Goal: Task Accomplishment & Management: Use online tool/utility

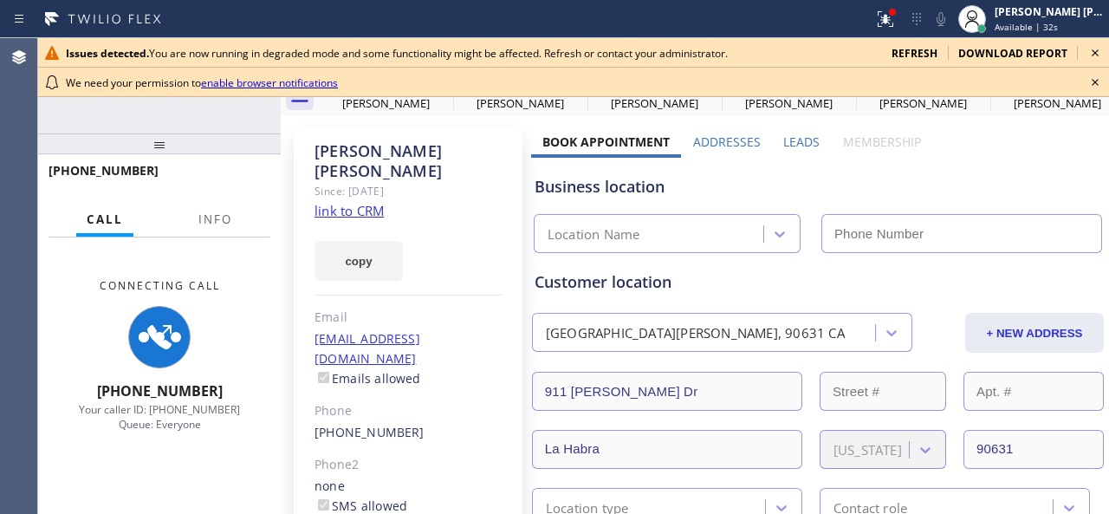
type input "(562) 364-8242"
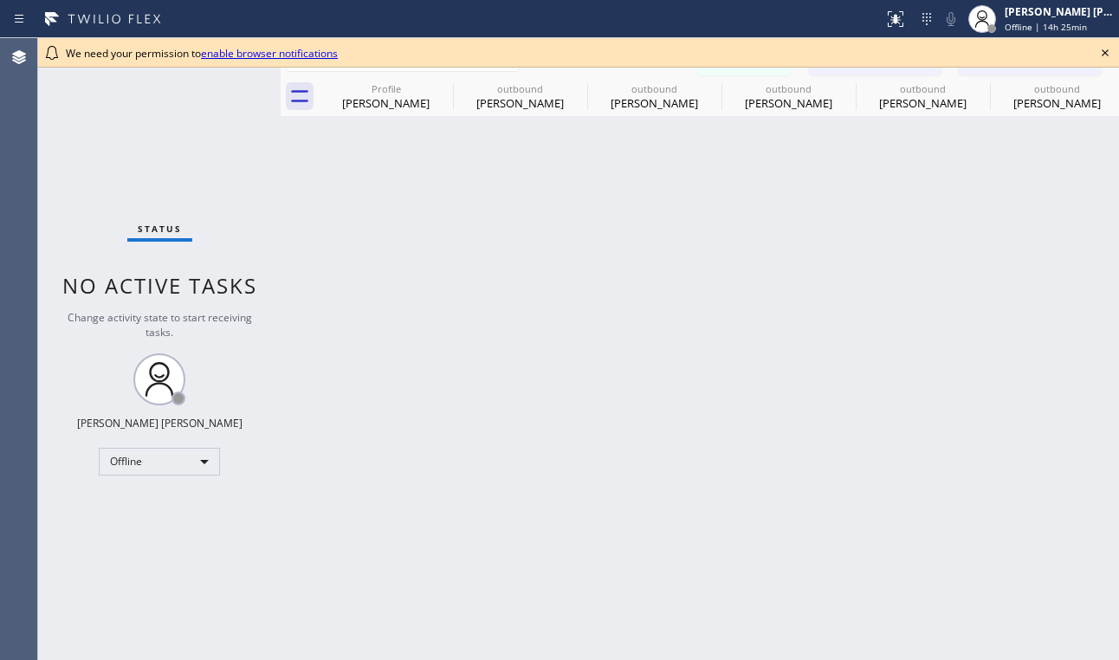
drag, startPoint x: 873, startPoint y: 581, endPoint x: 1109, endPoint y: 255, distance: 401.9
click at [874, 580] on div "Back to Dashboard Change Sender ID Customers Technicians TM [PERSON_NAME] [DATE…" at bounding box center [700, 349] width 838 height 622
click at [126, 154] on div "Status No active tasks Change activity state to start receiving tasks. Ashley B…" at bounding box center [159, 349] width 242 height 622
click at [1110, 55] on icon at bounding box center [1105, 52] width 21 height 21
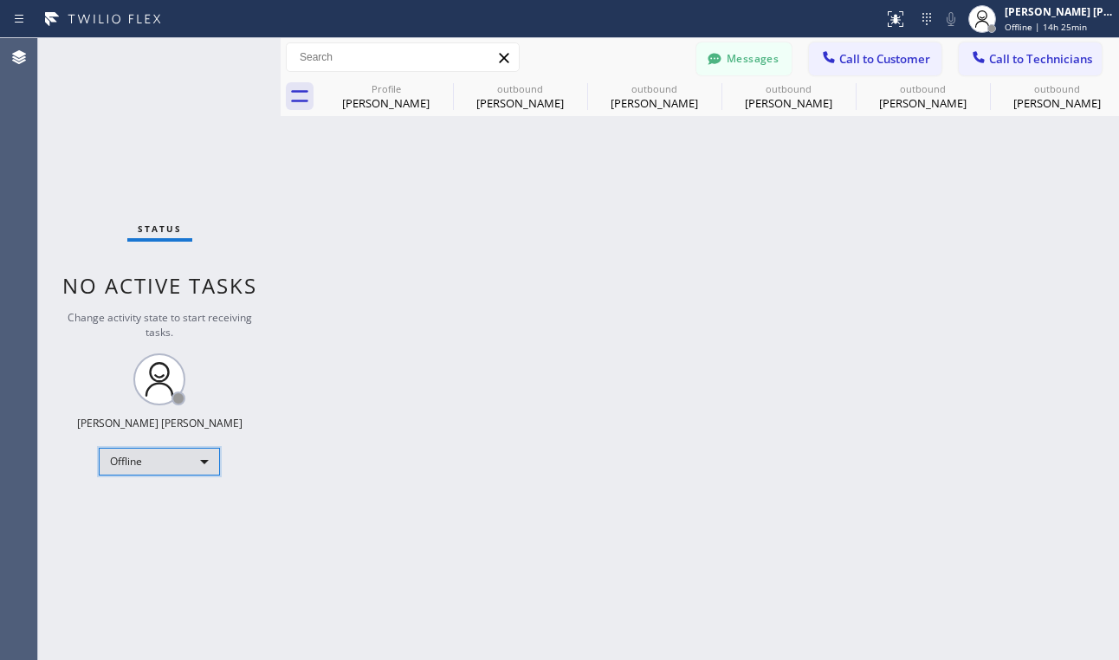
click at [203, 462] on div "Offline" at bounding box center [159, 462] width 121 height 28
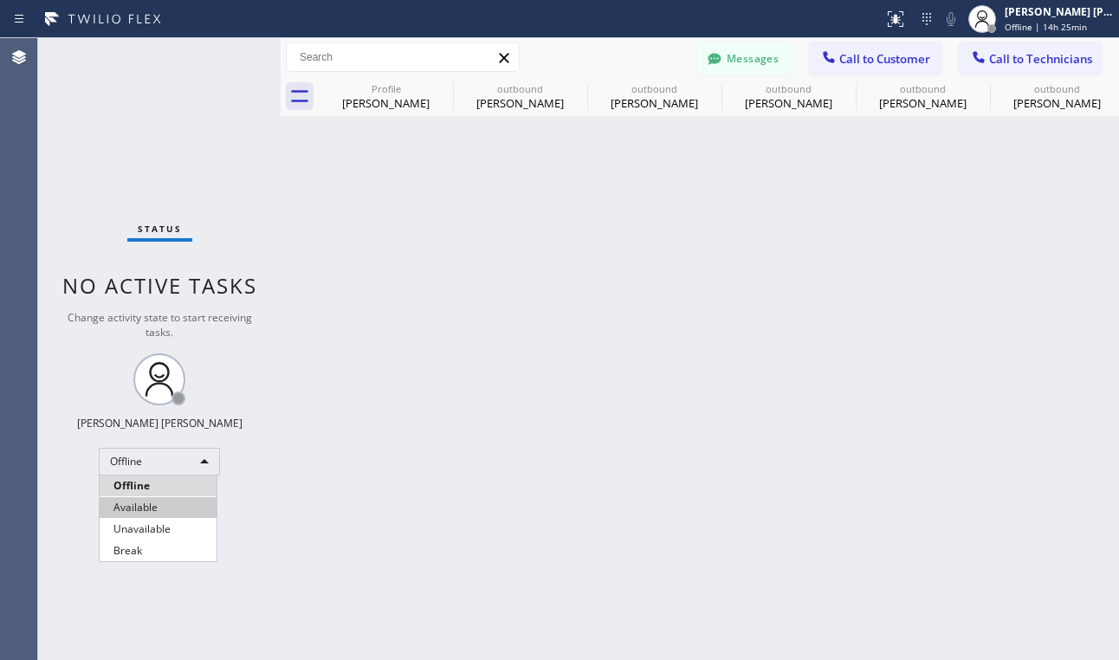
click at [152, 513] on li "Available" at bounding box center [158, 507] width 117 height 21
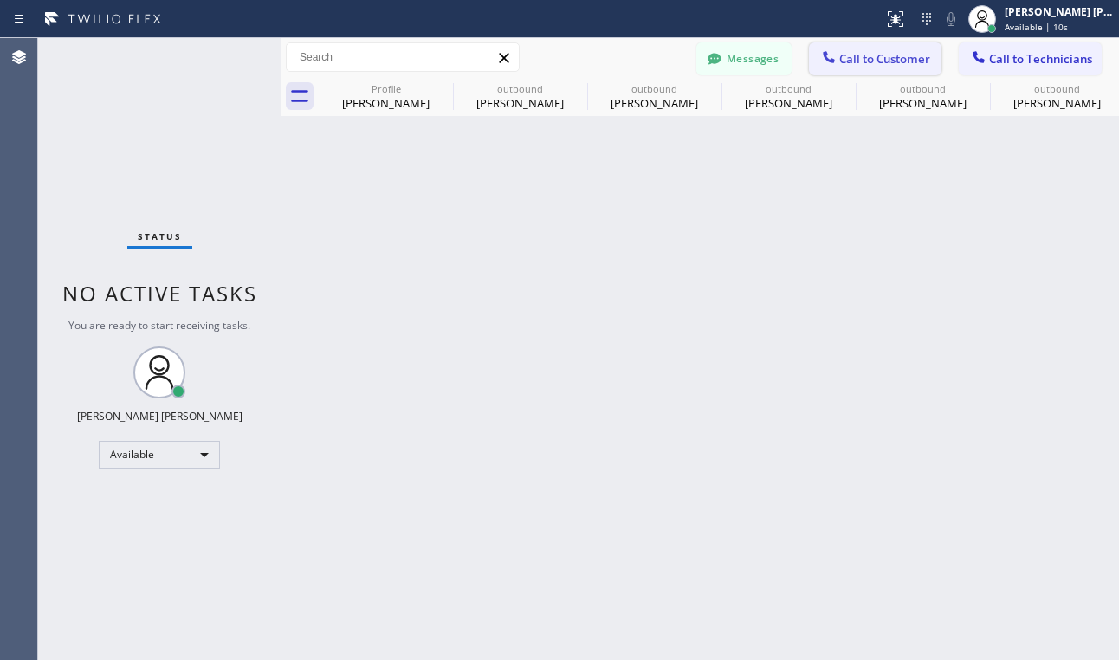
click at [905, 62] on span "Call to Customer" at bounding box center [884, 59] width 91 height 16
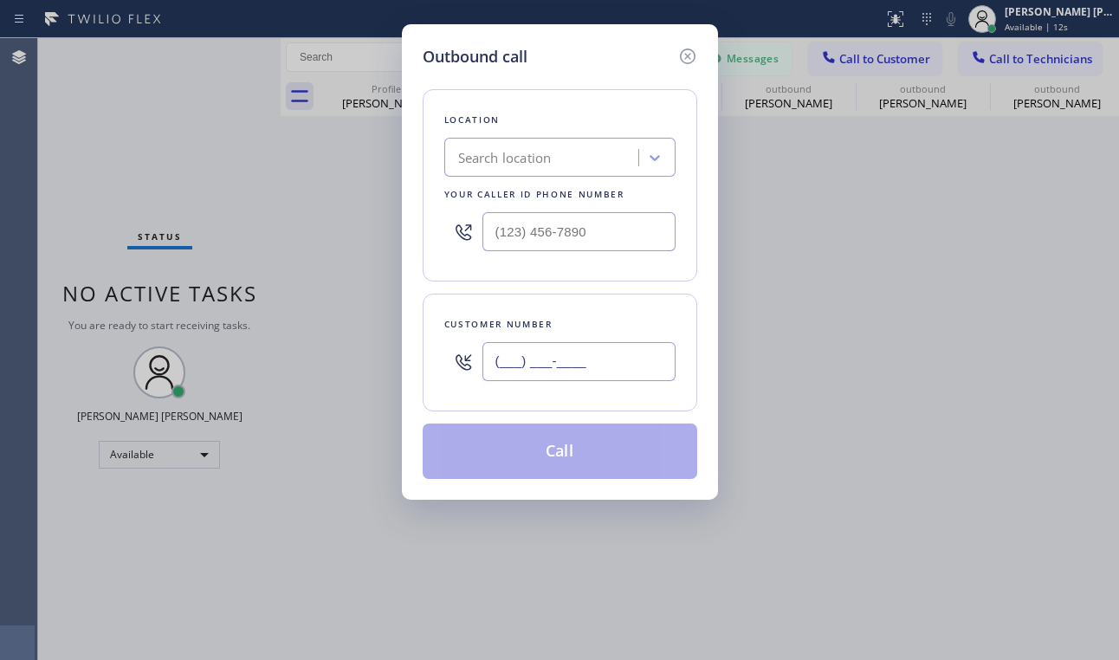
click at [553, 371] on input "(___) ___-____" at bounding box center [578, 361] width 193 height 39
paste input "562) 536-2391"
type input "[PHONE_NUMBER]"
click at [279, 596] on div "Outbound call Location Search location Your caller id phone number Customer num…" at bounding box center [559, 330] width 1119 height 660
click at [535, 145] on div "Search location" at bounding box center [543, 158] width 189 height 30
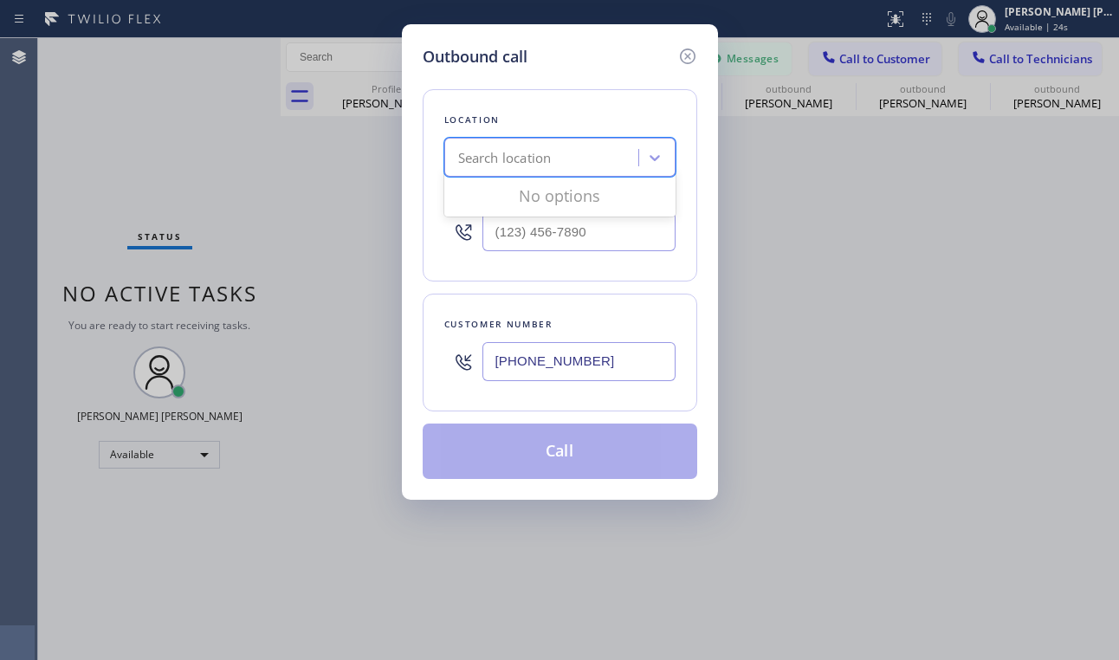
paste input "La Habra Electricians Team Alexander Shirah"
type input "La Habra Electricians Team"
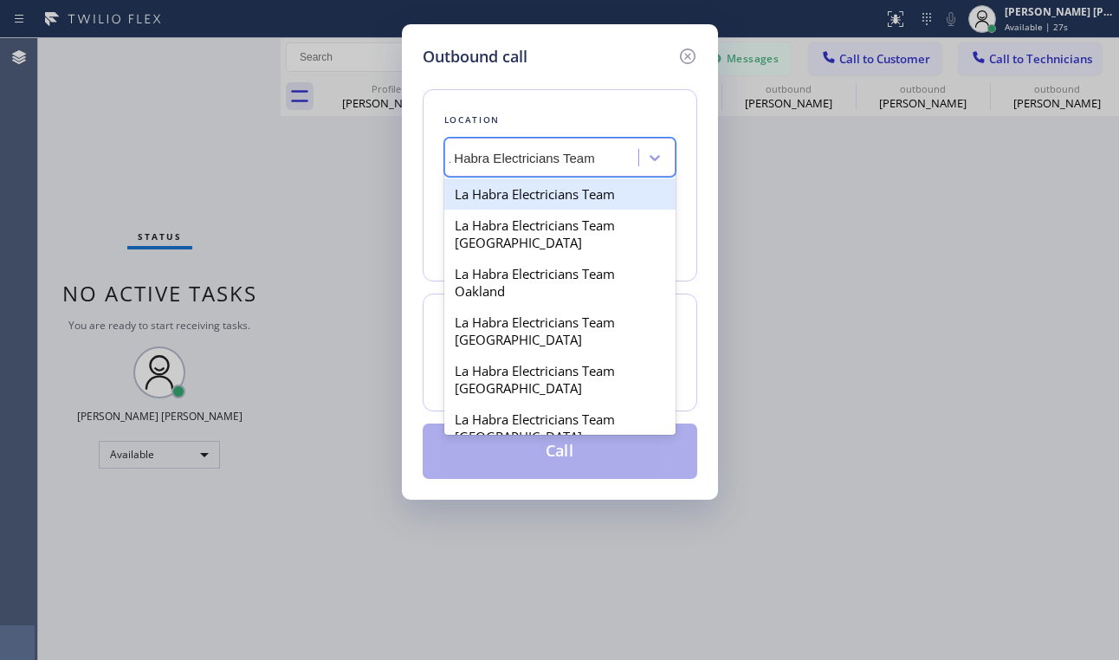
scroll to position [0, 22]
click at [552, 204] on div "La Habra Electricians Team" at bounding box center [559, 193] width 231 height 31
type input "[PHONE_NUMBER]"
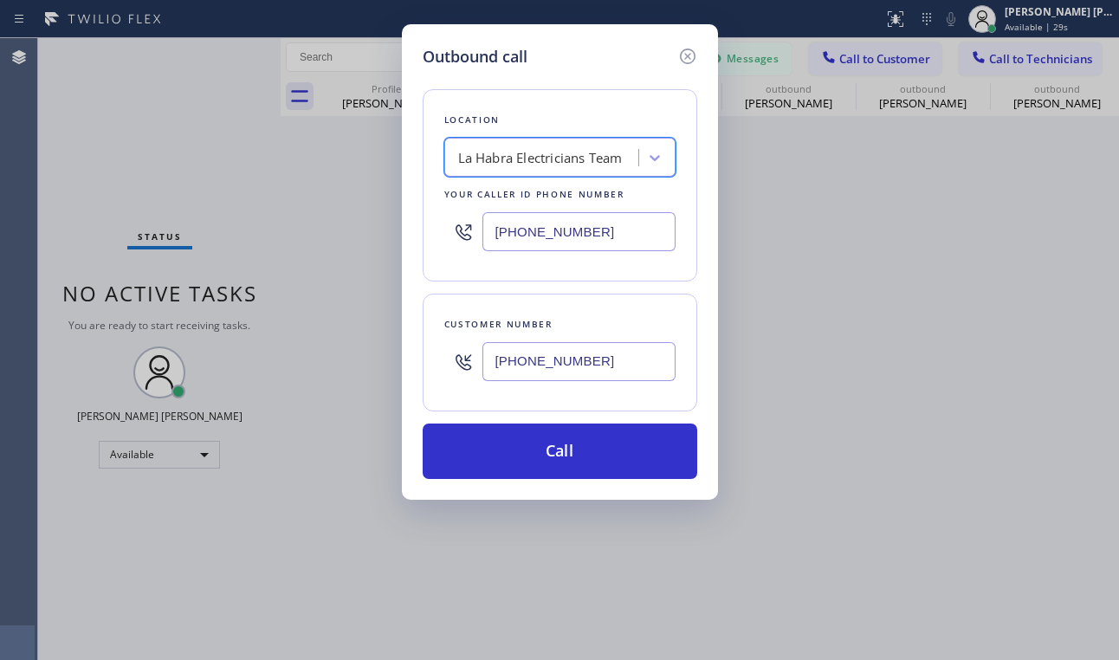
scroll to position [0, 0]
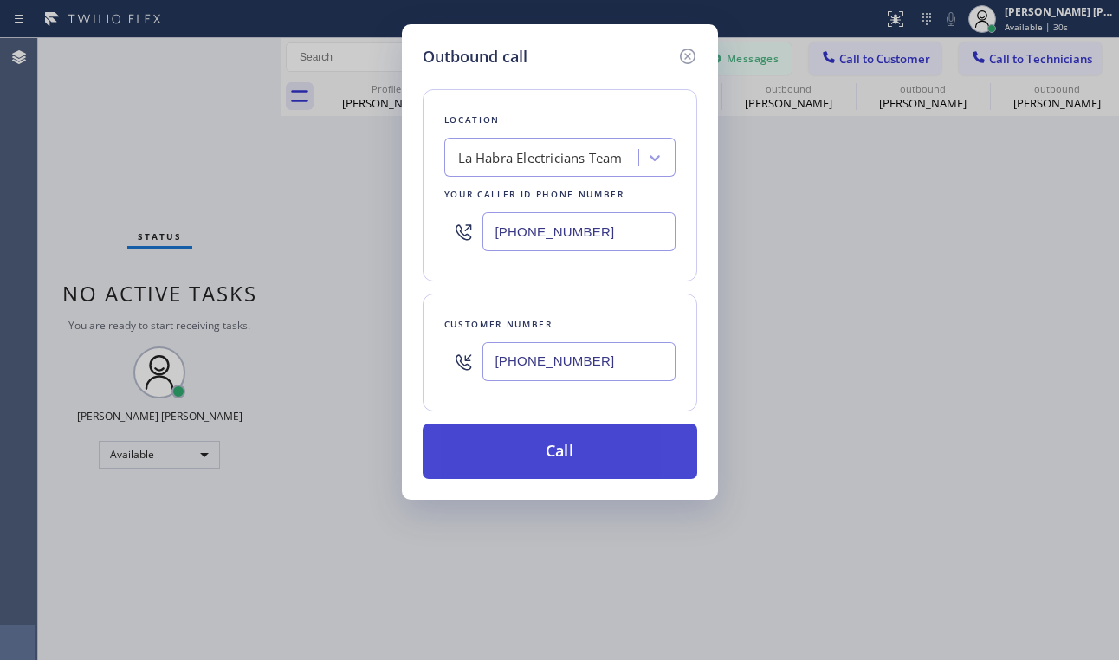
click at [650, 461] on button "Call" at bounding box center [560, 450] width 275 height 55
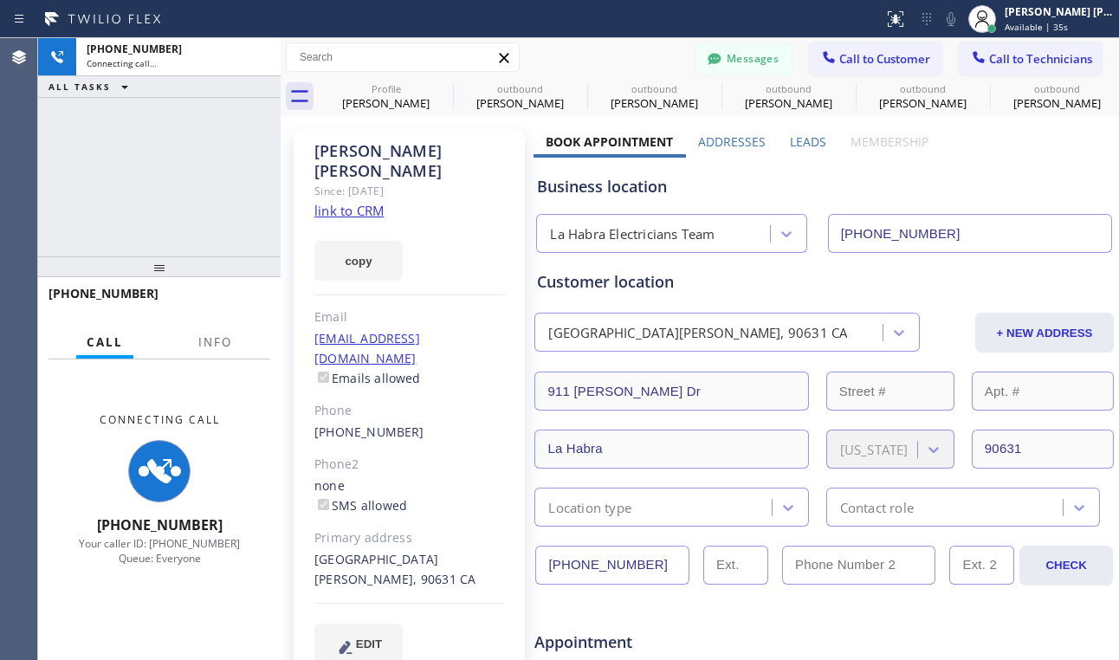
type input "[PHONE_NUMBER]"
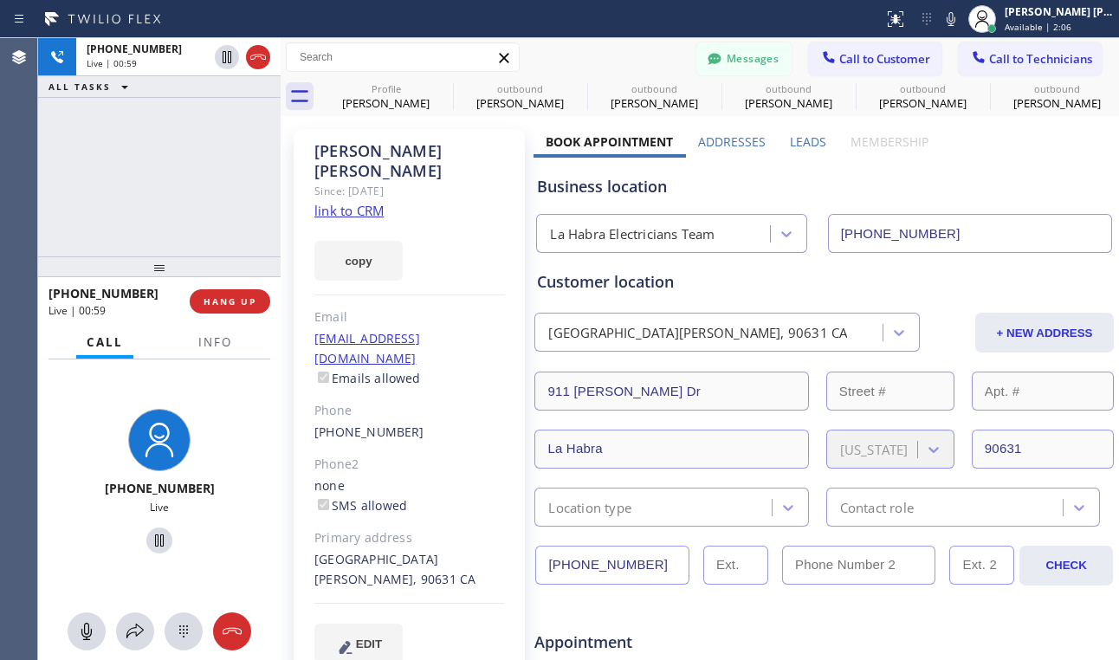
click at [101, 145] on div "+15625362391 Live | 00:59 ALL TASKS ALL TASKS ACTIVE TASKS TASKS IN WRAP UP" at bounding box center [159, 147] width 242 height 218
click at [71, 217] on div "+15625362391 Live | 01:15 ALL TASKS ALL TASKS ACTIVE TASKS TASKS IN WRAP UP" at bounding box center [159, 147] width 242 height 218
click at [112, 196] on div "+15625362391 Live | 01:27 ALL TASKS ALL TASKS ACTIVE TASKS TASKS IN WRAP UP" at bounding box center [159, 147] width 242 height 218
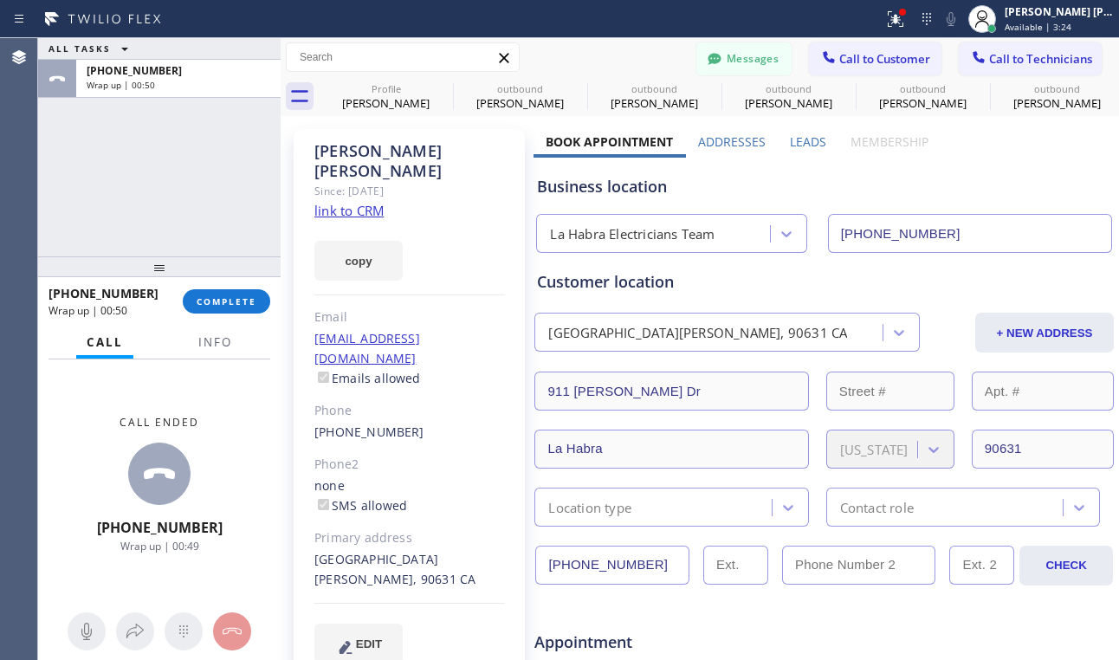
drag, startPoint x: 67, startPoint y: 543, endPoint x: 114, endPoint y: 542, distance: 47.6
click at [68, 543] on div "Call ended +15625362391 Wrap up | 00:49" at bounding box center [159, 483] width 242 height 249
click at [213, 305] on span "COMPLETE" at bounding box center [227, 301] width 60 height 12
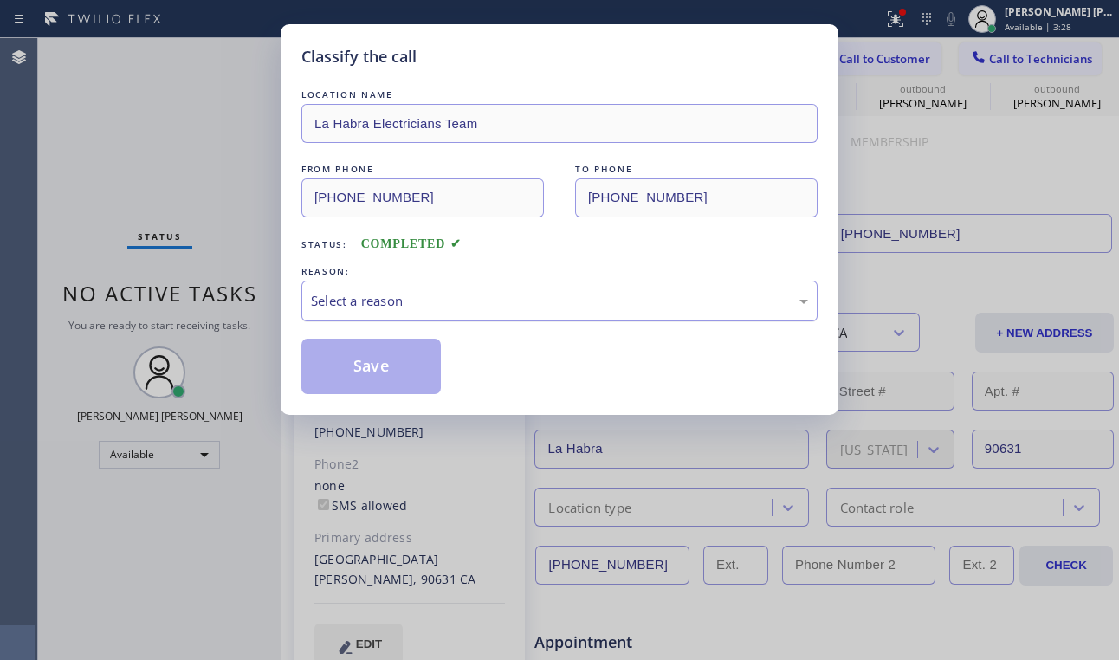
click at [389, 301] on div "Select a reason" at bounding box center [559, 301] width 497 height 20
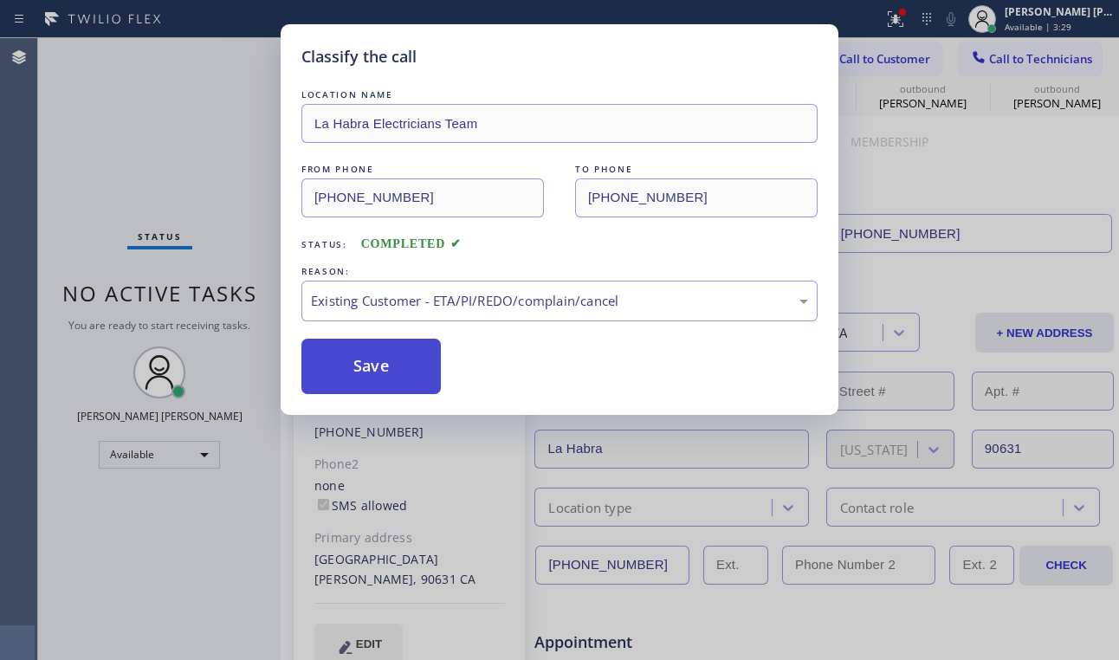
click at [404, 381] on button "Save" at bounding box center [370, 366] width 139 height 55
click at [932, 163] on div "Back to Dashboard Change Sender ID Customers Technicians TM [PERSON_NAME] [DATE…" at bounding box center [700, 349] width 838 height 622
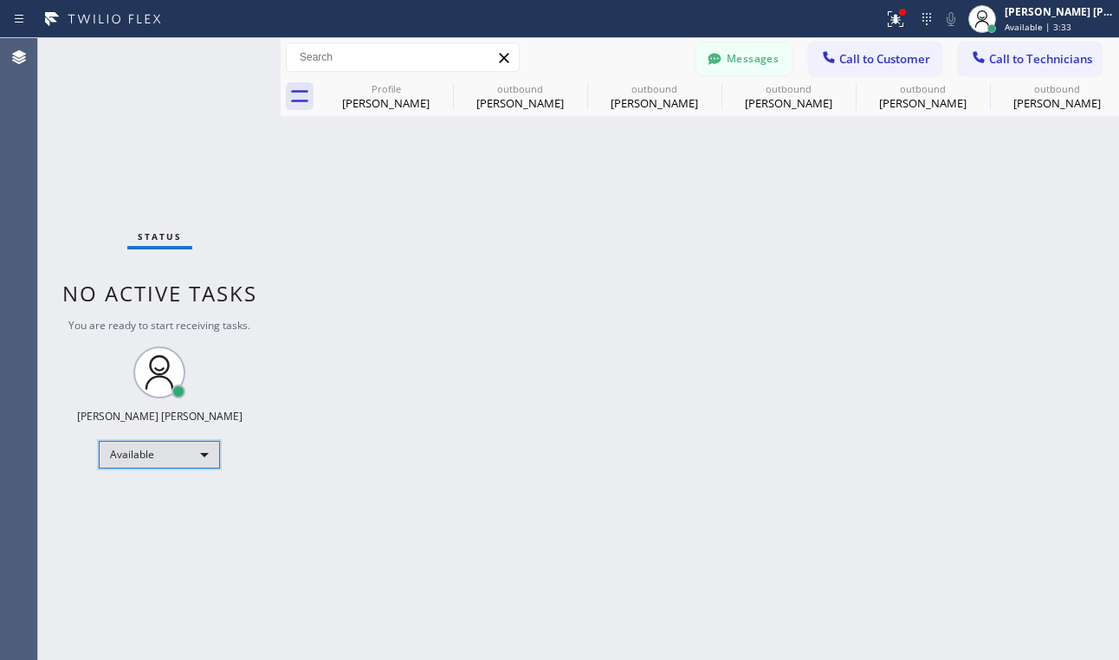
click at [191, 461] on div "Available" at bounding box center [159, 455] width 121 height 28
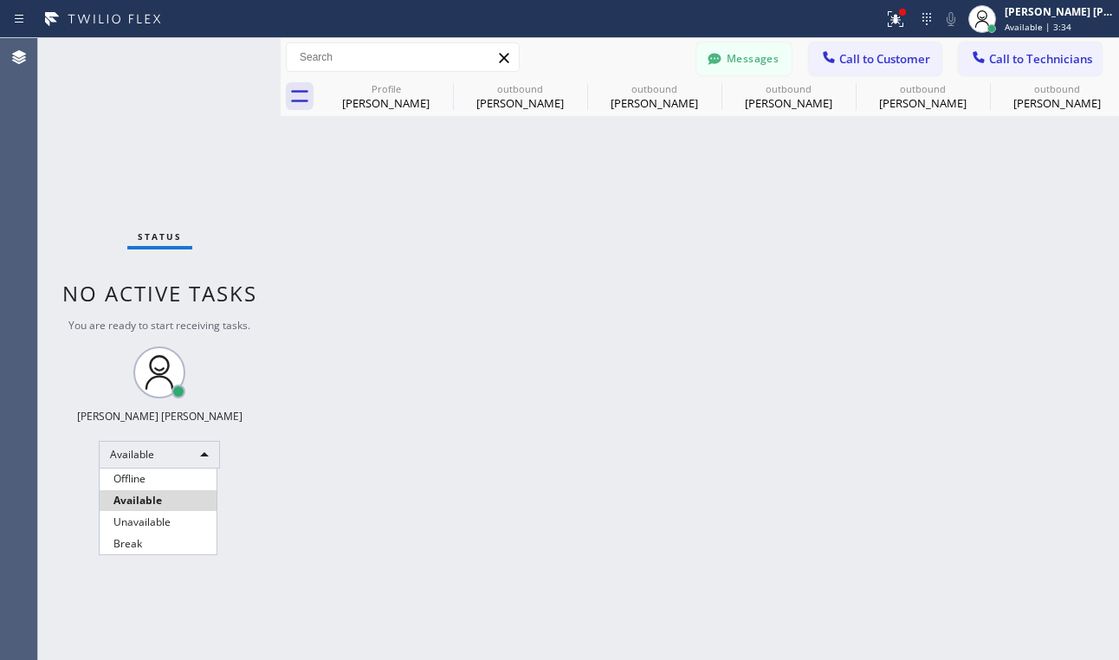
drag, startPoint x: 167, startPoint y: 477, endPoint x: 33, endPoint y: 310, distance: 214.4
click at [168, 475] on li "Offline" at bounding box center [158, 479] width 117 height 21
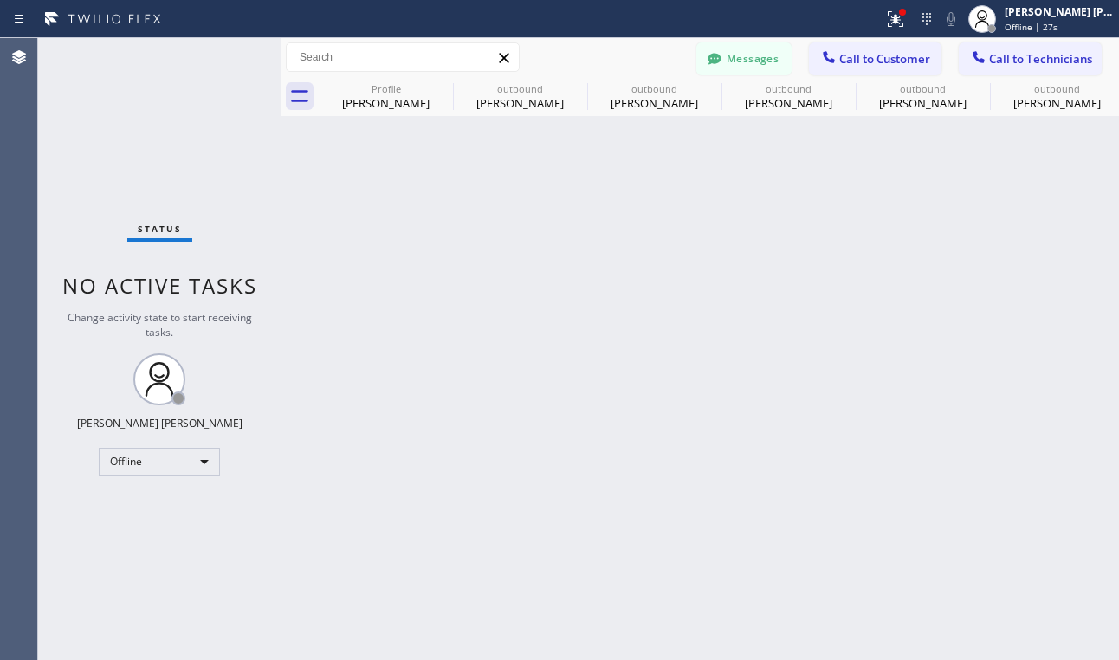
click at [908, 630] on div "Back to Dashboard Change Sender ID Customers Technicians TM [PERSON_NAME] [DATE…" at bounding box center [700, 349] width 838 height 622
drag, startPoint x: 47, startPoint y: 564, endPoint x: 61, endPoint y: 274, distance: 290.5
click at [47, 564] on div "Status No active tasks Change activity state to start receiving tasks. Ashley B…" at bounding box center [159, 349] width 242 height 622
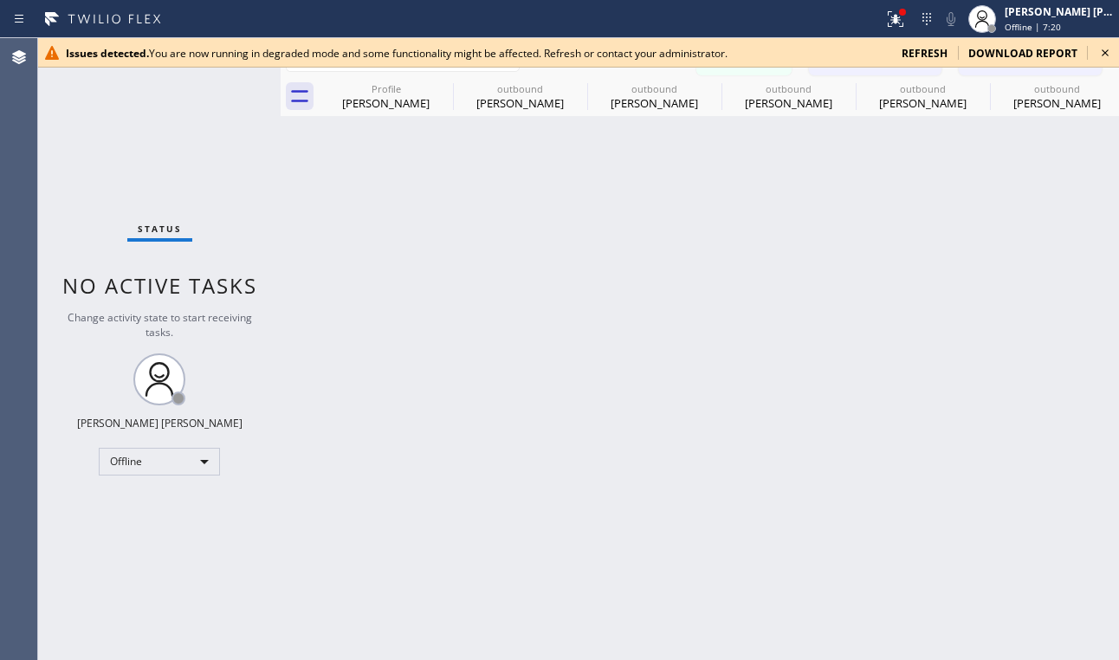
click at [285, 266] on div "Back to Dashboard Change Sender ID Customers Technicians TM [PERSON_NAME] [DATE…" at bounding box center [700, 349] width 838 height 622
click at [939, 51] on span "refresh" at bounding box center [925, 53] width 46 height 15
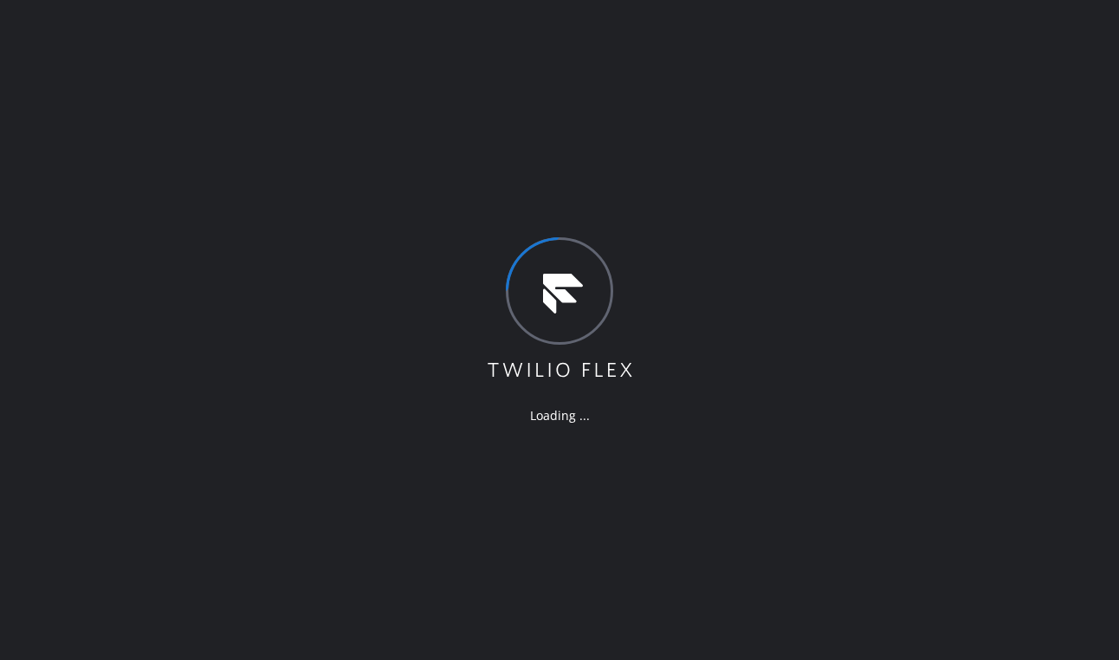
click at [247, 609] on div "Loading ..." at bounding box center [559, 330] width 1119 height 660
click at [284, 520] on div "Loading ..." at bounding box center [559, 330] width 1119 height 660
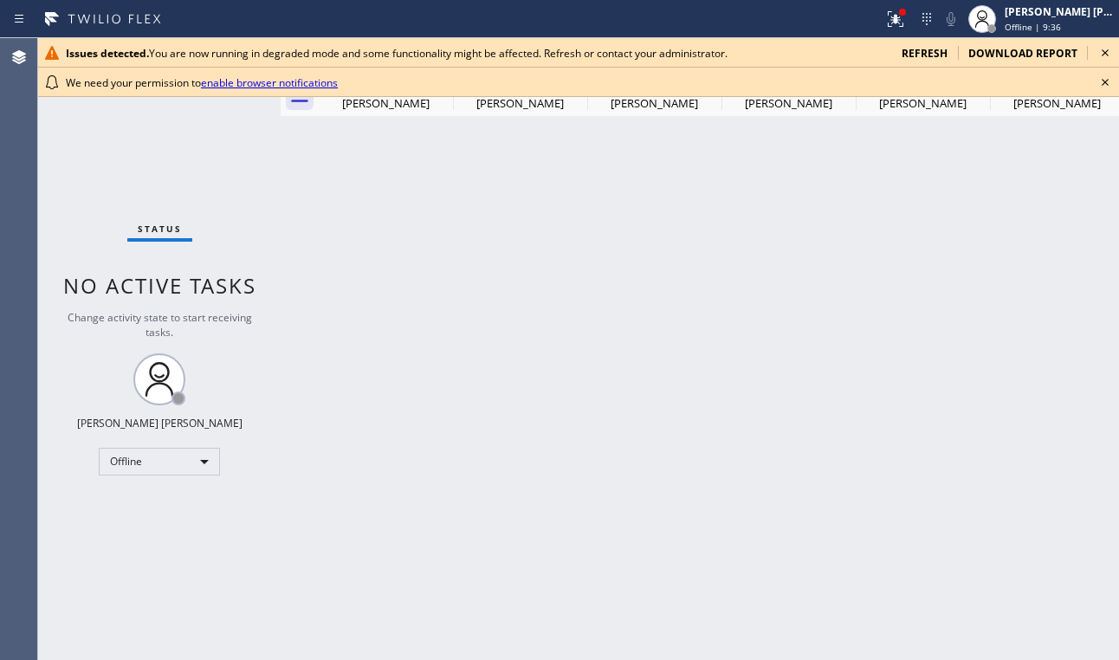
click at [672, 540] on div "Back to Dashboard Change Sender ID Customers Technicians TM Thomas Miller 08/15…" at bounding box center [700, 349] width 838 height 622
click at [1102, 47] on icon at bounding box center [1105, 52] width 21 height 21
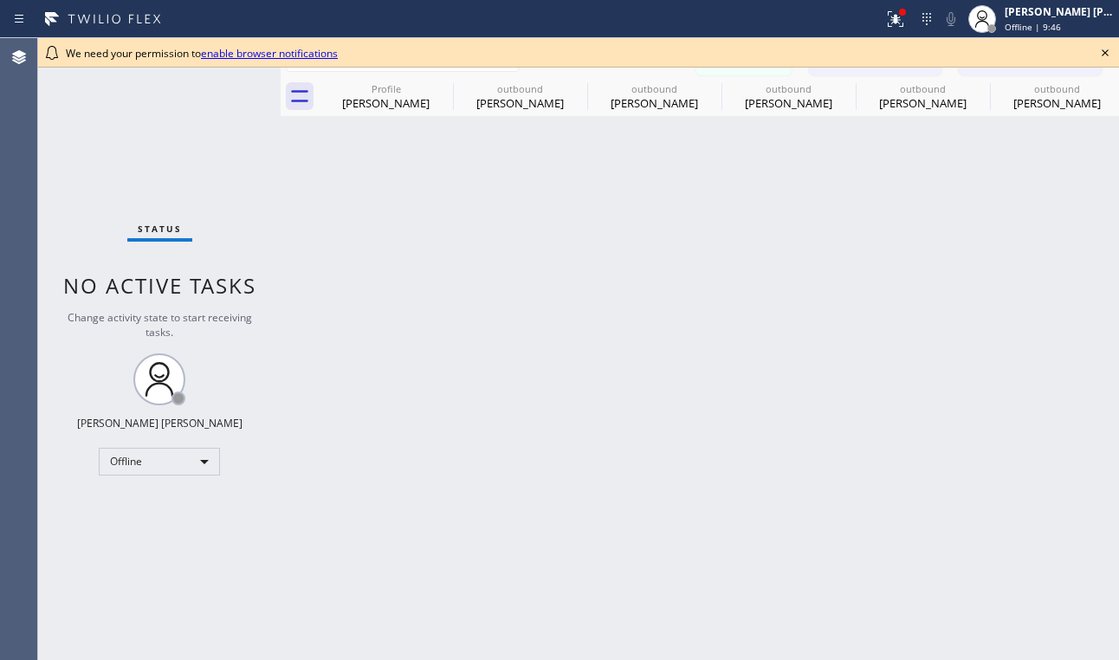
click at [1105, 54] on icon at bounding box center [1105, 52] width 21 height 21
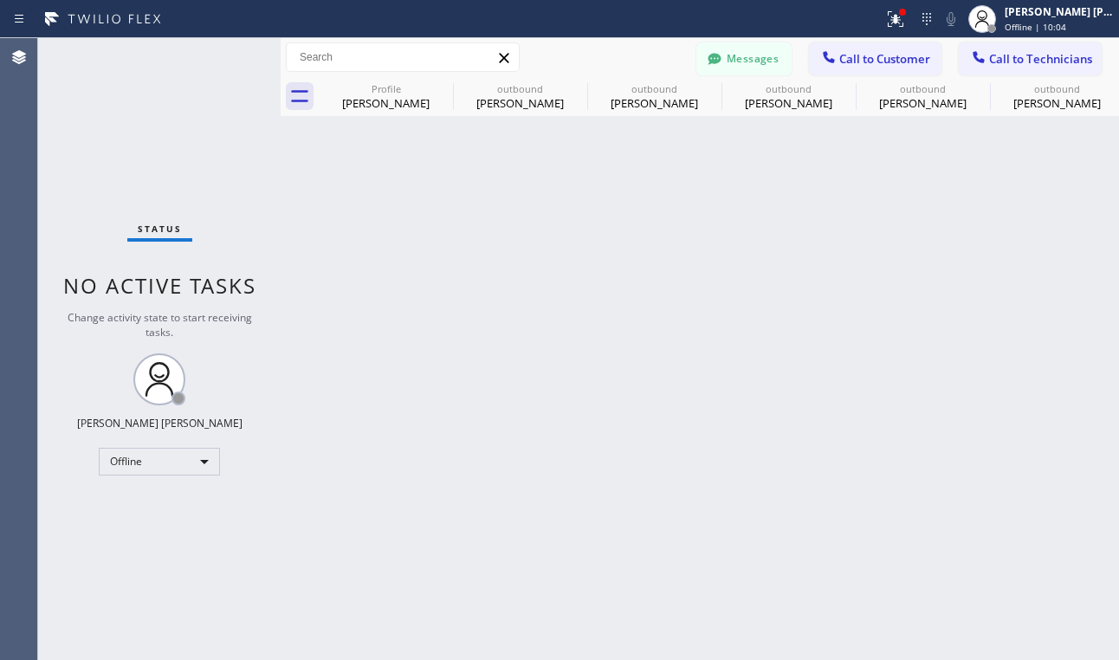
click at [420, 601] on div "Back to Dashboard Change Sender ID Customers Technicians TM [PERSON_NAME] [DATE…" at bounding box center [700, 349] width 838 height 622
click at [399, 57] on input "text" at bounding box center [403, 57] width 232 height 28
type input "resty BUcao"
drag, startPoint x: 386, startPoint y: 492, endPoint x: 386, endPoint y: 480, distance: 12.1
click at [386, 492] on div "Back to Dashboard Change Sender ID Customers Technicians TM [PERSON_NAME] [DATE…" at bounding box center [700, 349] width 838 height 622
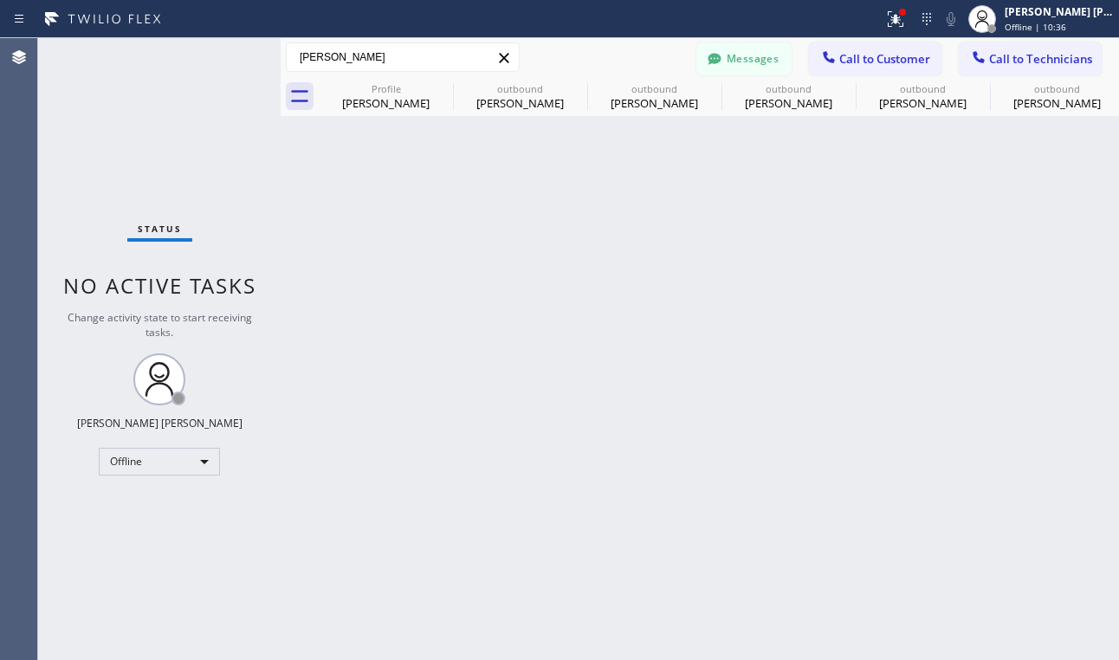
click at [404, 73] on div "resty BUcao Messages Call to Customer Call to Technicians Outbound call Locatio…" at bounding box center [700, 57] width 838 height 39
click at [424, 43] on input "resty BUcao" at bounding box center [403, 57] width 232 height 28
type input "Resty Bucao"
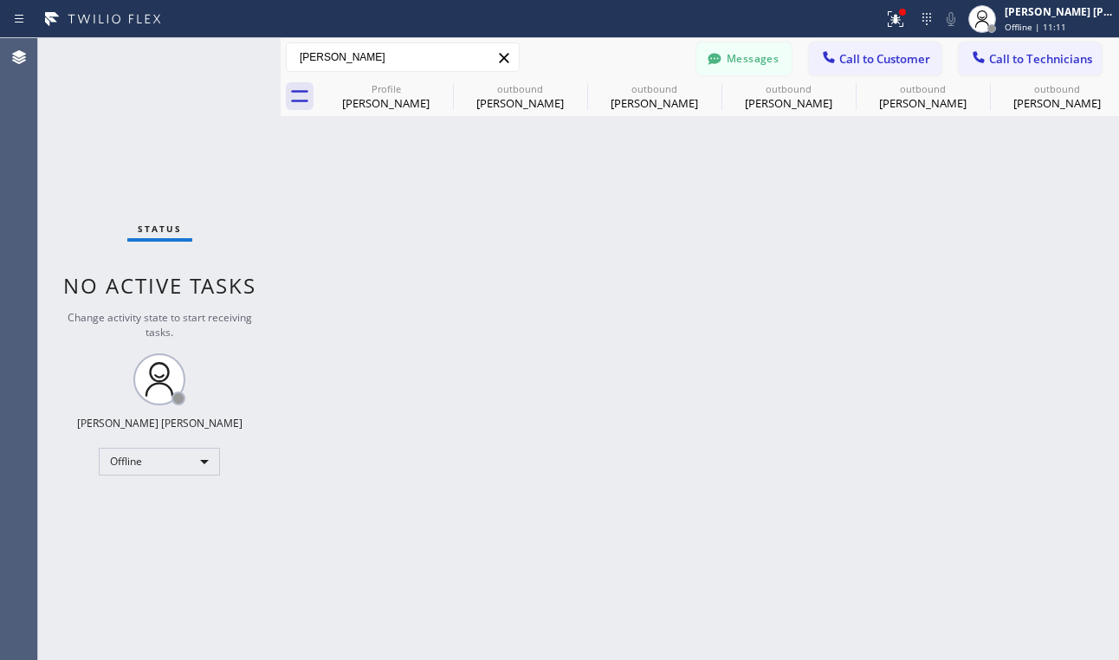
click at [15, 107] on div "Agent Desktop" at bounding box center [18, 349] width 37 height 622
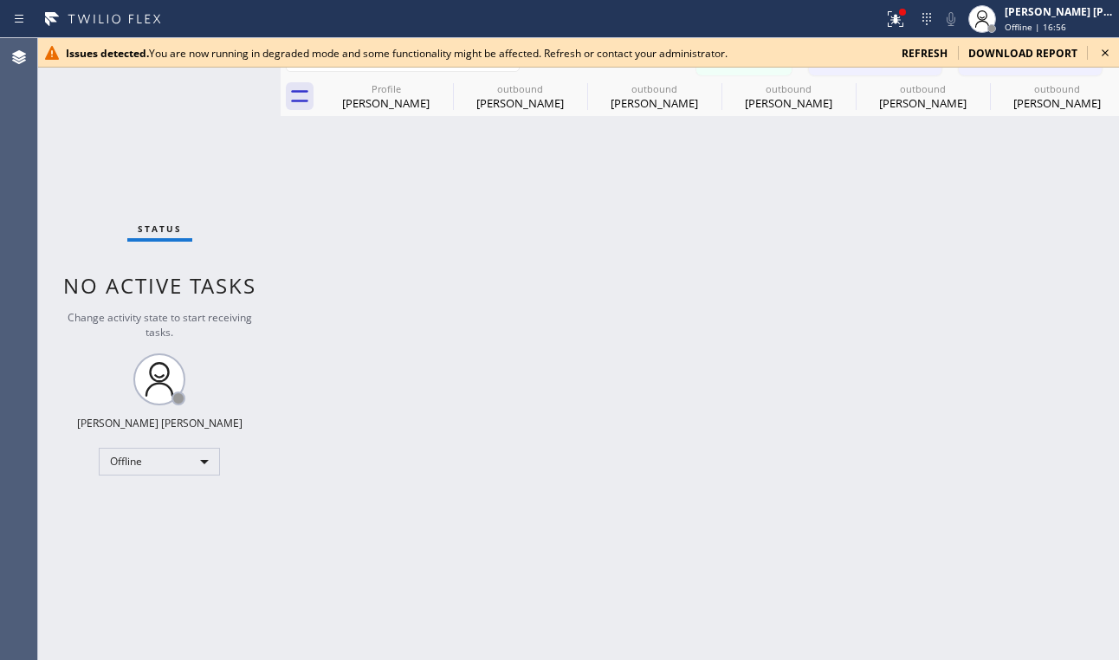
drag, startPoint x: 114, startPoint y: 100, endPoint x: 392, endPoint y: 68, distance: 279.7
click at [123, 106] on div "Status No active tasks Change activity state to start receiving tasks. [PERSON_…" at bounding box center [159, 349] width 242 height 622
click at [946, 38] on div "Issues detected. You are now running in degraded mode and some functionality mi…" at bounding box center [578, 52] width 1081 height 29
click at [940, 48] on span "refresh" at bounding box center [925, 53] width 46 height 15
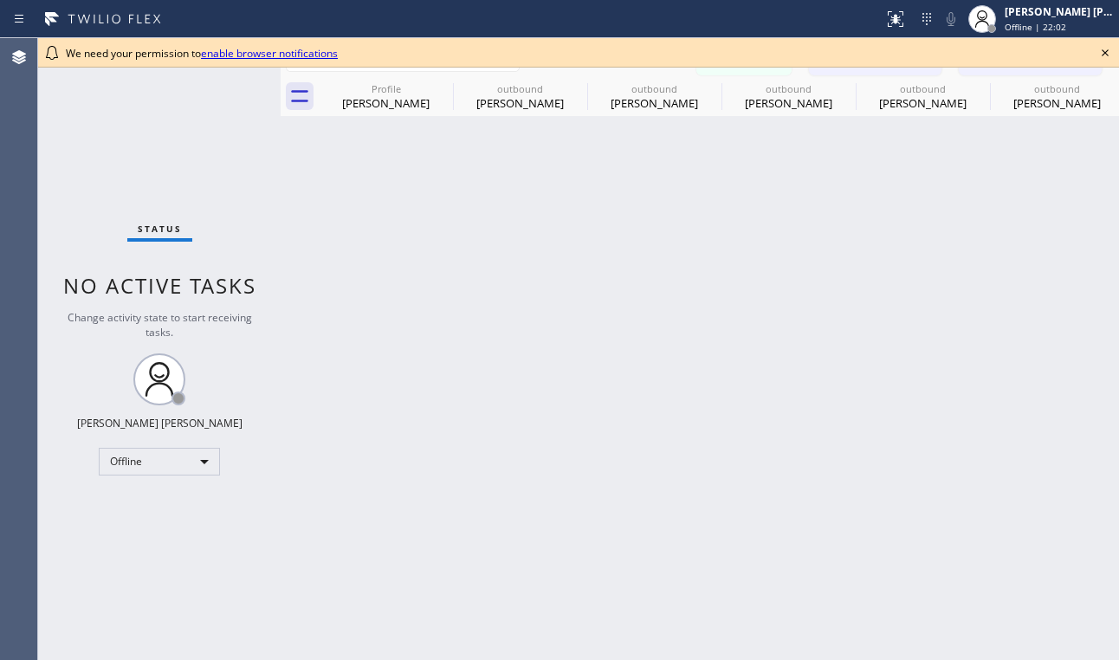
drag, startPoint x: 126, startPoint y: 546, endPoint x: 125, endPoint y: 521, distance: 24.3
click at [126, 546] on div "Status No active tasks Change activity state to start receiving tasks. [PERSON_…" at bounding box center [159, 349] width 242 height 622
click at [163, 554] on div "Status No active tasks Change activity state to start receiving tasks. [PERSON_…" at bounding box center [159, 349] width 242 height 622
drag, startPoint x: 1102, startPoint y: 48, endPoint x: 1093, endPoint y: 51, distance: 9.3
click at [1102, 48] on icon at bounding box center [1105, 52] width 21 height 21
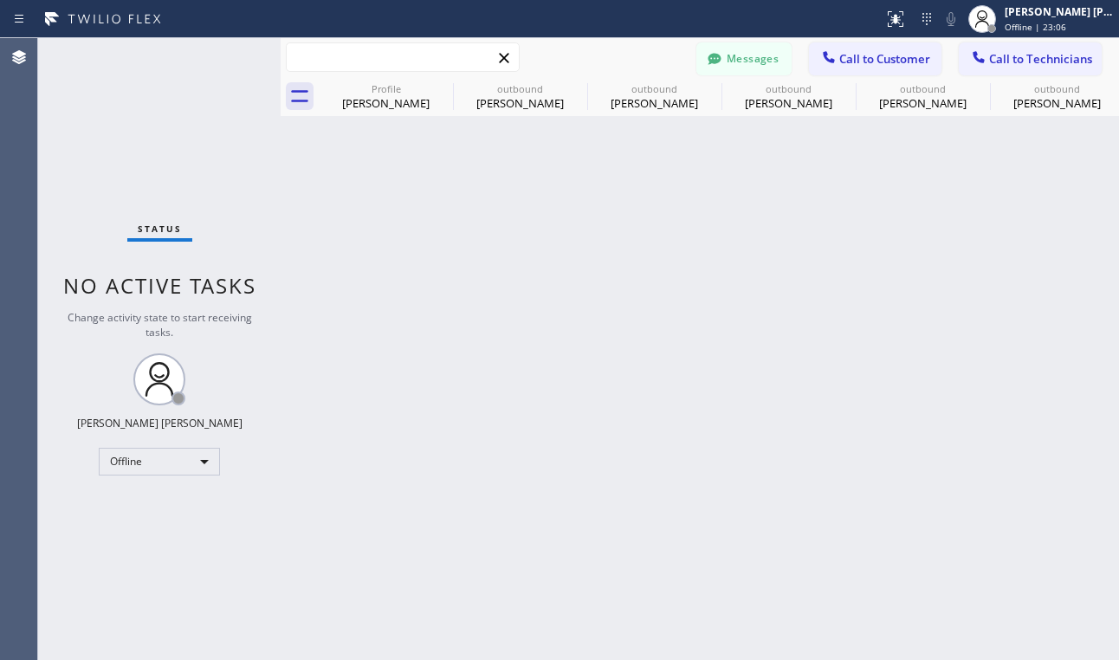
click at [395, 58] on input "text" at bounding box center [403, 57] width 232 height 28
type input "resty bucao"
click at [371, 55] on input "resty bucao" at bounding box center [403, 57] width 232 height 28
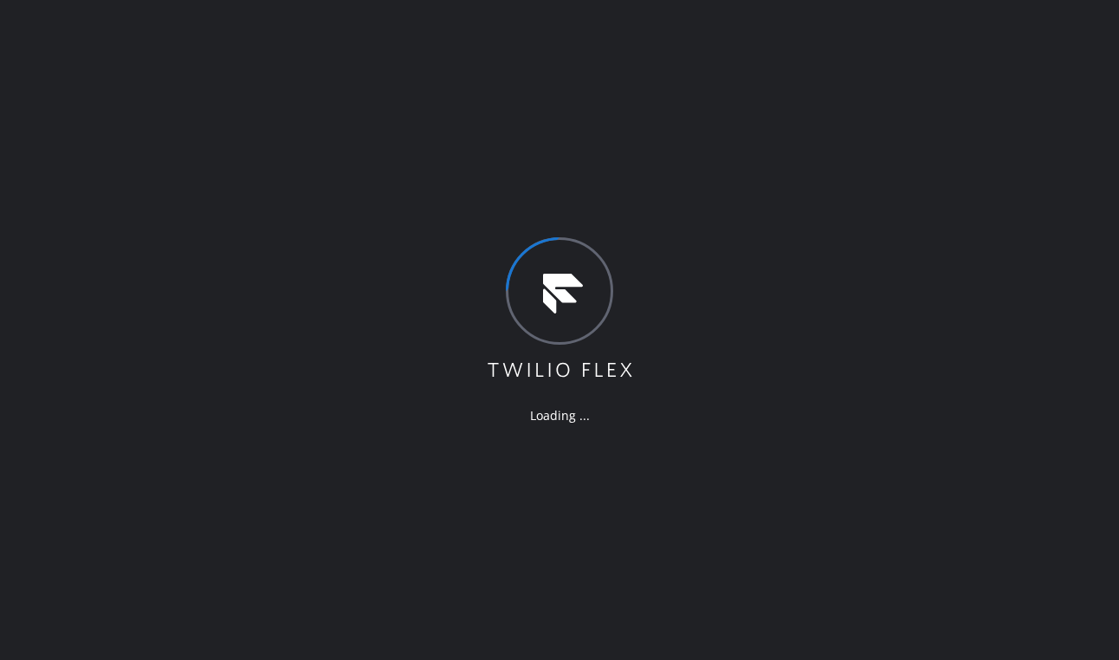
drag, startPoint x: 324, startPoint y: 492, endPoint x: 310, endPoint y: 355, distance: 137.5
click at [324, 492] on div "Loading ..." at bounding box center [559, 330] width 1119 height 660
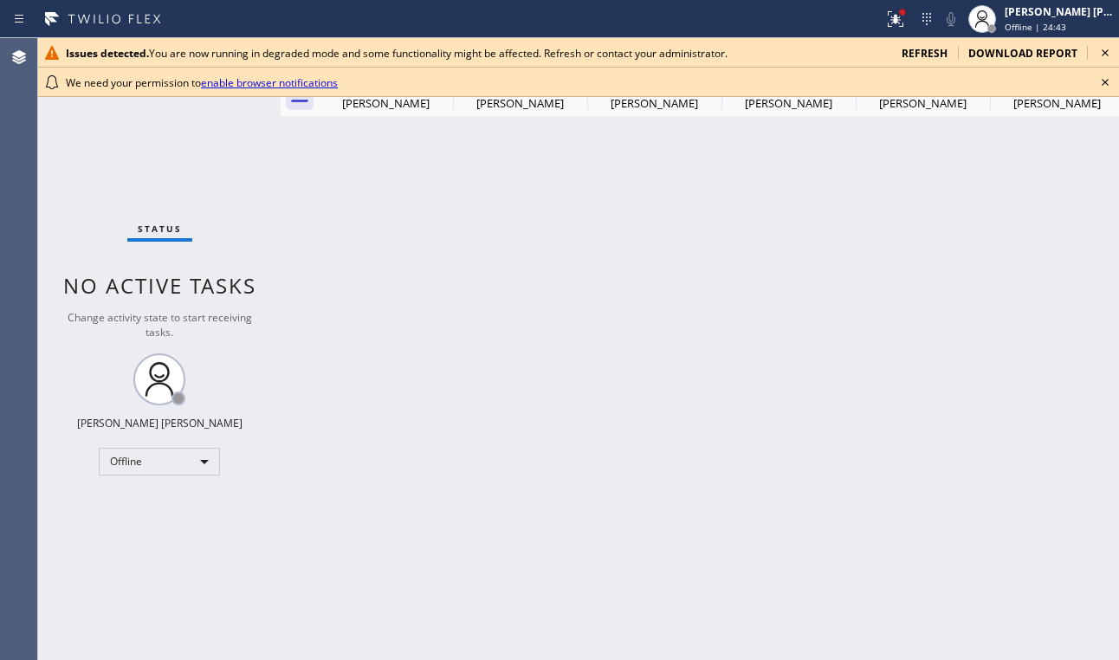
click at [482, 210] on div "Back to Dashboard Change Sender ID Customers Technicians TM [PERSON_NAME] [DATE…" at bounding box center [700, 349] width 838 height 622
click at [1105, 82] on icon at bounding box center [1105, 82] width 7 height 7
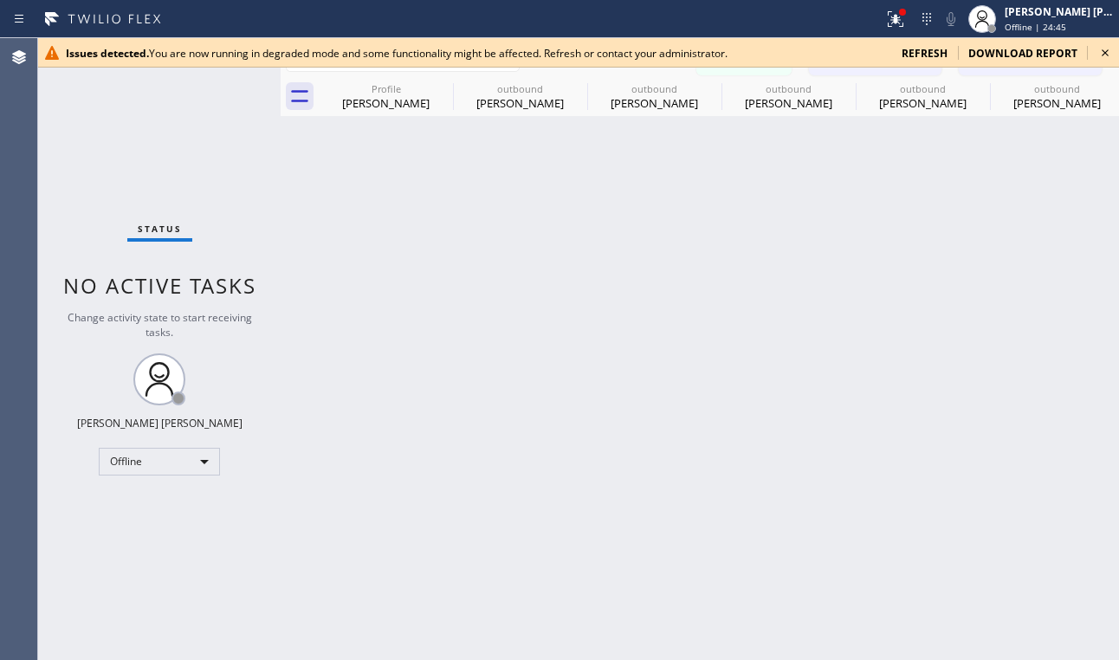
click at [947, 54] on span "refresh" at bounding box center [925, 53] width 46 height 15
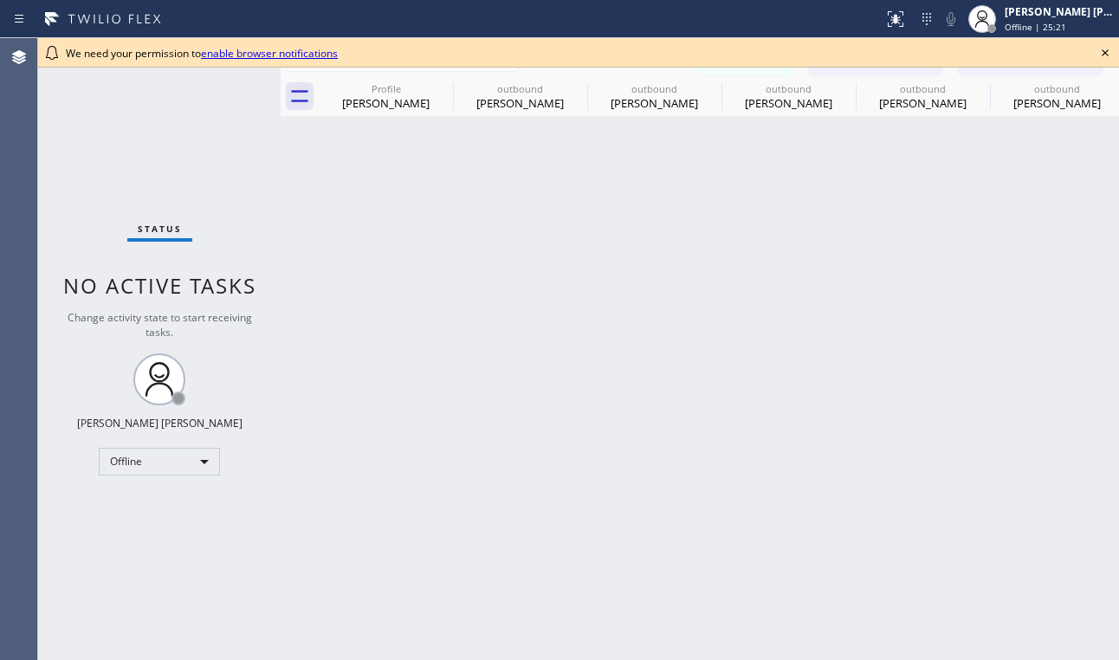
click at [1100, 51] on icon at bounding box center [1105, 52] width 21 height 21
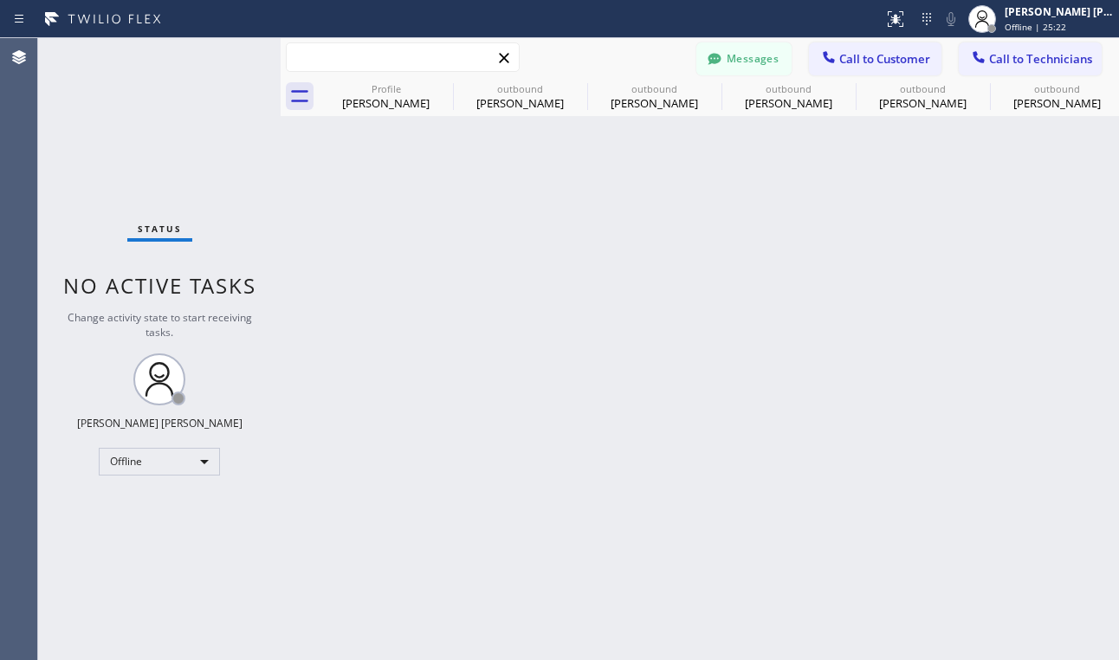
click at [331, 59] on input "text" at bounding box center [403, 57] width 232 height 28
type input "resty bucao"
drag, startPoint x: 510, startPoint y: 217, endPoint x: 494, endPoint y: 204, distance: 20.4
click at [510, 218] on div "Back to Dashboard Change Sender ID Customers Technicians TM [PERSON_NAME] [DATE…" at bounding box center [700, 349] width 838 height 622
click at [298, 97] on icon at bounding box center [300, 96] width 28 height 28
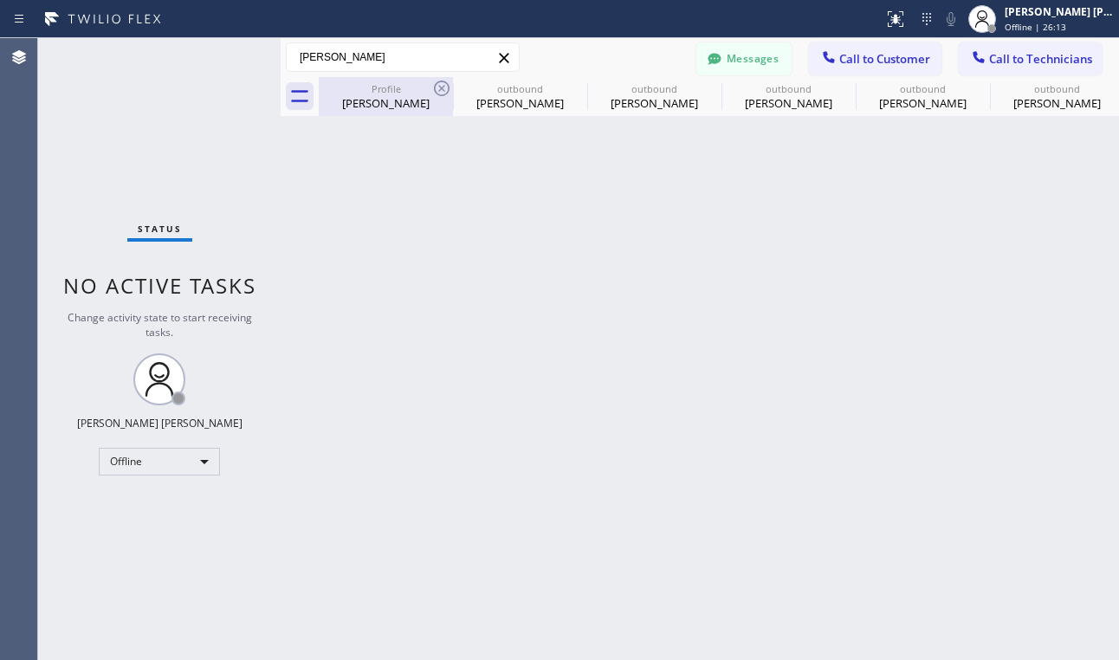
click at [407, 110] on div "Edward Kwaskin" at bounding box center [385, 103] width 131 height 16
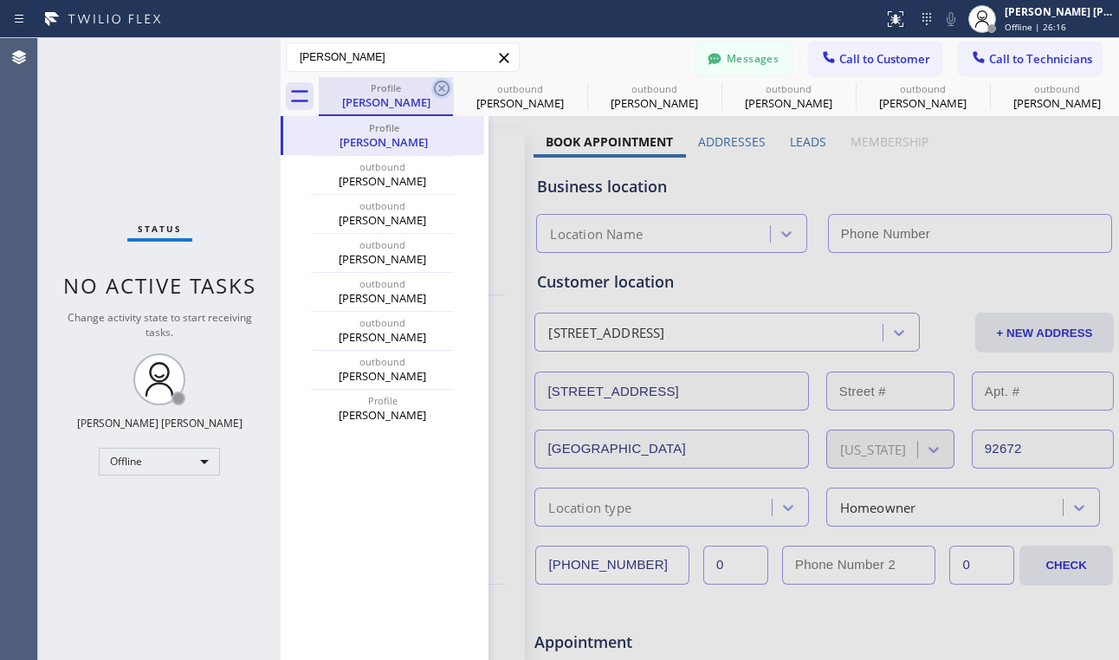
click at [434, 83] on icon at bounding box center [441, 88] width 21 height 21
type input "[PHONE_NUMBER]"
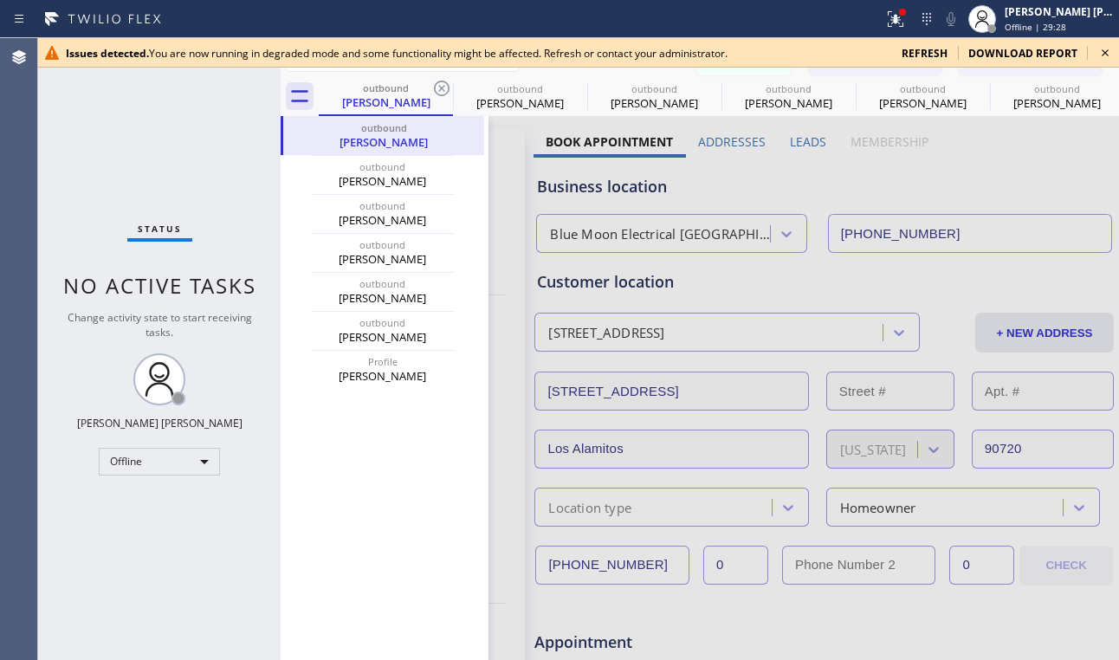
click at [1109, 48] on icon at bounding box center [1105, 52] width 21 height 21
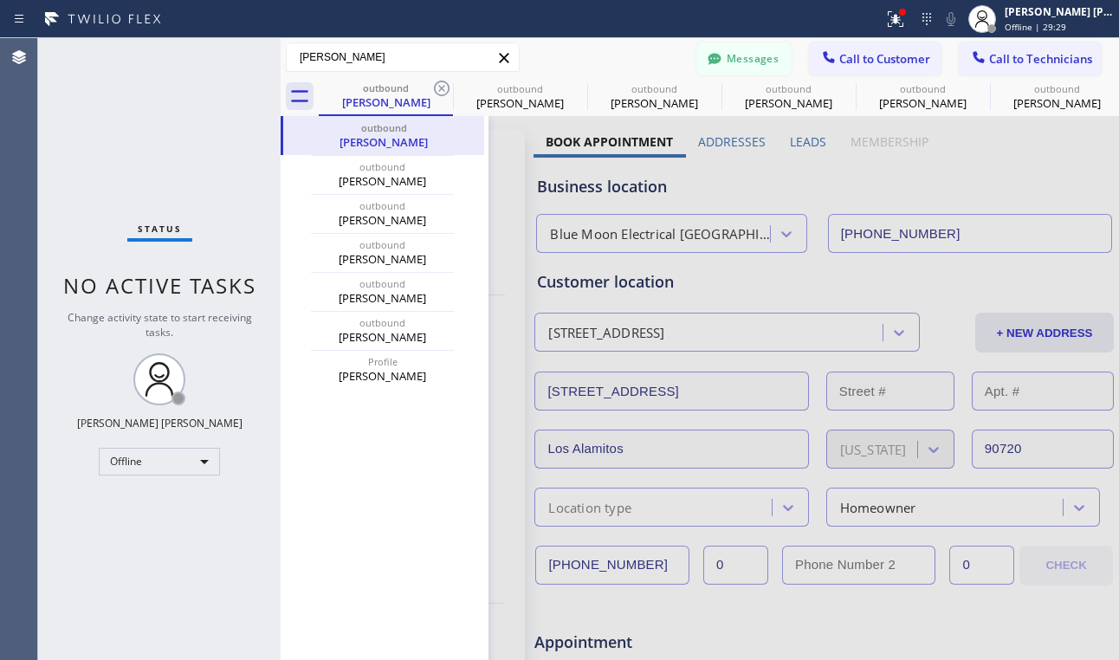
click at [372, 54] on input "resty bucao" at bounding box center [403, 57] width 232 height 28
type input "sharon otten"
drag, startPoint x: 175, startPoint y: 561, endPoint x: 121, endPoint y: 10, distance: 553.4
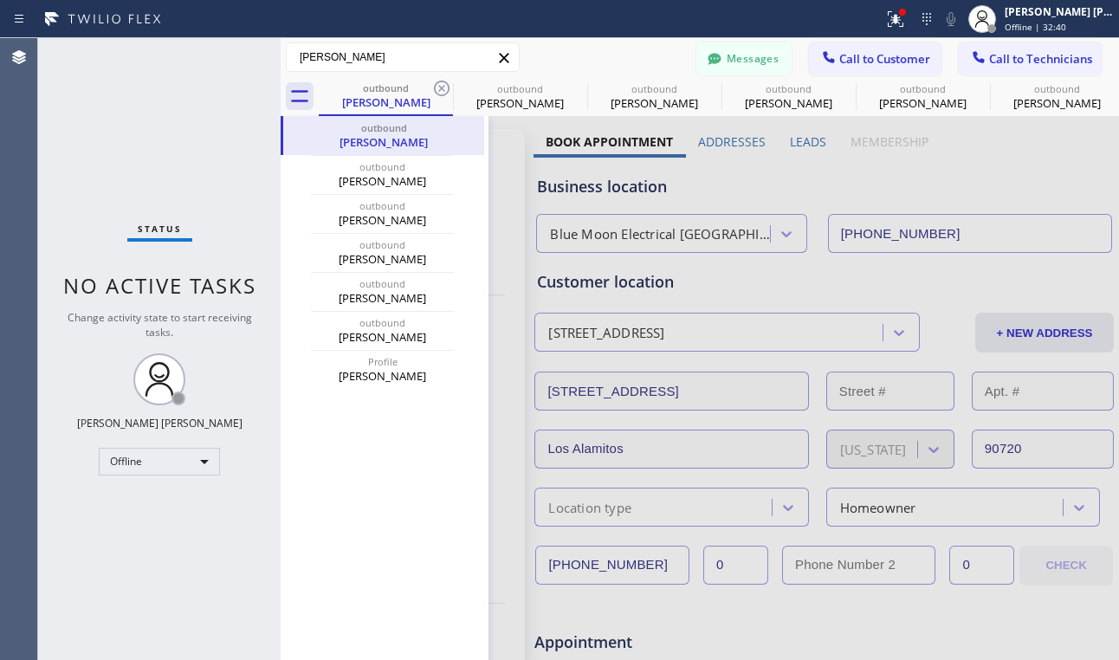
click at [175, 561] on div "Status No active tasks Change activity state to start receiving tasks. Ashley B…" at bounding box center [159, 349] width 242 height 622
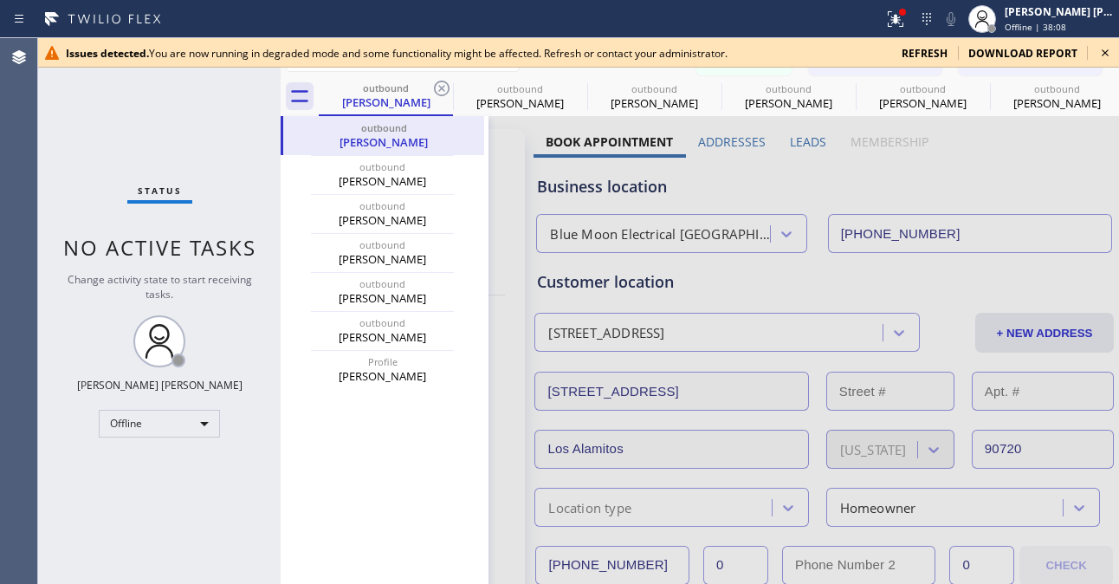
click at [1102, 47] on icon at bounding box center [1105, 52] width 21 height 21
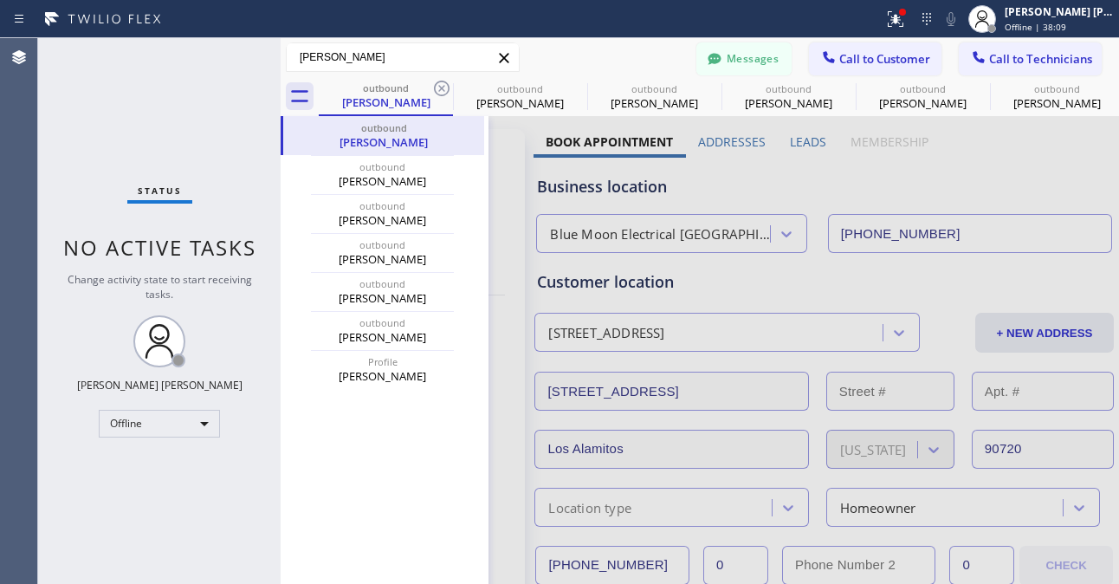
click at [428, 62] on input "sharon otten" at bounding box center [403, 57] width 232 height 28
type input "mark harpin"
drag, startPoint x: 400, startPoint y: 501, endPoint x: 397, endPoint y: 492, distance: 10.1
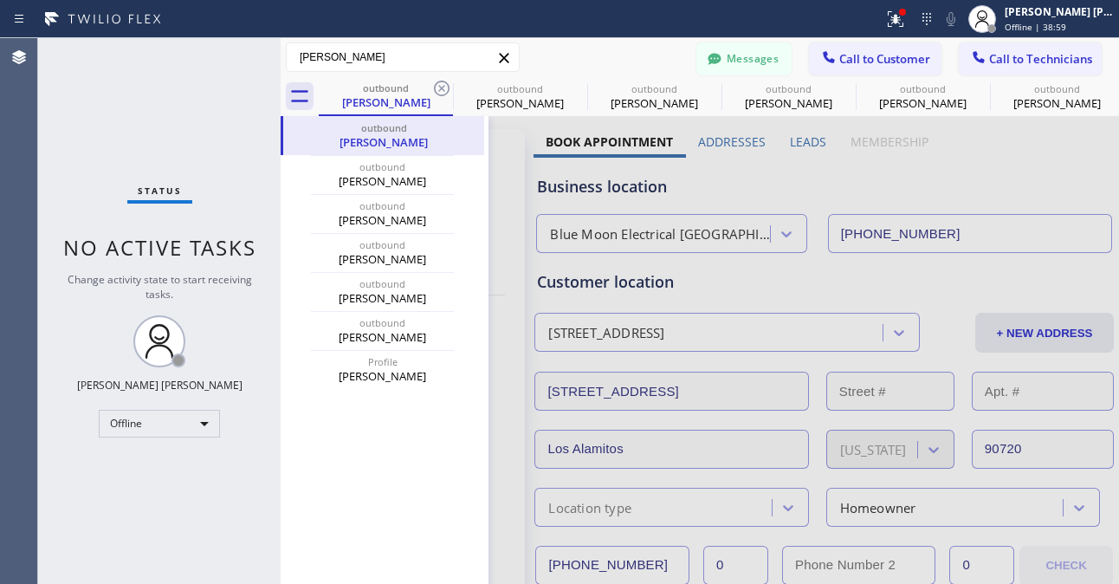
click at [507, 58] on icon at bounding box center [504, 58] width 21 height 21
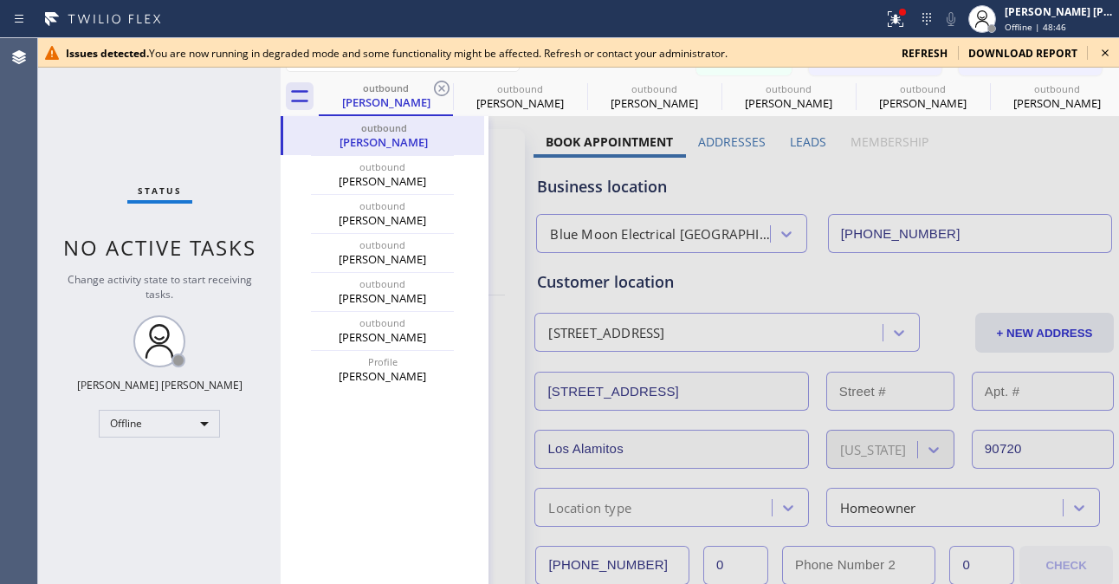
click at [229, 546] on div "Status No active tasks Change activity state to start receiving tasks. Ashley B…" at bounding box center [159, 311] width 242 height 546
click at [203, 411] on div "Offline" at bounding box center [159, 424] width 121 height 28
click at [168, 470] on li "Available" at bounding box center [158, 469] width 117 height 21
click at [1100, 55] on icon at bounding box center [1105, 52] width 21 height 21
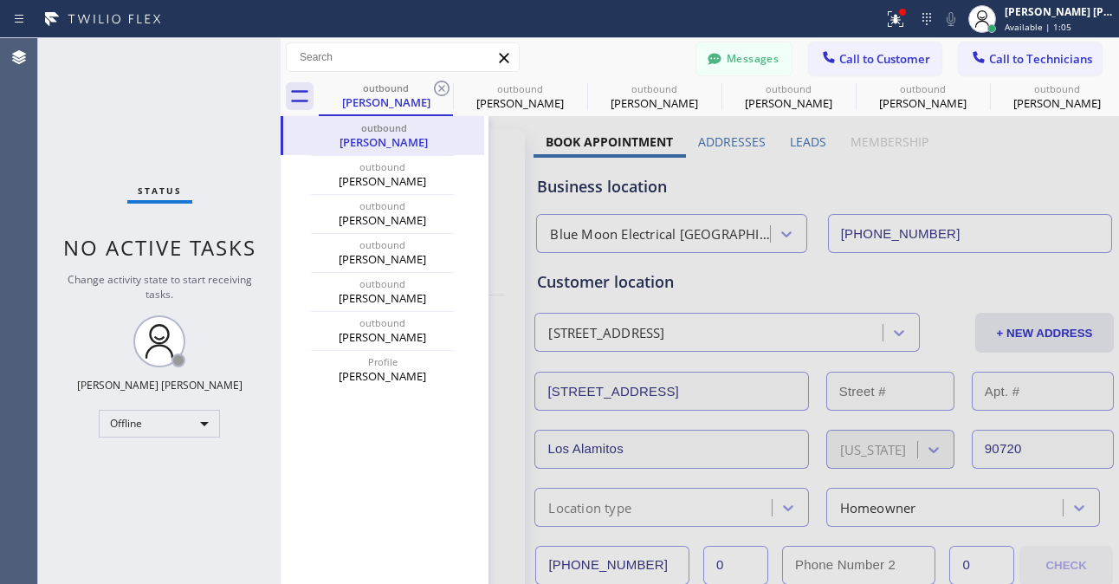
drag, startPoint x: 275, startPoint y: 450, endPoint x: 229, endPoint y: 442, distance: 46.7
click at [281, 450] on div at bounding box center [281, 311] width 0 height 546
click at [203, 421] on div "Offline" at bounding box center [159, 424] width 121 height 28
click at [156, 464] on li "Available" at bounding box center [158, 469] width 117 height 21
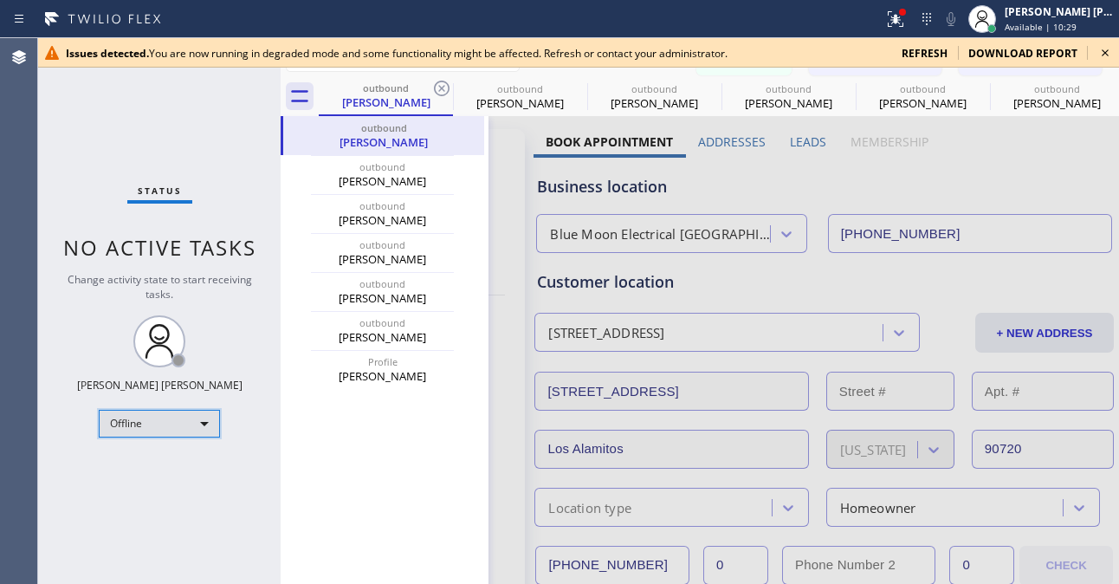
click at [208, 417] on div "Offline" at bounding box center [159, 424] width 121 height 28
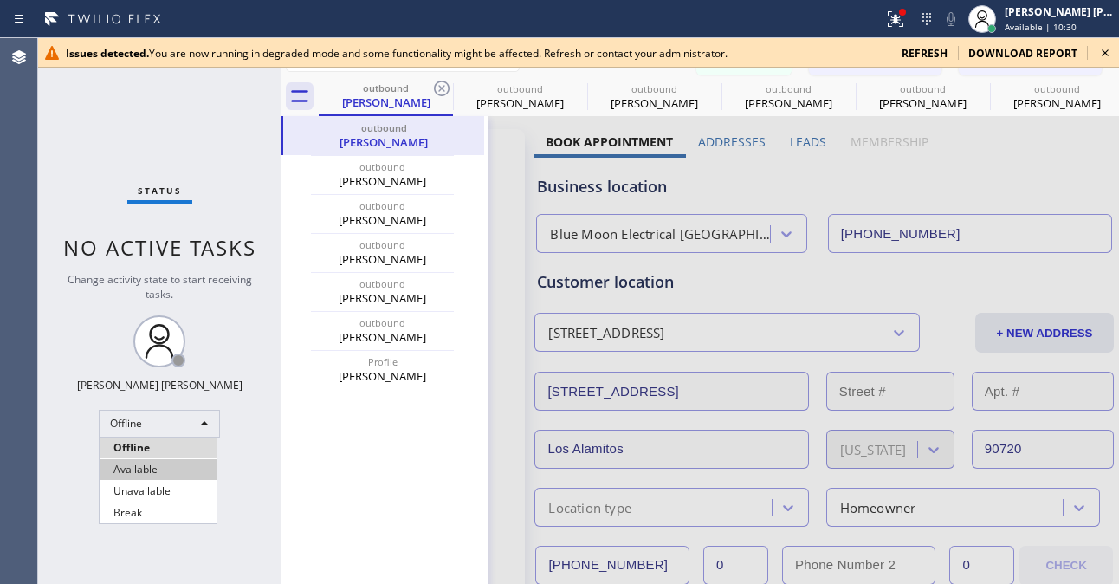
click at [166, 464] on li "Available" at bounding box center [158, 469] width 117 height 21
click at [1103, 50] on icon at bounding box center [1105, 52] width 21 height 21
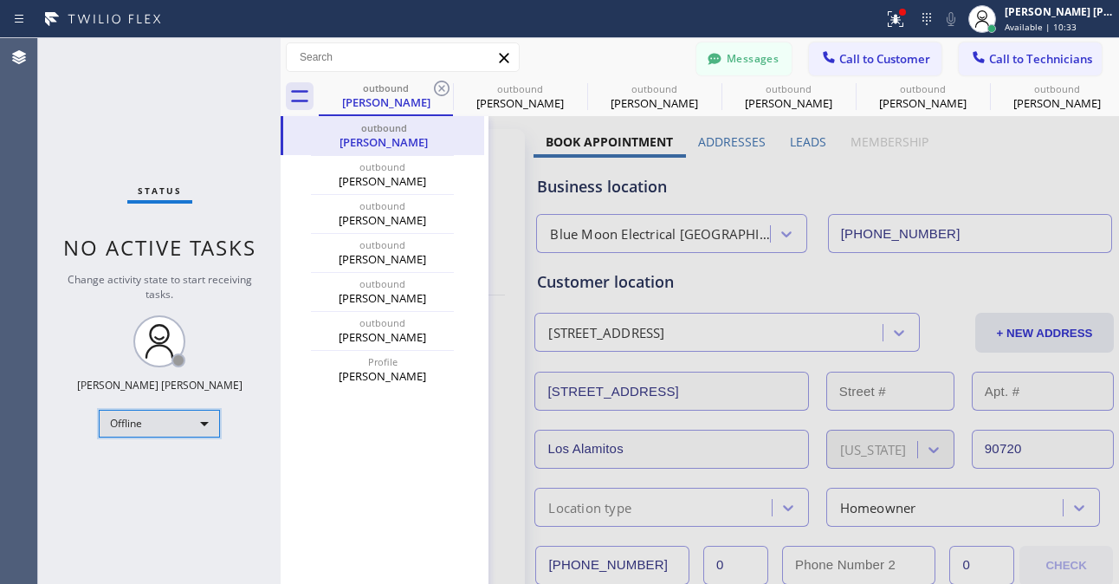
click at [199, 432] on div "Offline" at bounding box center [159, 424] width 121 height 28
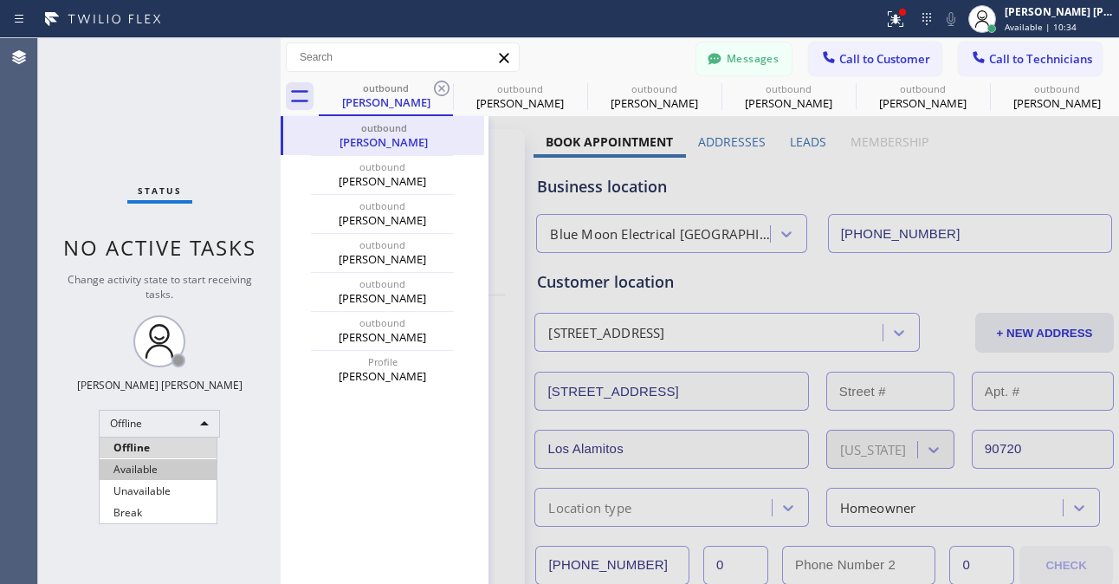
click at [164, 476] on li "Available" at bounding box center [158, 469] width 117 height 21
click at [164, 476] on div "Status No active tasks Change activity state to start receiving tasks. Ashley B…" at bounding box center [159, 311] width 242 height 546
click at [165, 506] on div "Status No active tasks Change activity state to start receiving tasks. Ashley B…" at bounding box center [159, 311] width 242 height 546
click at [167, 506] on div "Status No active tasks Change activity state to start receiving tasks. Ashley B…" at bounding box center [159, 311] width 242 height 546
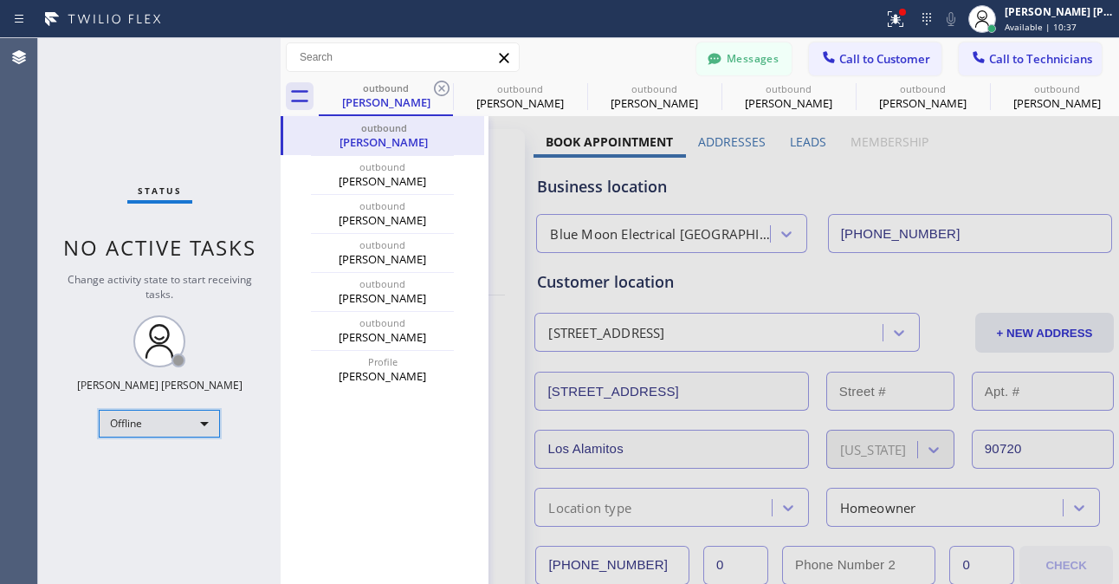
click at [202, 425] on div "Offline" at bounding box center [159, 424] width 121 height 28
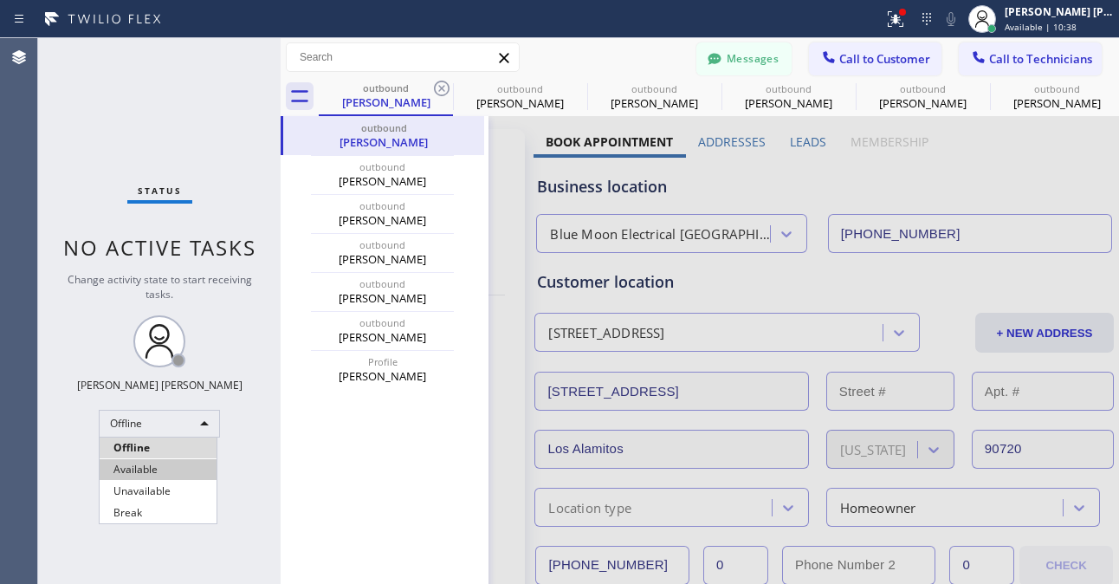
click at [161, 469] on li "Available" at bounding box center [158, 469] width 117 height 21
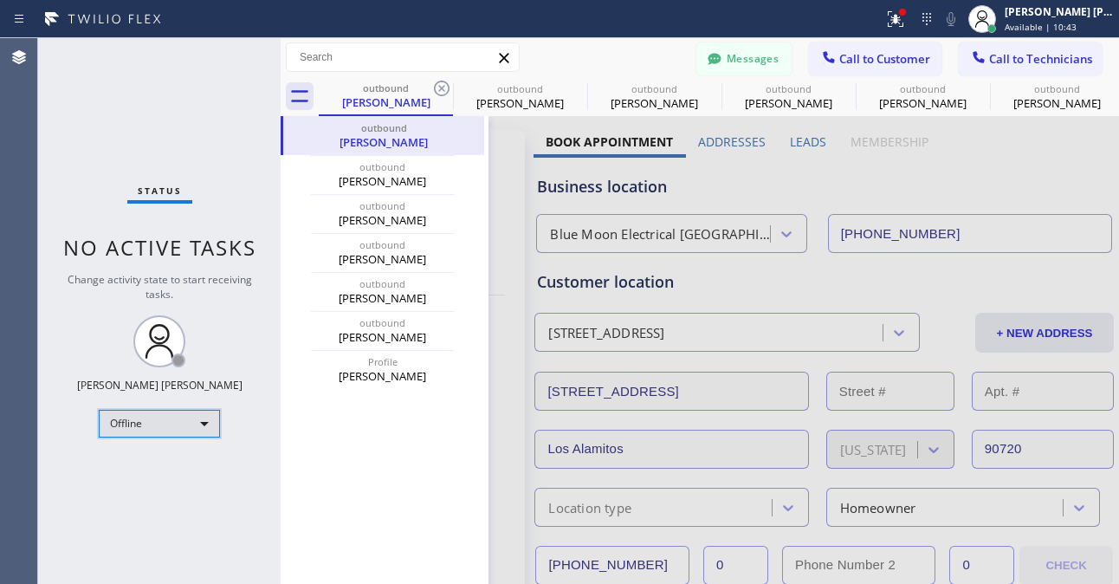
click at [205, 428] on div "Offline" at bounding box center [159, 424] width 121 height 28
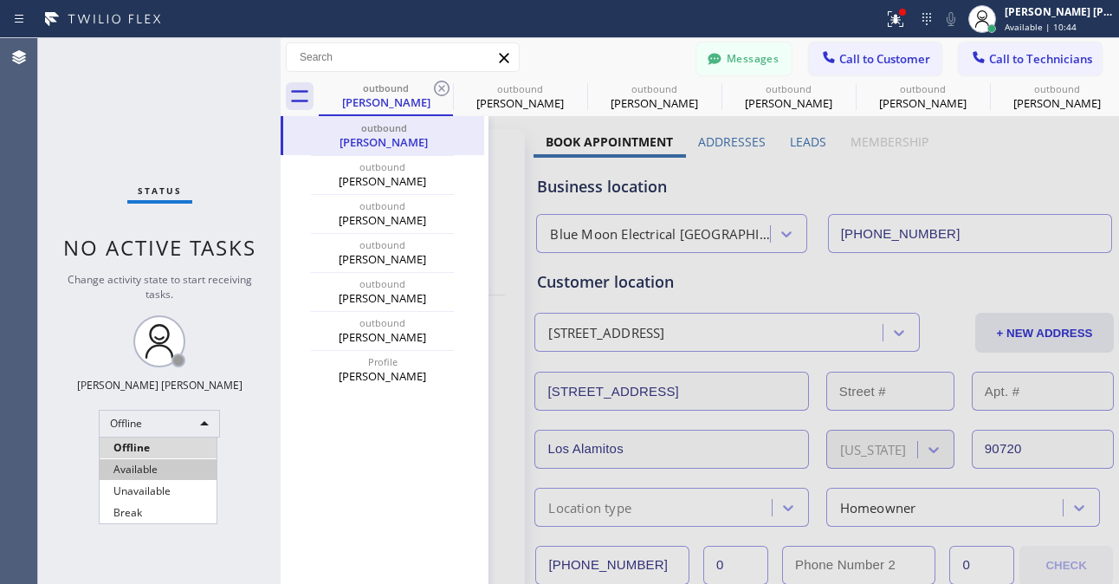
click at [167, 468] on li "Available" at bounding box center [158, 469] width 117 height 21
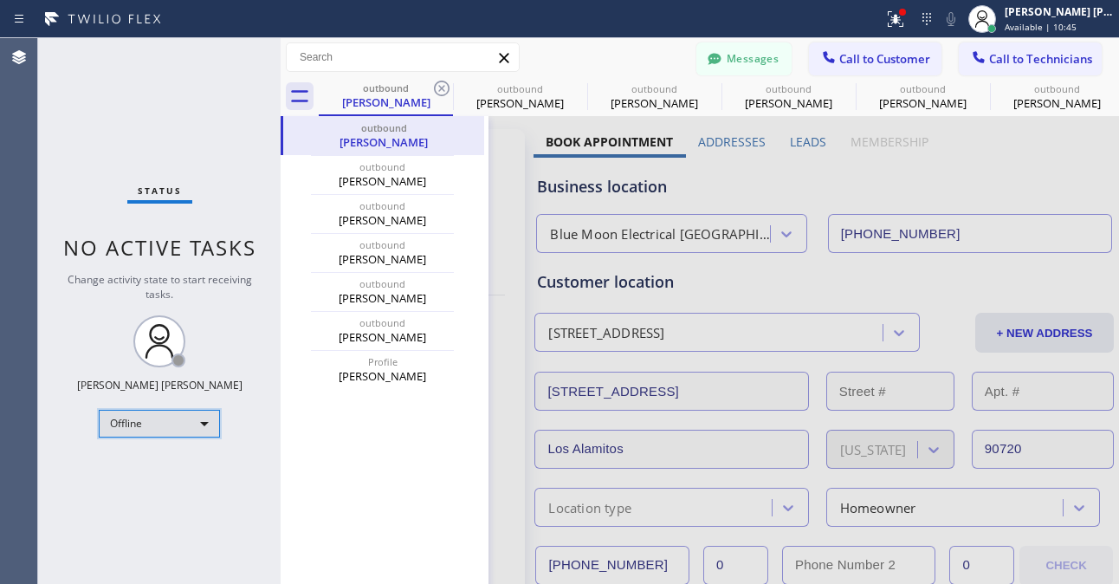
click at [215, 428] on div "Offline" at bounding box center [159, 424] width 121 height 28
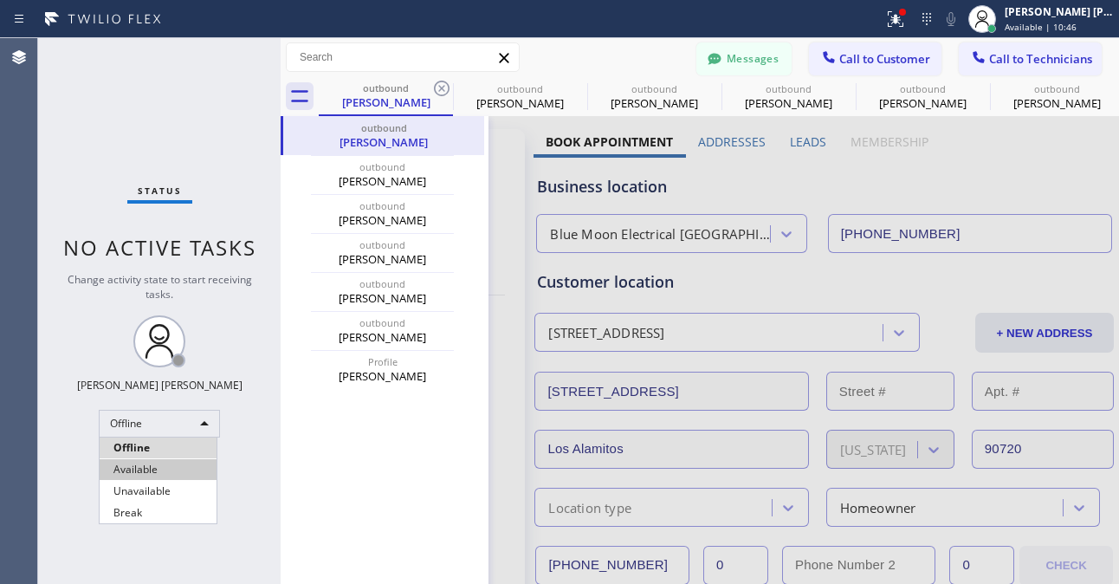
click at [184, 467] on li "Available" at bounding box center [158, 469] width 117 height 21
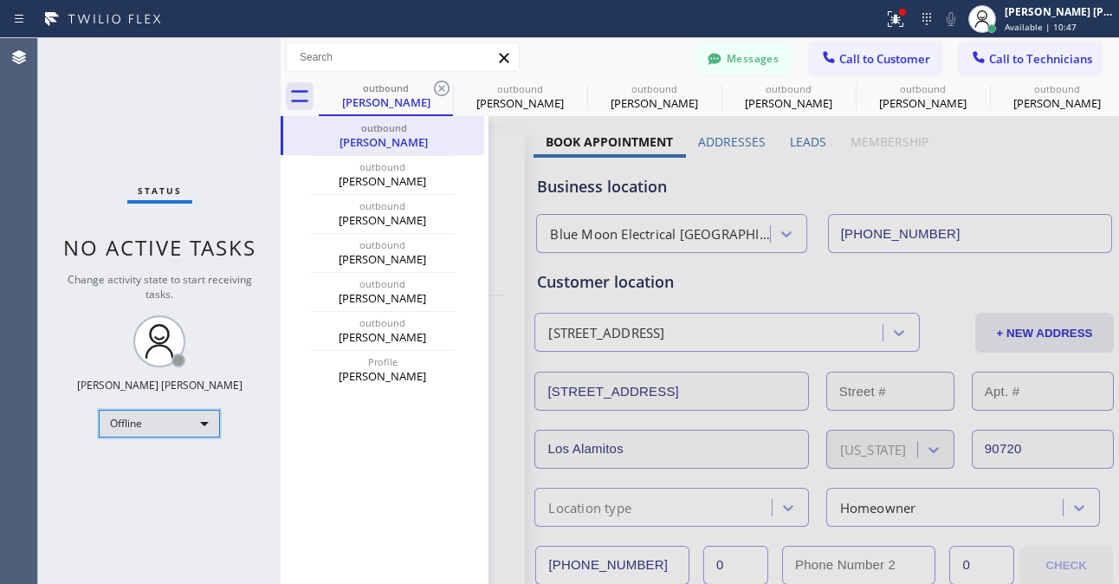
click at [206, 417] on div "Offline" at bounding box center [159, 424] width 121 height 28
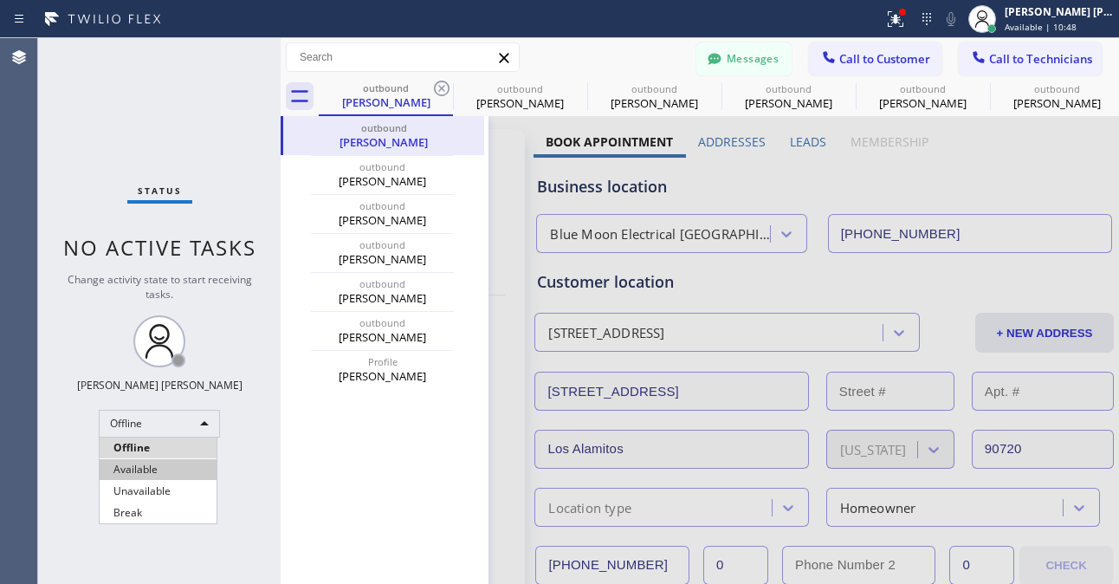
click at [178, 471] on li "Available" at bounding box center [158, 469] width 117 height 21
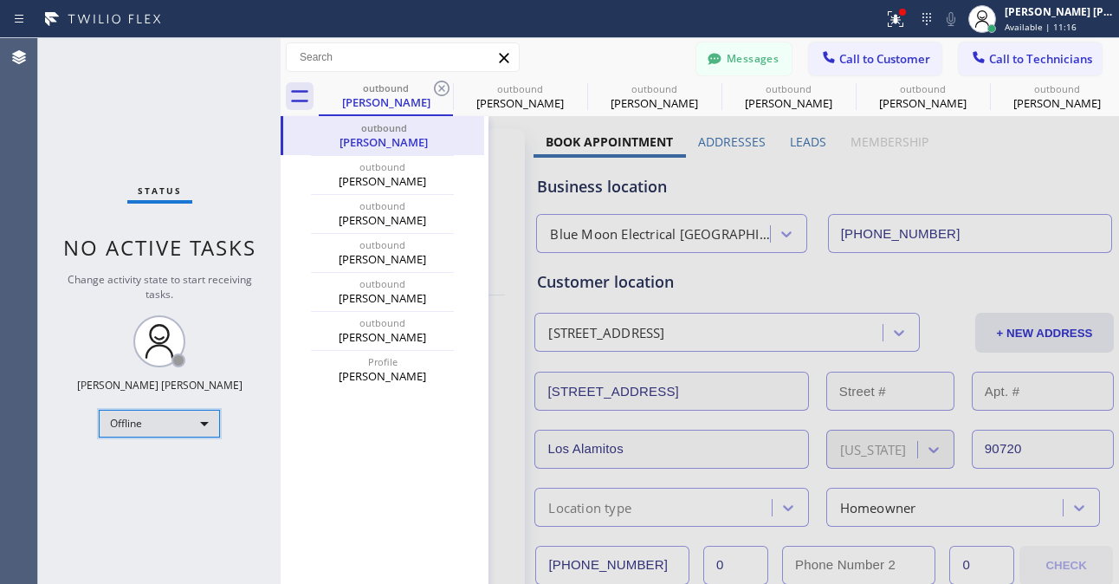
click at [142, 417] on div "Offline" at bounding box center [159, 424] width 121 height 28
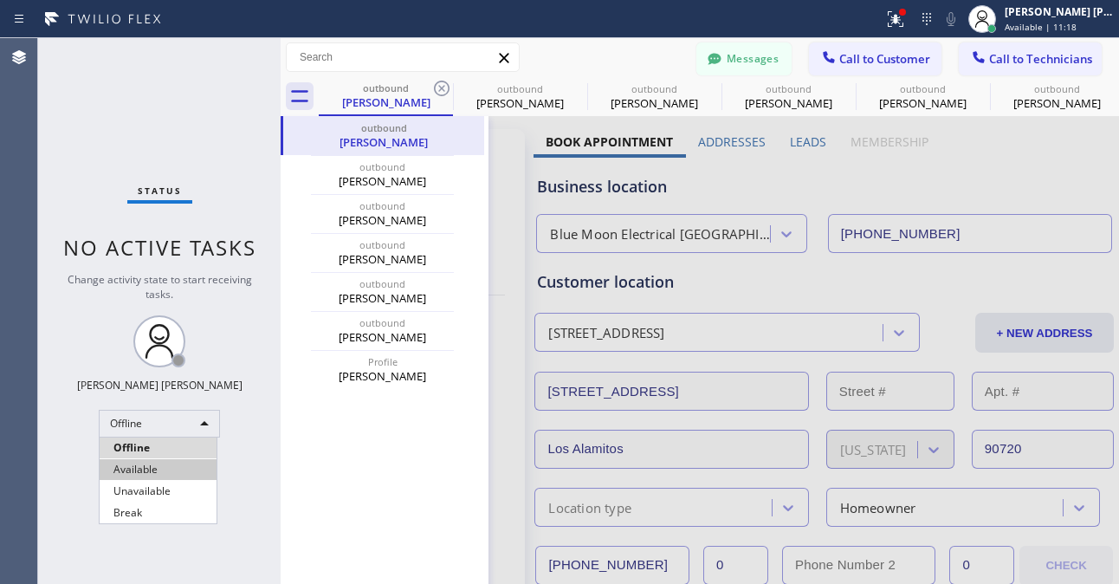
click at [168, 469] on li "Available" at bounding box center [158, 469] width 117 height 21
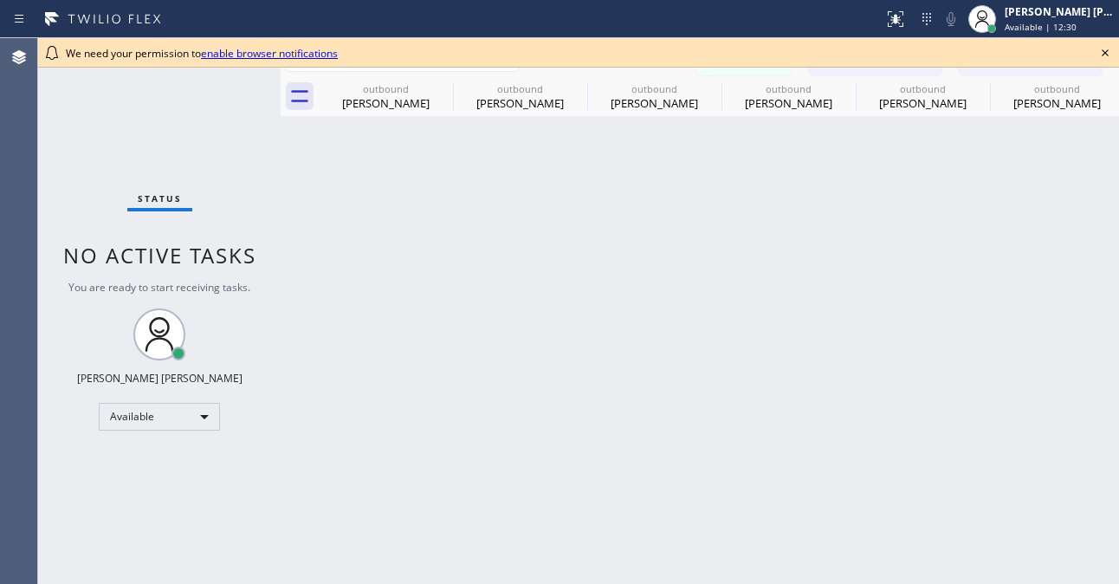
click at [859, 514] on div "Back to Dashboard Change Sender ID Customers Technicians TM [PERSON_NAME] [DATE…" at bounding box center [700, 311] width 838 height 546
click at [1110, 61] on icon at bounding box center [1105, 52] width 21 height 21
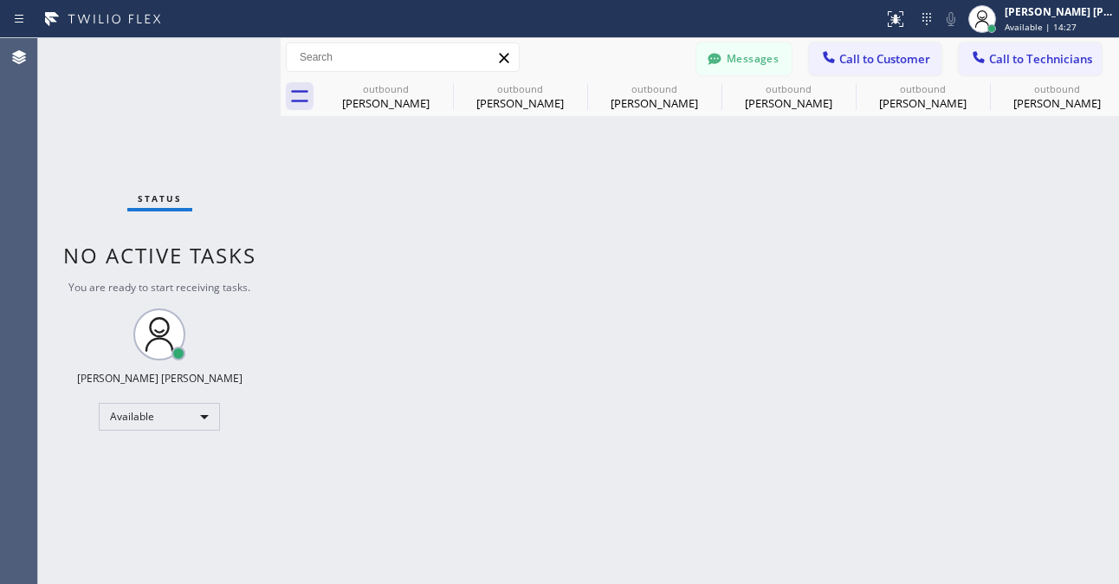
click at [933, 518] on div "Back to Dashboard Change Sender ID Customers Technicians TM Thomas Miller 08/15…" at bounding box center [700, 311] width 838 height 546
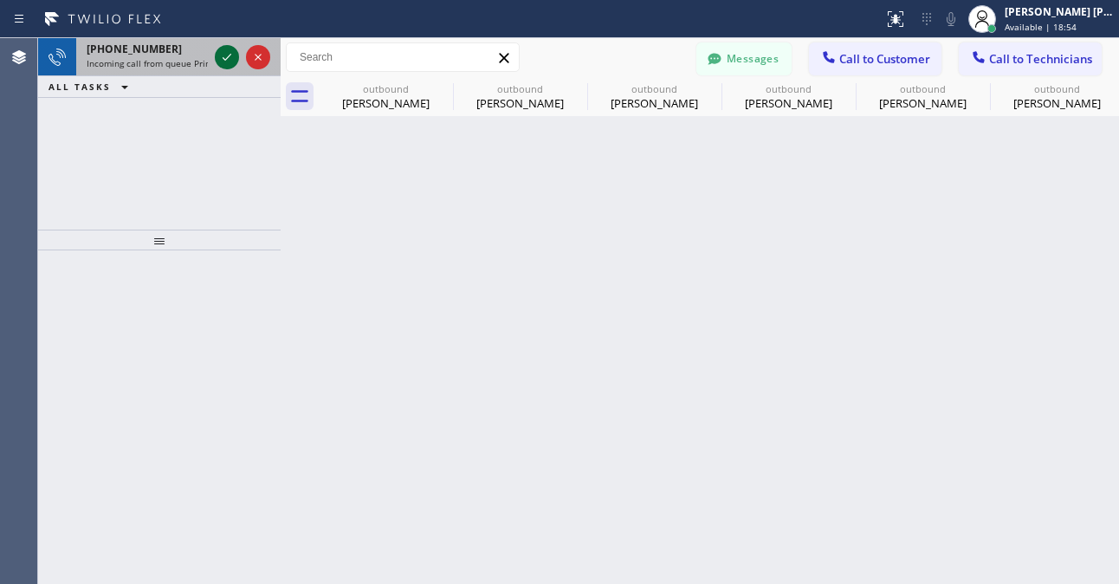
click at [219, 50] on icon at bounding box center [227, 57] width 21 height 21
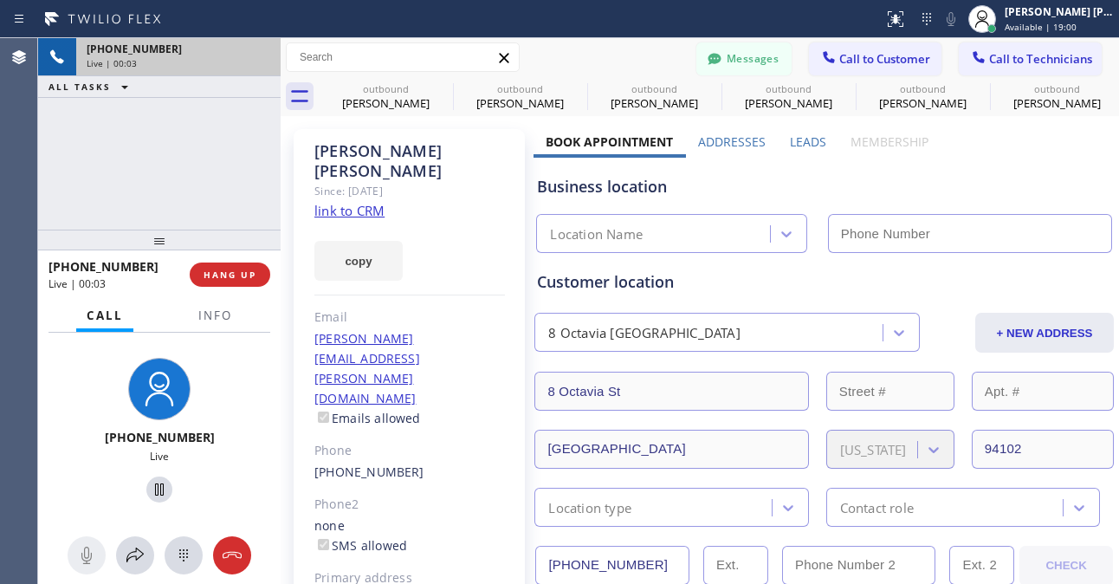
type input "(415) 727-4640"
drag, startPoint x: 171, startPoint y: 141, endPoint x: 255, endPoint y: 135, distance: 84.2
click at [171, 141] on div "+13148085378 Live | 00:08 ALL TASKS ALL TASKS ACTIVE TASKS TASKS IN WRAP UP" at bounding box center [159, 133] width 242 height 191
click at [344, 202] on link "link to CRM" at bounding box center [349, 210] width 70 height 17
drag, startPoint x: 63, startPoint y: 404, endPoint x: 1102, endPoint y: 141, distance: 1071.9
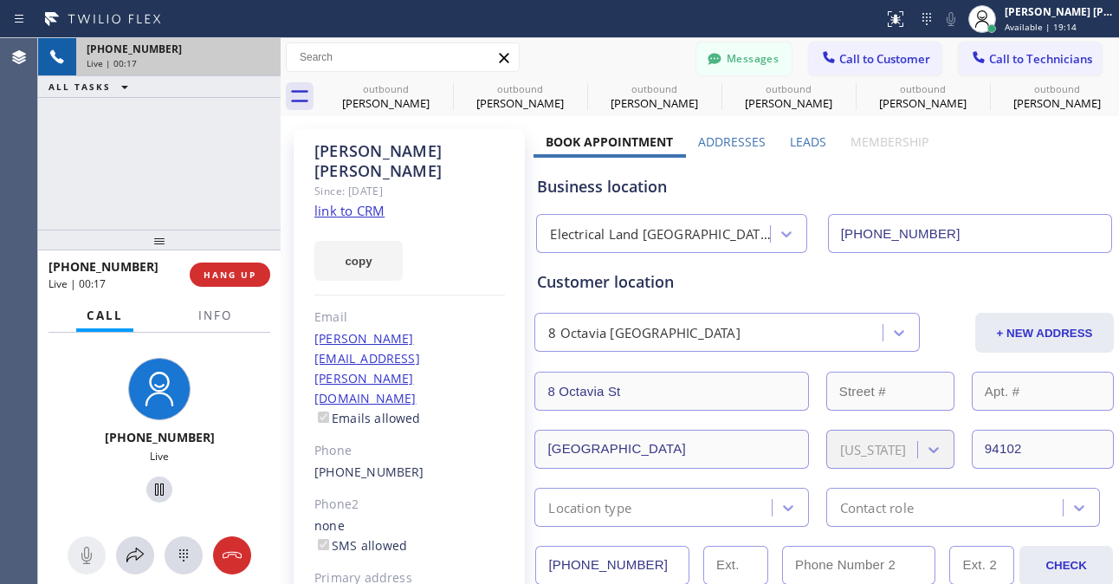
click at [62, 404] on div "+13148085378 Live" at bounding box center [159, 433] width 229 height 150
click at [195, 145] on div "+13148085378 Live | 00:43 ALL TASKS ALL TASKS ACTIVE TASKS TASKS IN WRAP UP" at bounding box center [159, 133] width 242 height 191
click at [177, 145] on div "+13148085378 Live | 01:38 ALL TASKS ALL TASKS ACTIVE TASKS TASKS IN WRAP UP" at bounding box center [159, 133] width 242 height 191
click at [81, 187] on div "+13148085378 Live | 01:40 ALL TASKS ALL TASKS ACTIVE TASKS TASKS IN WRAP UP" at bounding box center [159, 133] width 242 height 191
click at [140, 142] on div "+13148085378 Live | 01:45 ALL TASKS ALL TASKS ACTIVE TASKS TASKS IN WRAP UP" at bounding box center [159, 133] width 242 height 191
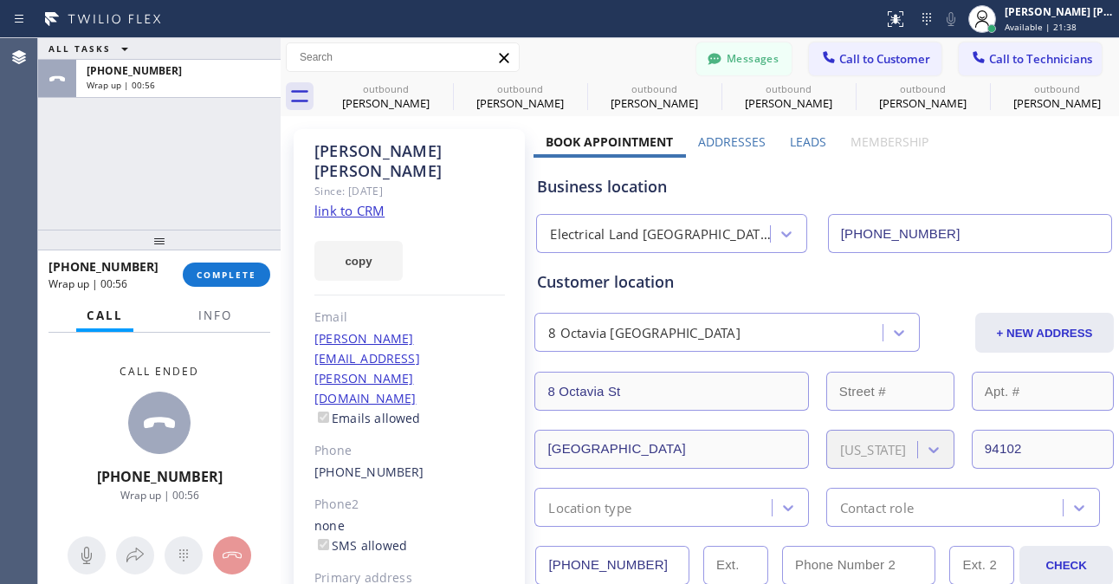
drag, startPoint x: 63, startPoint y: 443, endPoint x: 264, endPoint y: 300, distance: 246.6
click at [63, 443] on div "Call ended +13148085378 Wrap up | 00:56" at bounding box center [159, 432] width 242 height 199
click at [241, 282] on button "COMPLETE" at bounding box center [226, 274] width 87 height 24
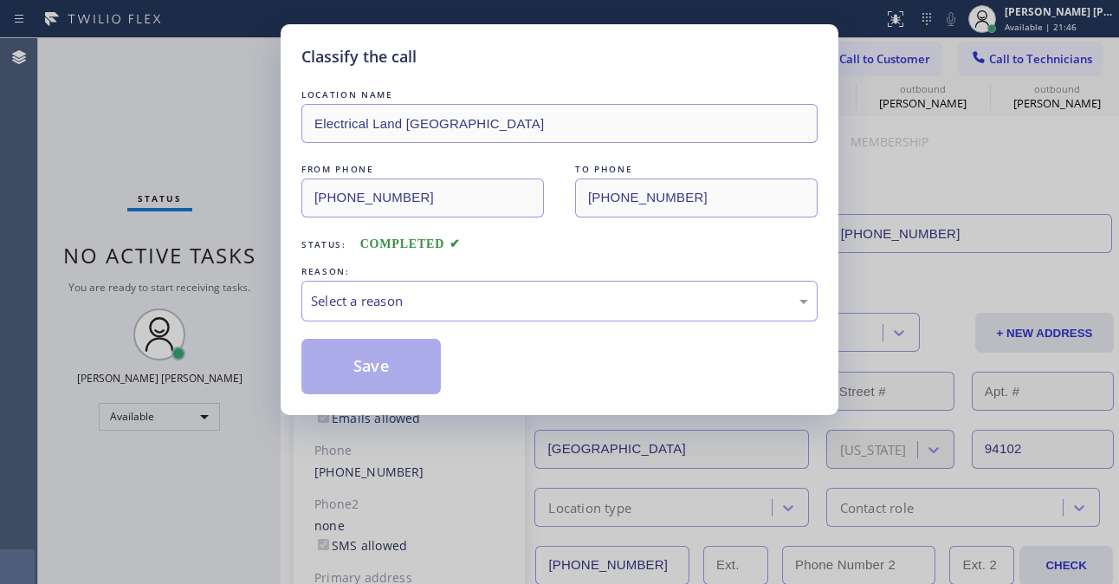
click at [11, 262] on div "Classify the call LOCATION NAME Electrical Land Sunnyside FROM PHONE (314) 808-…" at bounding box center [559, 292] width 1119 height 584
click at [42, 418] on div "Classify the call LOCATION NAME Electrical Land Sunnyside FROM PHONE (314) 808-…" at bounding box center [559, 292] width 1119 height 584
click at [450, 290] on div "Select a reason" at bounding box center [559, 301] width 516 height 41
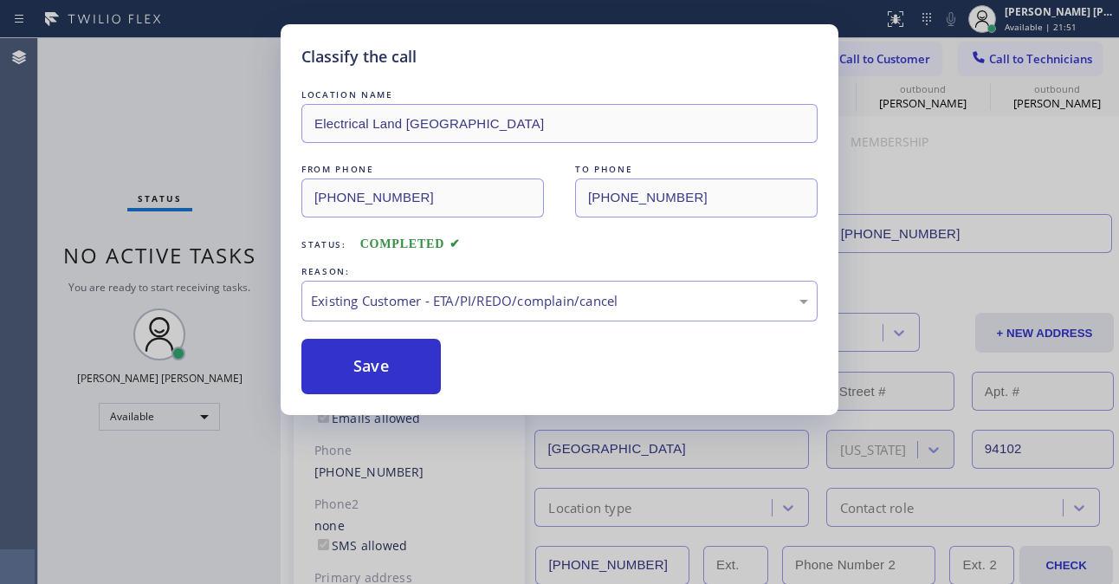
click at [359, 398] on div "Classify the call LOCATION NAME Electrical Land Sunnyside FROM PHONE (314) 808-…" at bounding box center [560, 219] width 558 height 391
click at [341, 381] on button "Save" at bounding box center [370, 366] width 139 height 55
drag, startPoint x: 341, startPoint y: 381, endPoint x: 902, endPoint y: 353, distance: 561.0
click at [345, 379] on button "Save" at bounding box center [370, 366] width 139 height 55
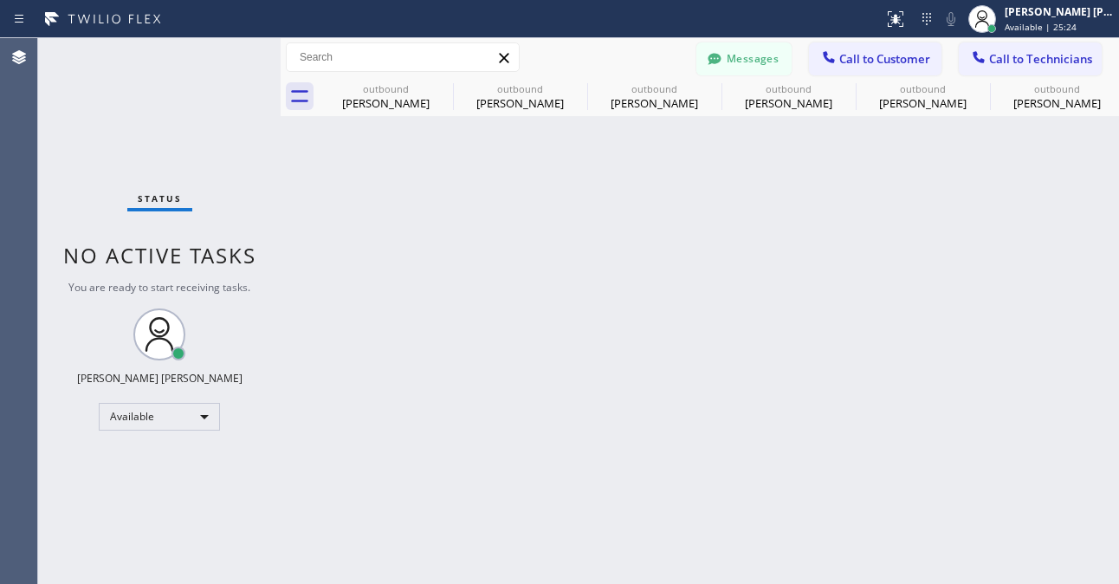
click at [614, 539] on div "Back to Dashboard Change Sender ID Customers Technicians TM [PERSON_NAME] [DATE…" at bounding box center [700, 311] width 838 height 546
click at [944, 398] on div "Back to Dashboard Change Sender ID Customers Technicians TM [PERSON_NAME] [DATE…" at bounding box center [700, 311] width 838 height 546
drag, startPoint x: 608, startPoint y: 494, endPoint x: 441, endPoint y: 229, distance: 313.3
click at [607, 491] on div "Back to Dashboard Change Sender ID Customers Technicians TM [PERSON_NAME] [DATE…" at bounding box center [700, 311] width 838 height 546
drag, startPoint x: 362, startPoint y: 478, endPoint x: 281, endPoint y: 235, distance: 256.3
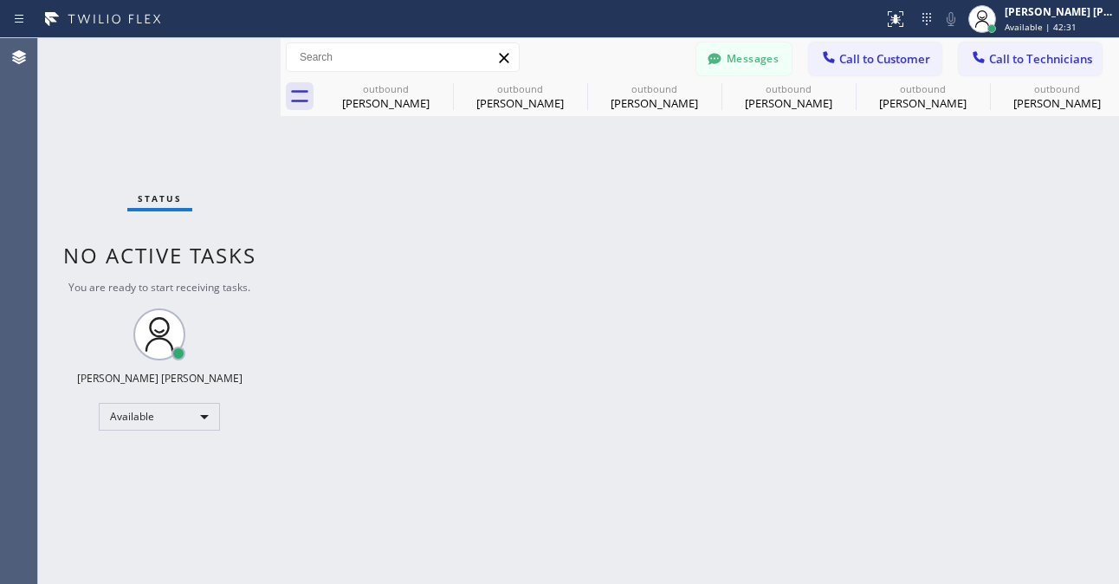
click at [362, 478] on div "Back to Dashboard Change Sender ID Customers Technicians TM [PERSON_NAME] [DATE…" at bounding box center [700, 311] width 838 height 546
click at [300, 456] on div "Back to Dashboard Change Sender ID Customers Technicians TM [PERSON_NAME] [DATE…" at bounding box center [700, 311] width 838 height 546
click at [648, 459] on div "Back to Dashboard Change Sender ID Customers Technicians TM [PERSON_NAME] [DATE…" at bounding box center [700, 311] width 838 height 546
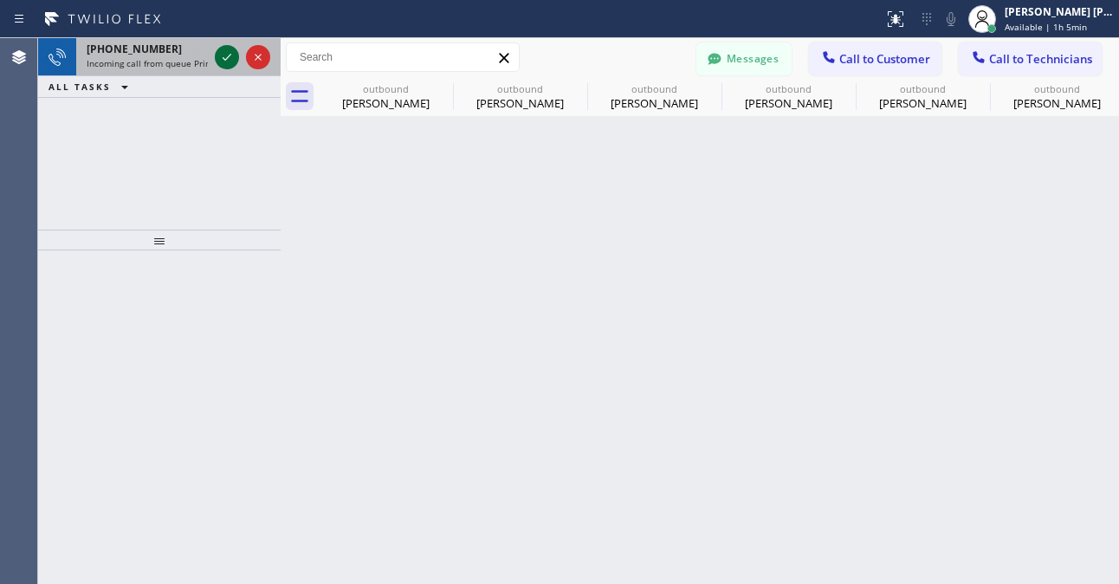
click at [229, 61] on icon at bounding box center [227, 57] width 21 height 21
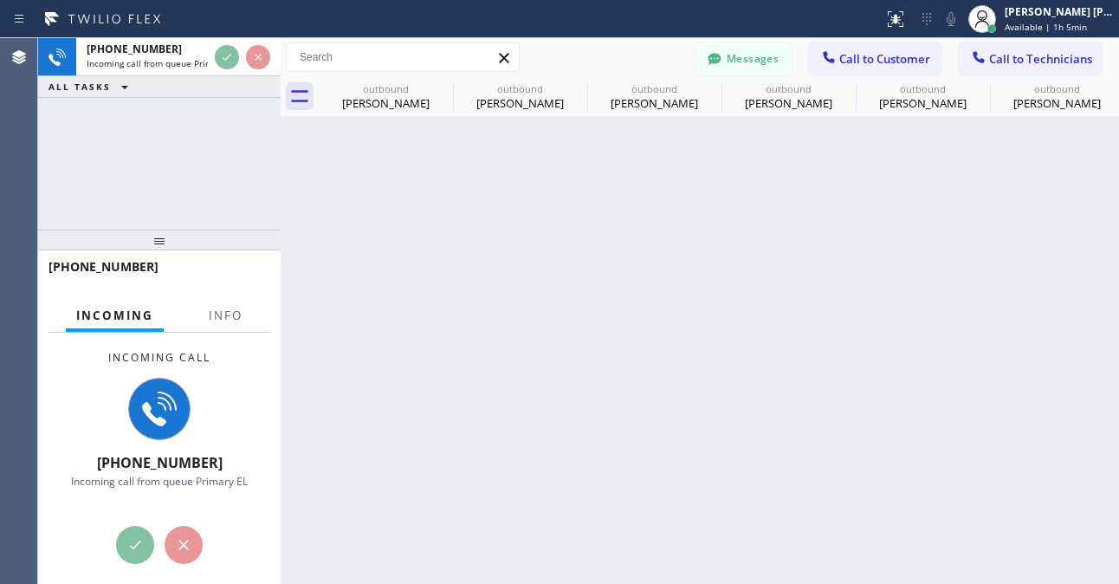
click at [98, 161] on div "+18584054529 Incoming call from queue Primary EL ALL TASKS ALL TASKS ACTIVE TAS…" at bounding box center [159, 133] width 242 height 191
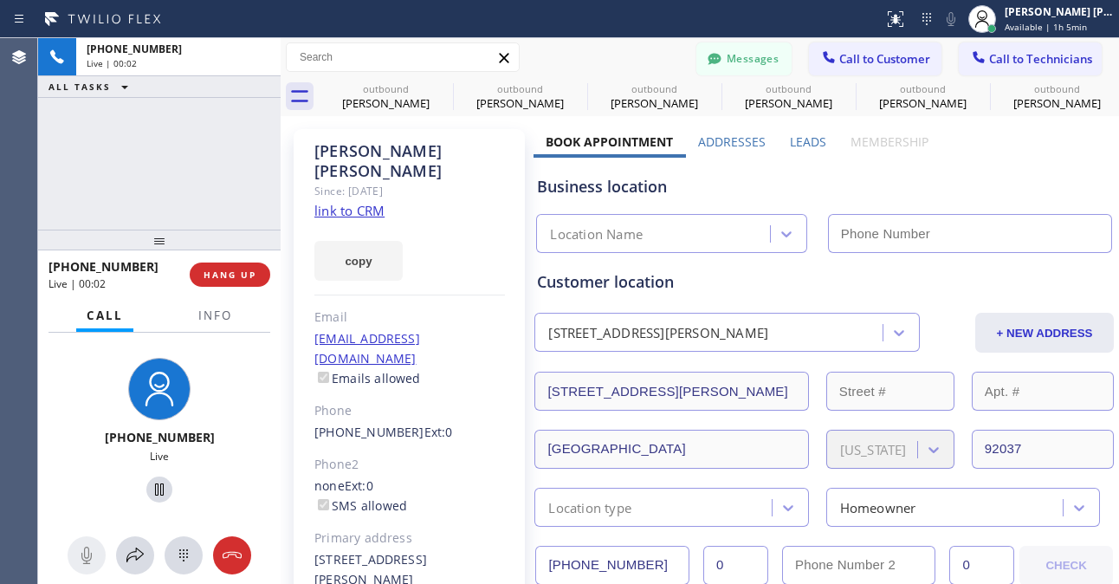
type input "(800) 568-8664"
click at [358, 202] on link "link to CRM" at bounding box center [349, 210] width 70 height 17
click at [147, 162] on div "+18584054529 Live | 00:10 ALL TASKS ALL TASKS ACTIVE TASKS TASKS IN WRAP UP" at bounding box center [159, 133] width 242 height 191
click at [213, 120] on div "+18584054529 Live | 00:20 ALL TASKS ALL TASKS ACTIVE TASKS TASKS IN WRAP UP" at bounding box center [159, 133] width 242 height 191
click at [211, 186] on div "+18584054529 Live | 00:34 ALL TASKS ALL TASKS ACTIVE TASKS TASKS IN WRAP UP" at bounding box center [159, 133] width 242 height 191
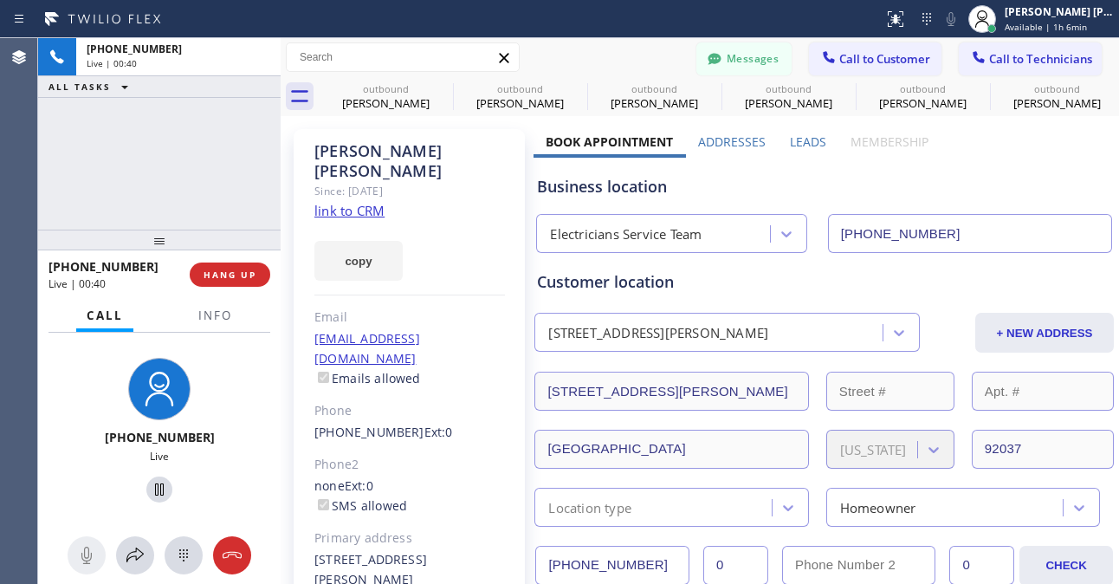
click at [211, 186] on div "+18584054529 Live | 00:40 ALL TASKS ALL TASKS ACTIVE TASKS TASKS IN WRAP UP" at bounding box center [159, 133] width 242 height 191
click at [225, 411] on div "+18584054529 Live" at bounding box center [159, 432] width 242 height 199
click at [178, 158] on div "+18584054529 Live | 00:43 ALL TASKS ALL TASKS ACTIVE TASKS TASKS IN WRAP UP" at bounding box center [159, 133] width 242 height 191
click at [171, 182] on div "+18584054529 Live | 00:51 ALL TASKS ALL TASKS ACTIVE TASKS TASKS IN WRAP UP" at bounding box center [159, 133] width 242 height 191
click at [184, 161] on div "+18584054529 Live | 00:53 ALL TASKS ALL TASKS ACTIVE TASKS TASKS IN WRAP UP" at bounding box center [159, 133] width 242 height 191
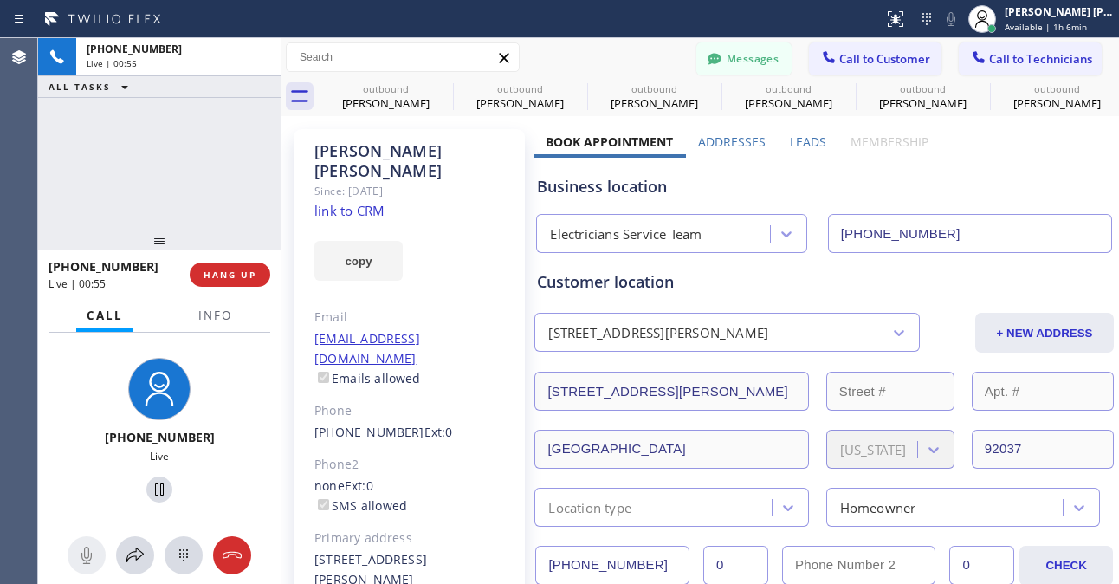
click at [241, 412] on div "+18584054529 Live" at bounding box center [159, 432] width 242 height 199
click at [191, 461] on div "Live" at bounding box center [159, 456] width 133 height 15
click at [149, 490] on icon at bounding box center [159, 489] width 21 height 21
click at [86, 422] on div "+18584054529 On Hold" at bounding box center [159, 433] width 147 height 164
click at [151, 485] on icon at bounding box center [159, 489] width 21 height 21
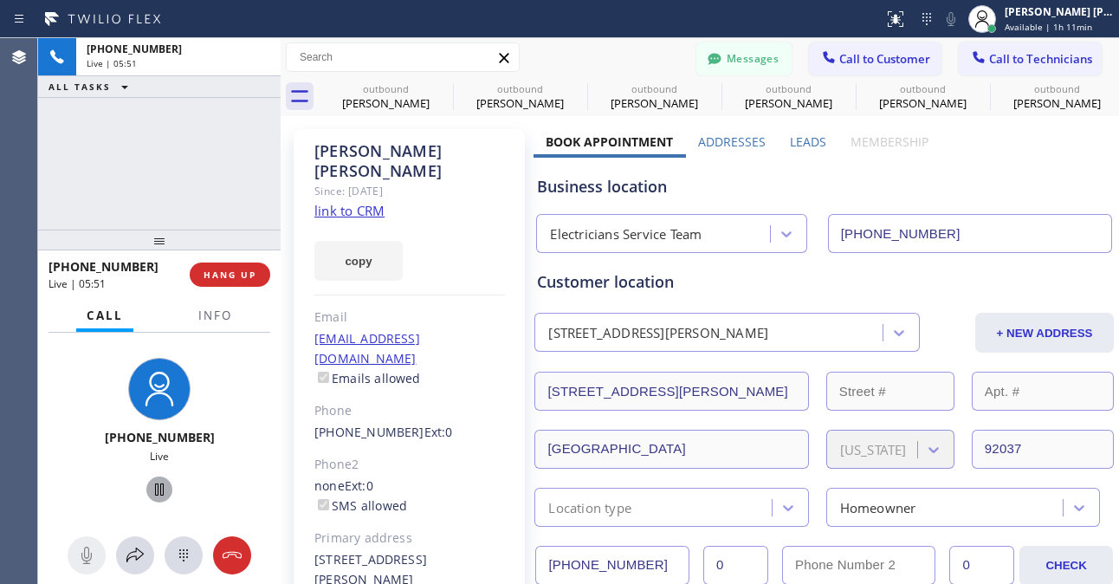
click at [57, 141] on div "+18584054529 Live | 05:51 ALL TASKS ALL TASKS ACTIVE TASKS TASKS IN WRAP UP" at bounding box center [159, 133] width 242 height 191
click at [177, 152] on div "+18584054529 Live | 05:57 ALL TASKS ALL TASKS ACTIVE TASKS TASKS IN WRAP UP" at bounding box center [159, 133] width 242 height 191
click at [189, 162] on div "+18584054529 Live | 06:01 ALL TASKS ALL TASKS ACTIVE TASKS TASKS IN WRAP UP" at bounding box center [159, 133] width 242 height 191
click at [242, 154] on div "+18584054529 Live | 06:02 ALL TASKS ALL TASKS ACTIVE TASKS TASKS IN WRAP UP" at bounding box center [159, 133] width 242 height 191
click at [196, 161] on div "+18584054529 Live | 06:04 ALL TASKS ALL TASKS ACTIVE TASKS TASKS IN WRAP UP" at bounding box center [159, 133] width 242 height 191
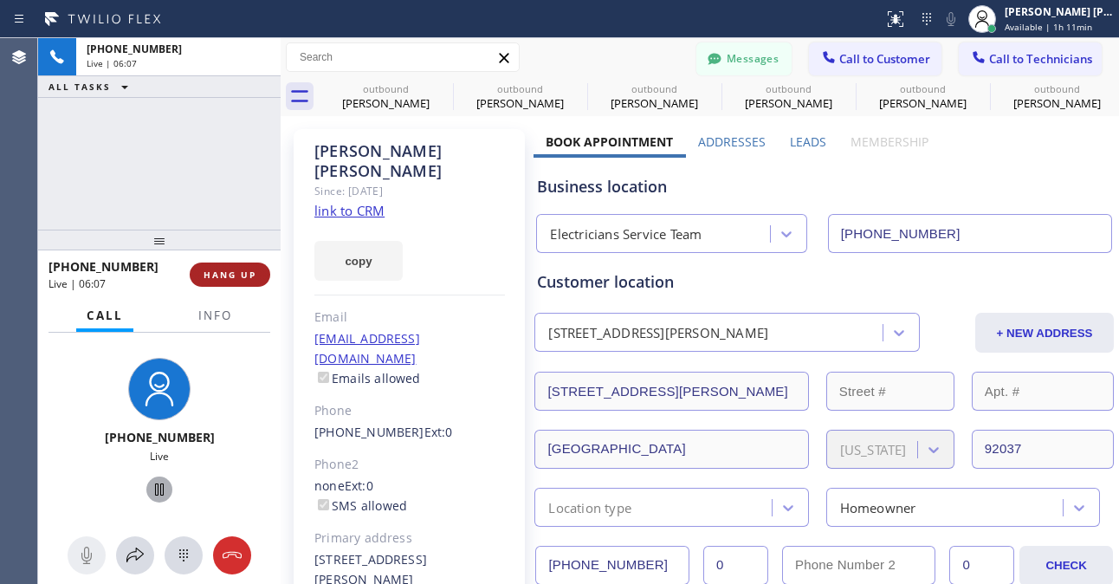
click at [239, 274] on span "HANG UP" at bounding box center [230, 274] width 53 height 12
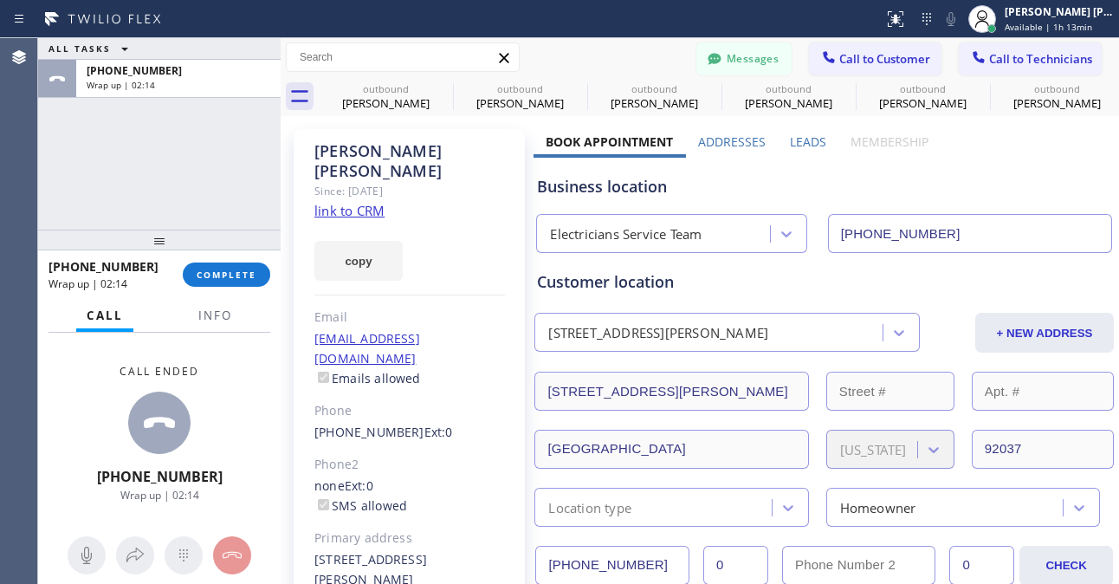
drag, startPoint x: 123, startPoint y: 175, endPoint x: 128, endPoint y: 165, distance: 10.9
click at [123, 175] on div "ALL TASKS ALL TASKS ACTIVE TASKS TASKS IN WRAP UP +18584054529 Wrap up | 02:14" at bounding box center [159, 133] width 242 height 191
drag, startPoint x: 953, startPoint y: 235, endPoint x: 809, endPoint y: 230, distance: 144.7
click at [828, 230] on input "(800) 568-8664" at bounding box center [970, 233] width 284 height 39
drag, startPoint x: 139, startPoint y: 268, endPoint x: 63, endPoint y: 273, distance: 76.3
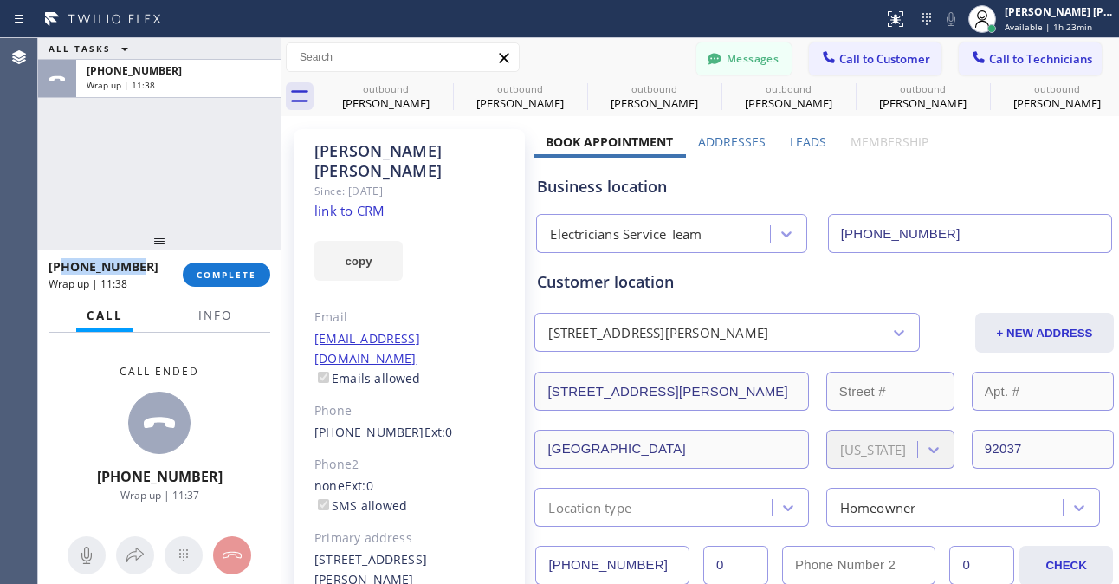
click at [63, 273] on div "+18584054529" at bounding box center [109, 266] width 122 height 16
copy span "8584054529"
click at [197, 274] on span "COMPLETE" at bounding box center [227, 274] width 60 height 12
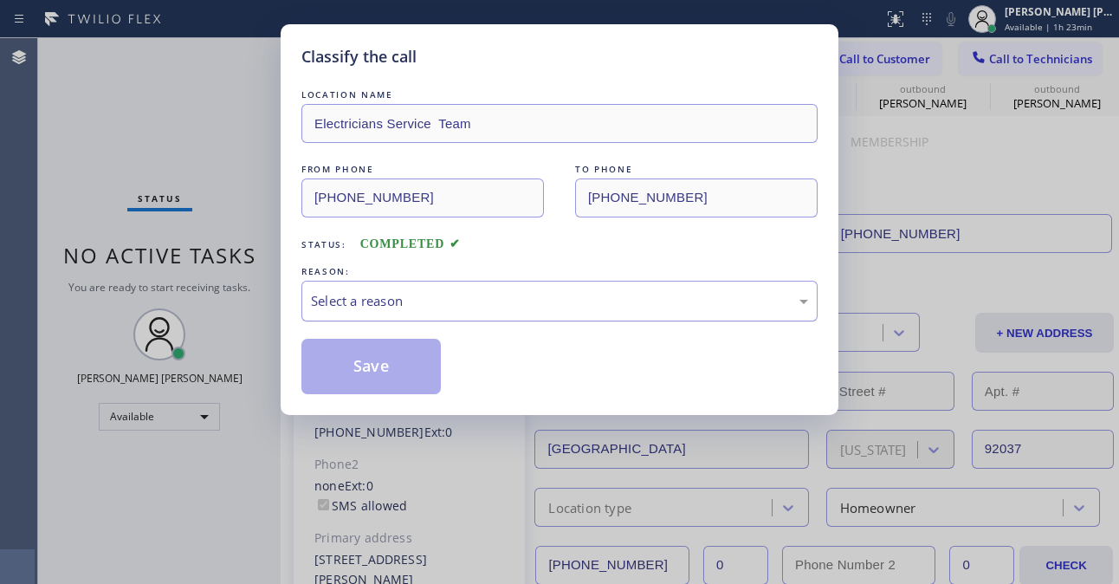
click at [372, 311] on div "Select a reason" at bounding box center [559, 301] width 497 height 20
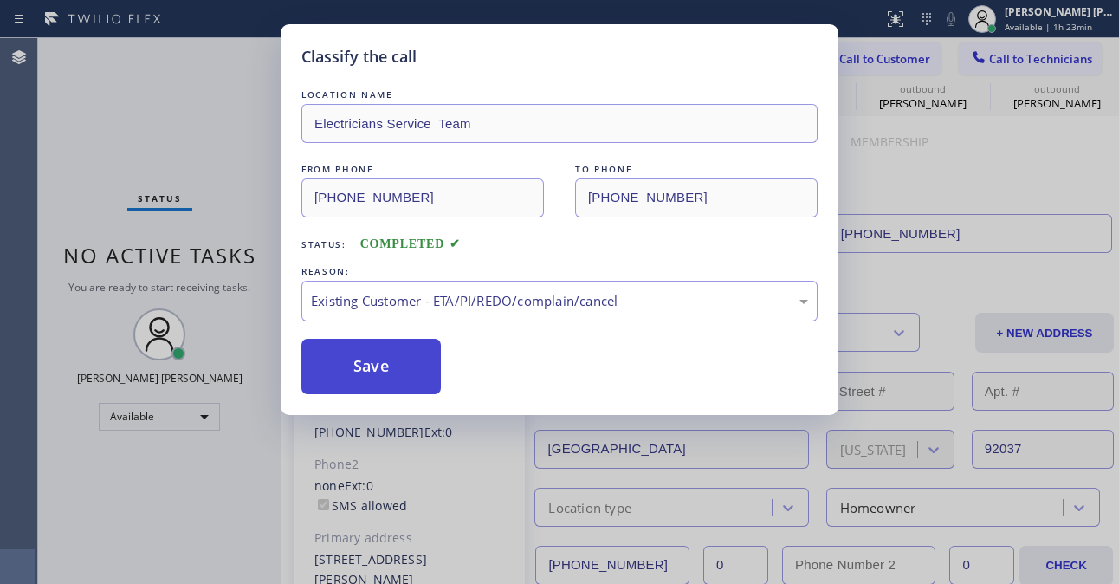
click at [393, 345] on button "Save" at bounding box center [370, 366] width 139 height 55
click at [403, 356] on button "Save" at bounding box center [370, 366] width 139 height 55
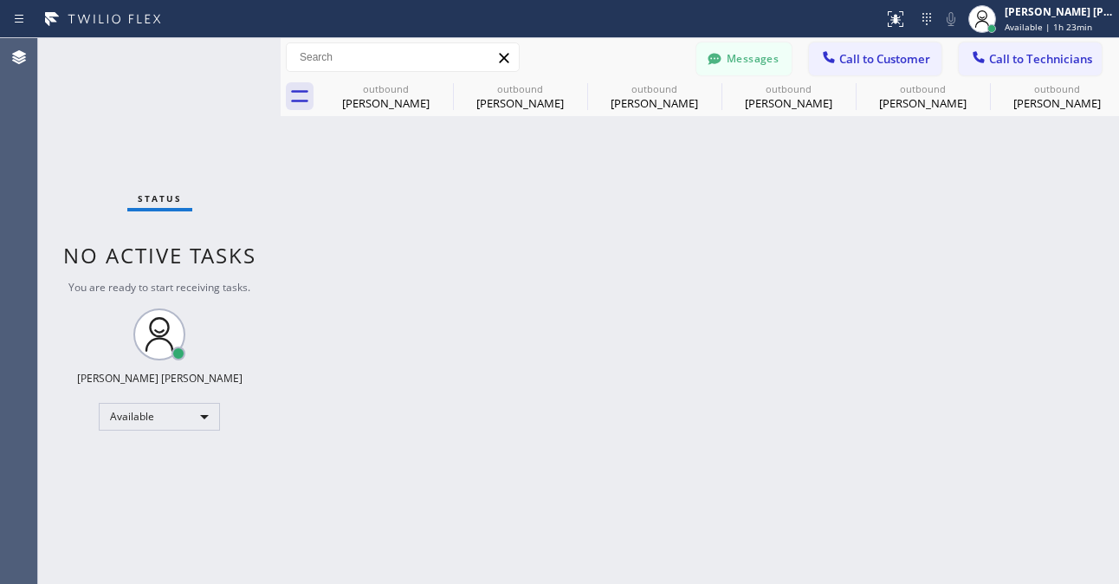
click at [561, 484] on div "Back to Dashboard Change Sender ID Customers Technicians TM [PERSON_NAME] [DATE…" at bounding box center [700, 311] width 838 height 546
click at [877, 58] on span "Call to Customer" at bounding box center [884, 59] width 91 height 16
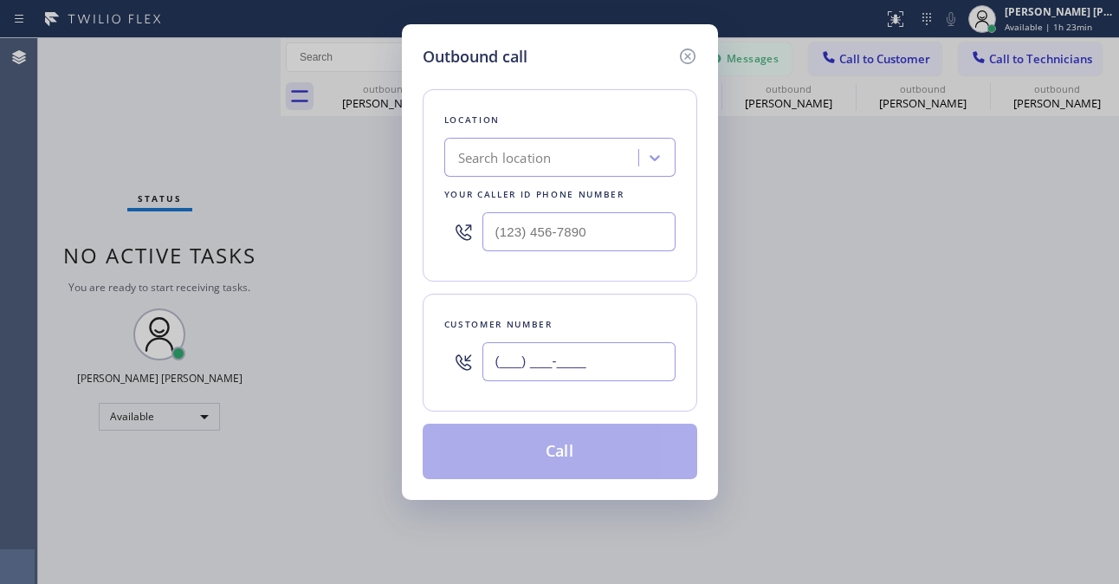
click at [565, 366] on input "(___) ___-____" at bounding box center [578, 361] width 193 height 39
paste input "858) 405-4529"
type input "(858) 405-4529"
drag, startPoint x: 163, startPoint y: 123, endPoint x: 300, endPoint y: 96, distance: 139.4
click at [163, 123] on div "Outbound call Location Search location Your caller id phone number Customer num…" at bounding box center [559, 292] width 1119 height 584
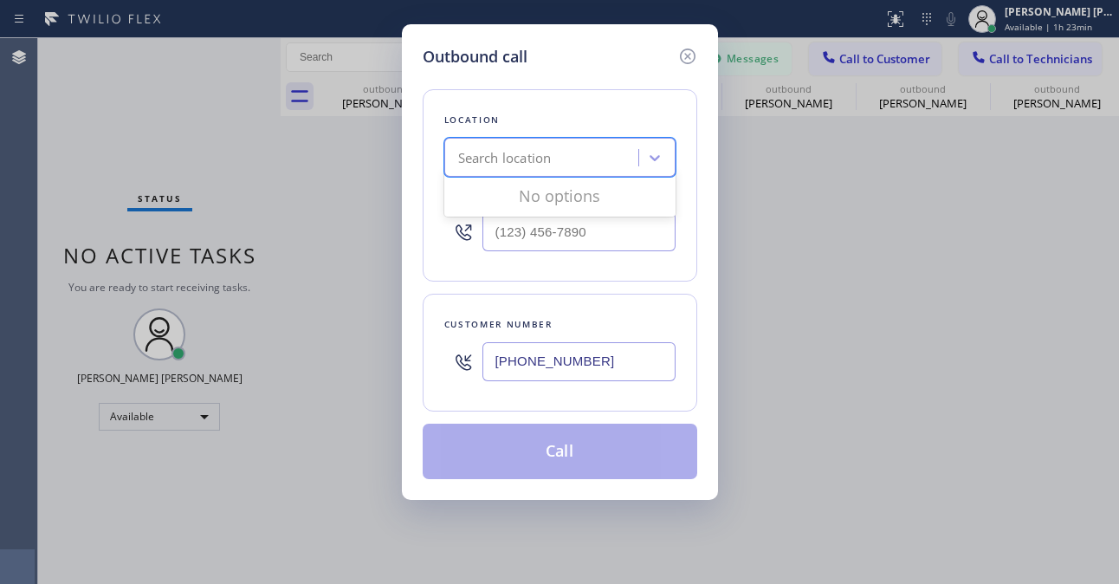
click at [495, 170] on div "Search location" at bounding box center [543, 158] width 189 height 30
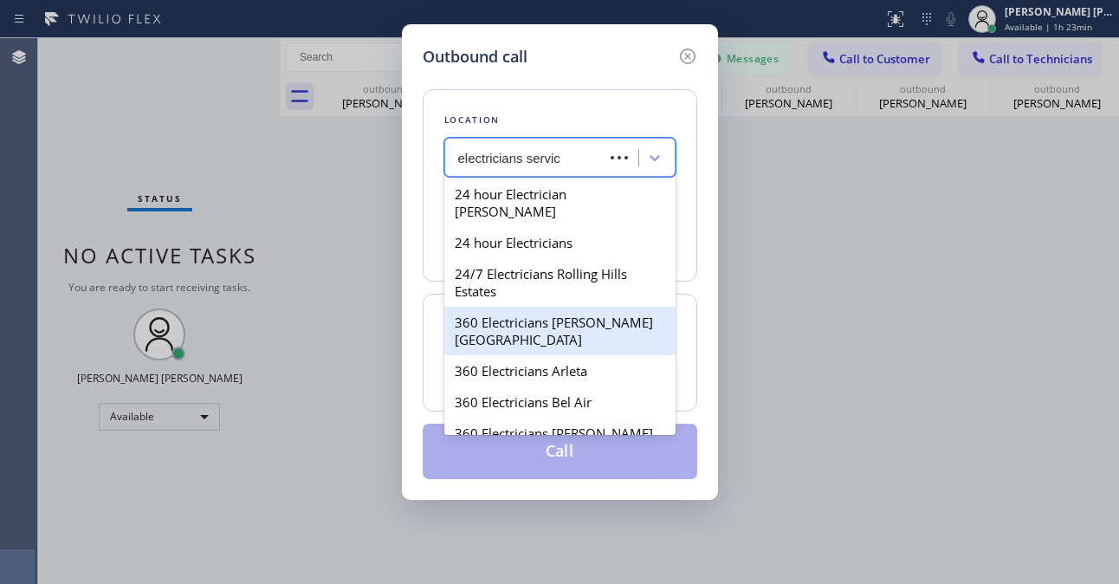
type input "electricians service"
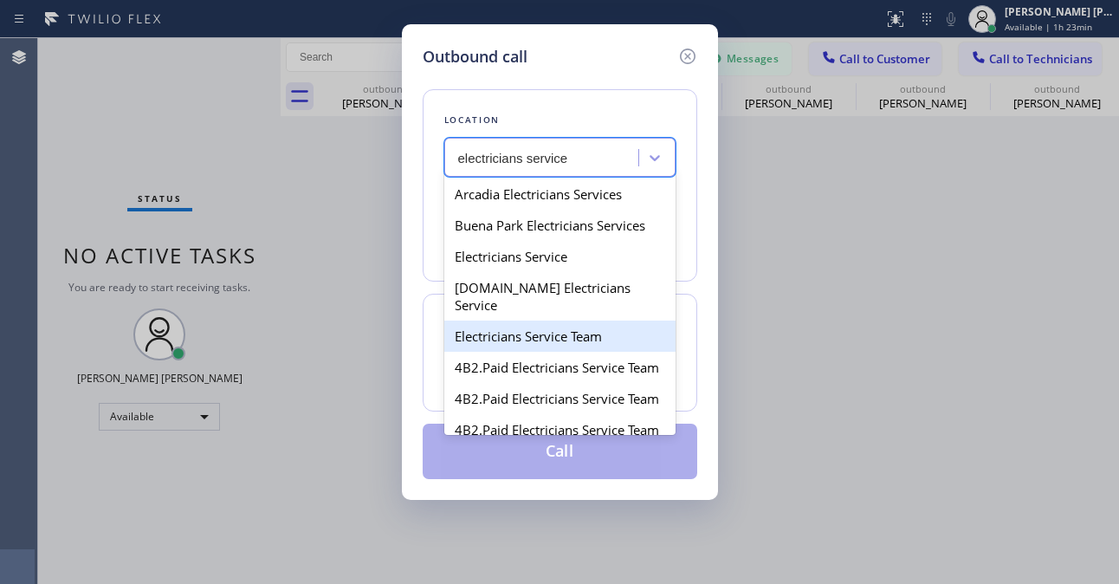
click at [576, 333] on div "Electricians Service Team" at bounding box center [559, 335] width 231 height 31
type input "(800) 568-8664"
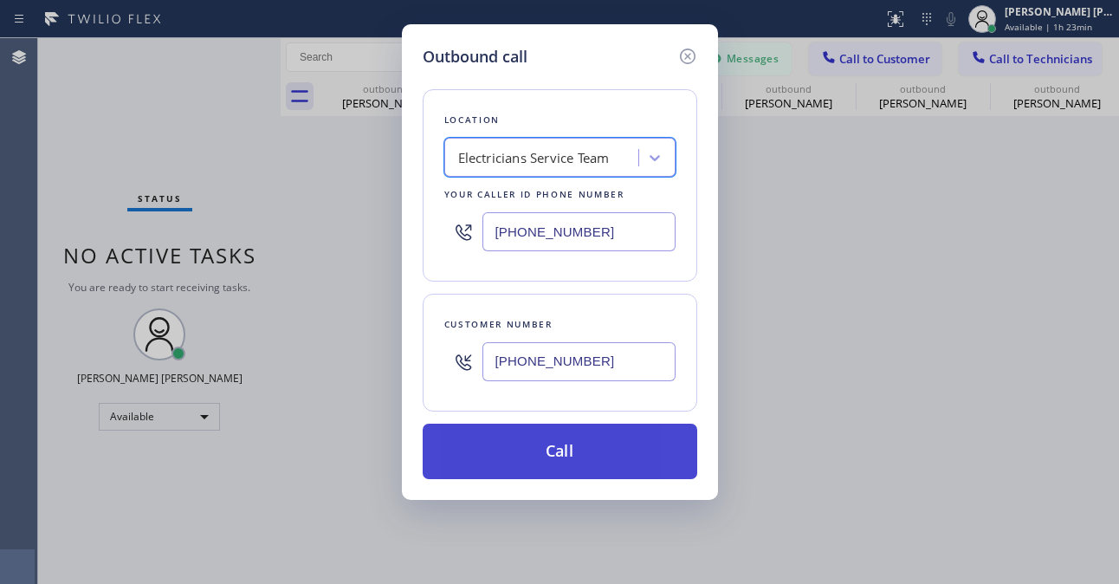
click at [553, 461] on button "Call" at bounding box center [560, 450] width 275 height 55
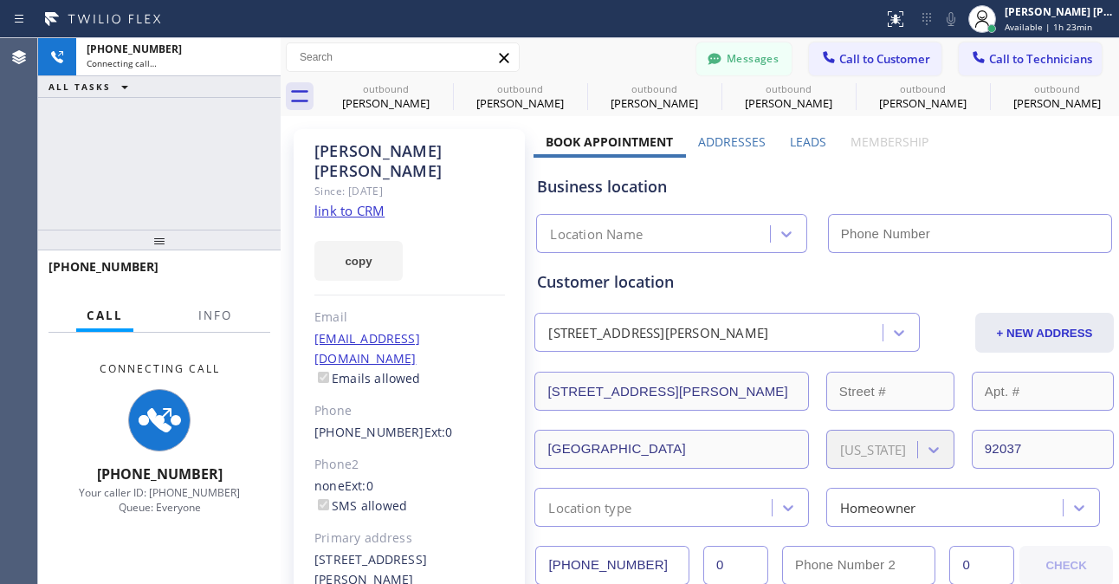
type input "(800) 568-8664"
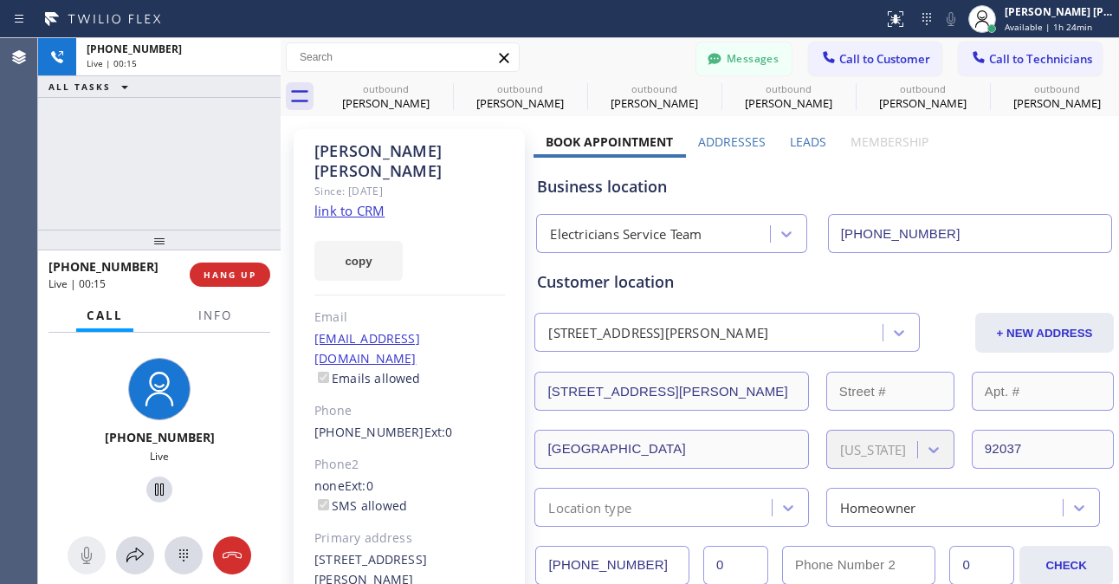
click at [111, 179] on div "+18584054529 Live | 00:15 ALL TASKS ALL TASKS ACTIVE TASKS TASKS IN WRAP UP" at bounding box center [159, 133] width 242 height 191
click at [84, 194] on div "+18584054529 Live | 00:25 ALL TASKS ALL TASKS ACTIVE TASKS TASKS IN WRAP UP" at bounding box center [159, 133] width 242 height 191
click at [94, 217] on div "+18584054529 Live | 00:28 ALL TASKS ALL TASKS ACTIVE TASKS TASKS IN WRAP UP" at bounding box center [159, 133] width 242 height 191
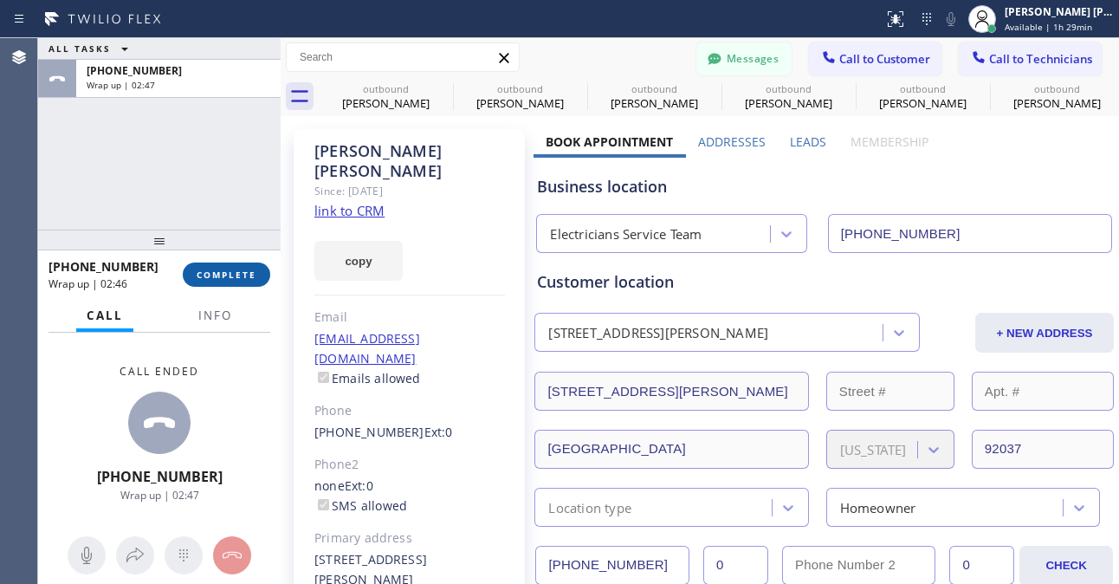
click at [237, 270] on span "COMPLETE" at bounding box center [227, 274] width 60 height 12
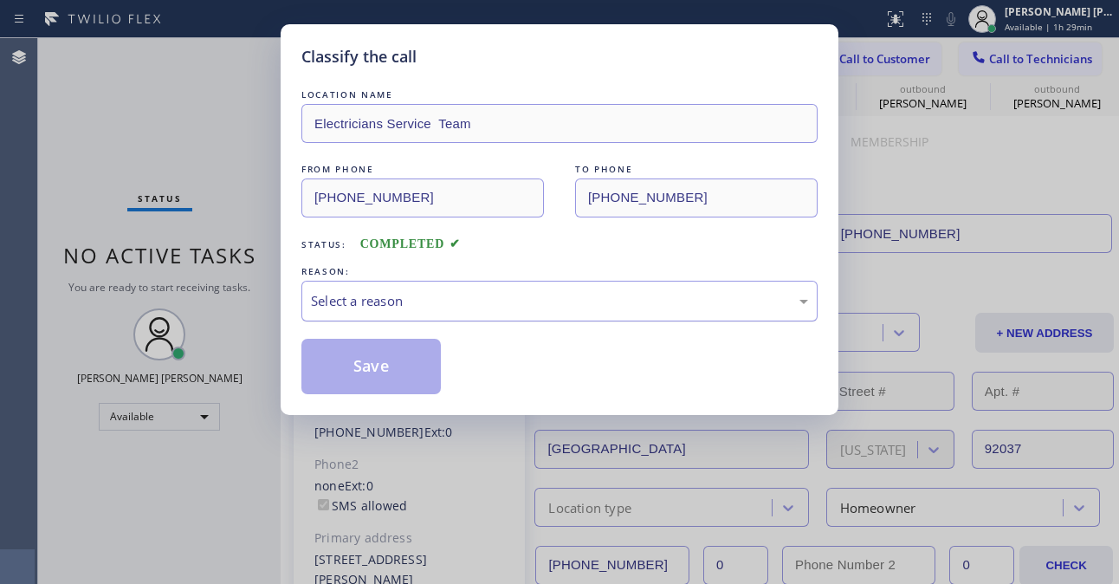
click at [423, 305] on div "Select a reason" at bounding box center [559, 301] width 497 height 20
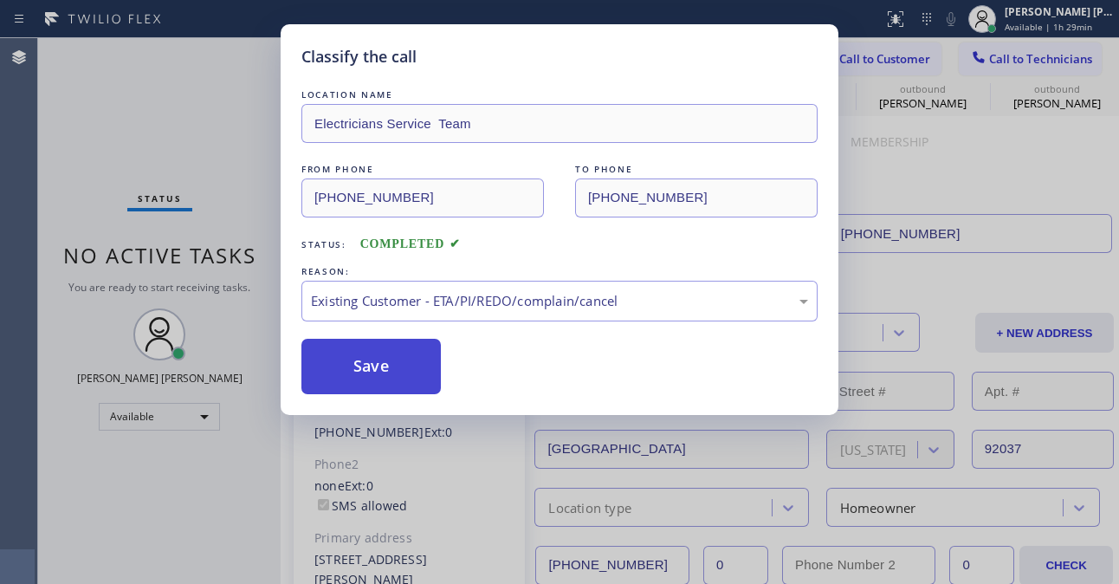
click at [402, 373] on button "Save" at bounding box center [370, 366] width 139 height 55
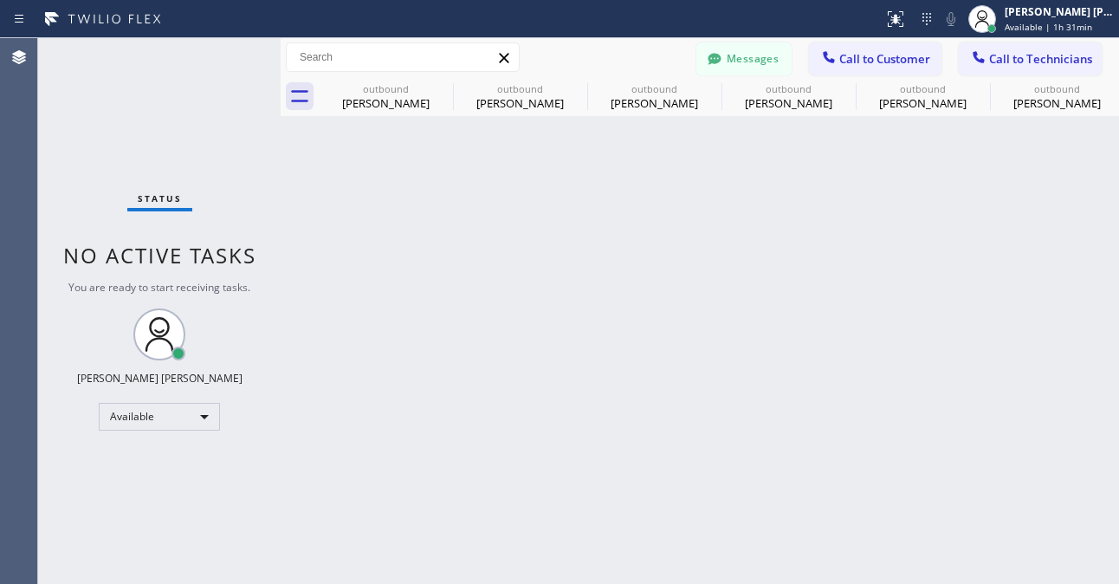
click at [392, 515] on div "Back to Dashboard Change Sender ID Customers Technicians TM [PERSON_NAME] [DATE…" at bounding box center [700, 311] width 838 height 546
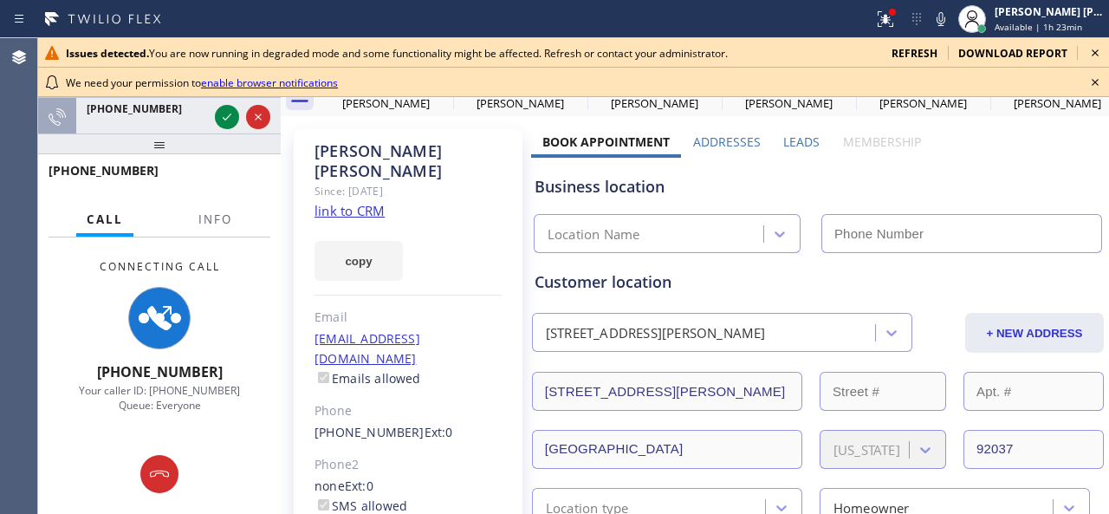
type input "[PHONE_NUMBER]"
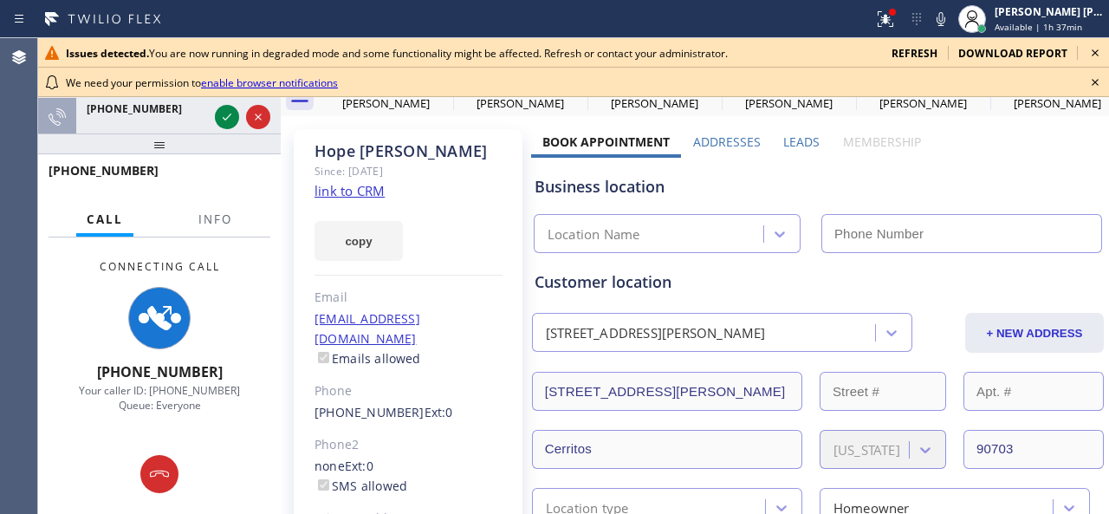
type input "[PHONE_NUMBER]"
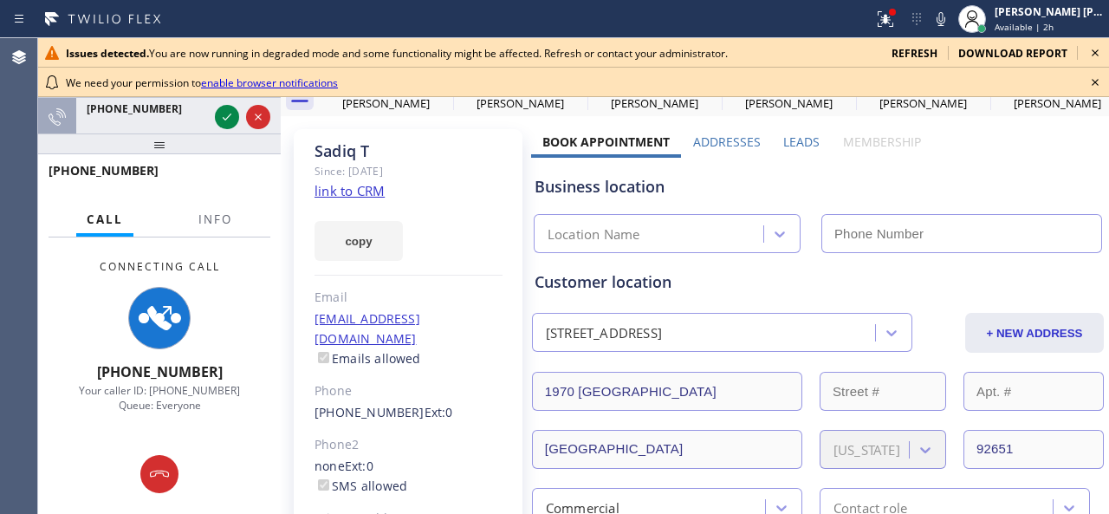
type input "[PHONE_NUMBER]"
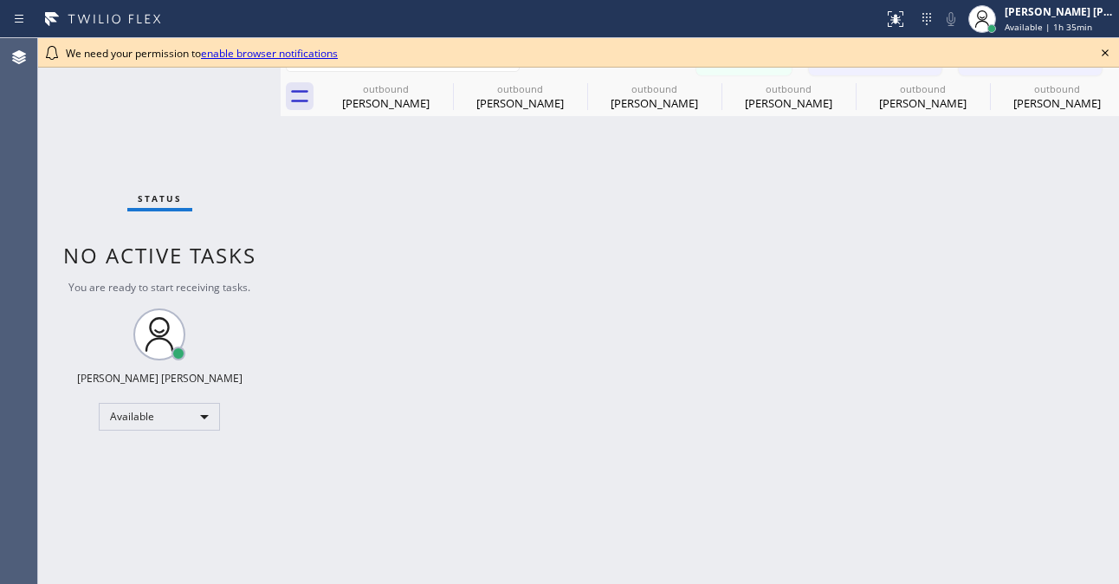
click at [1105, 55] on icon at bounding box center [1105, 52] width 21 height 21
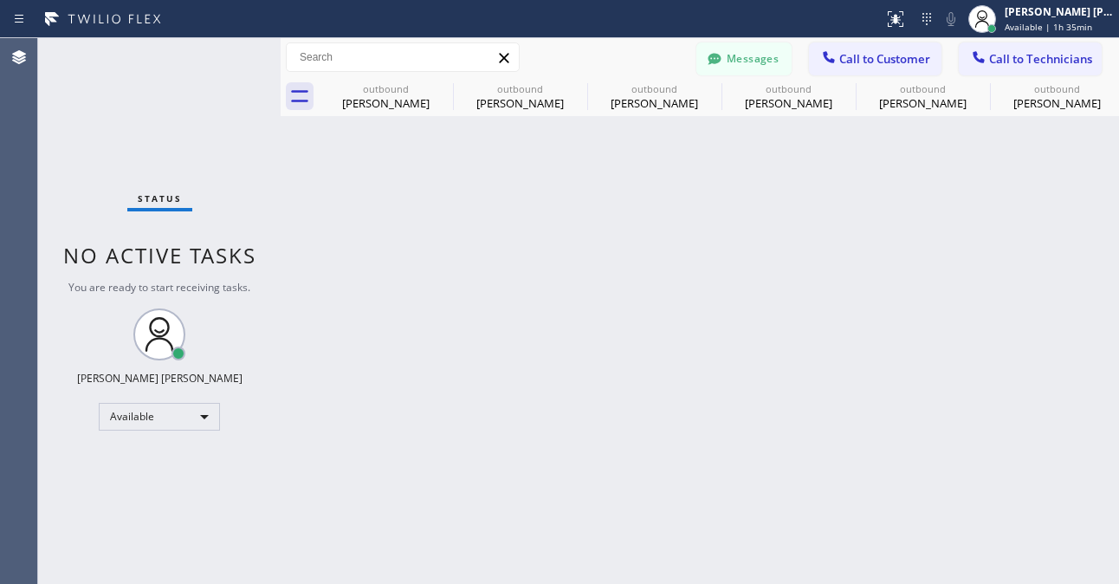
drag, startPoint x: 175, startPoint y: 0, endPoint x: 540, endPoint y: 304, distance: 475.4
click at [719, 315] on div "Back to Dashboard Change Sender ID Customers Technicians TM [PERSON_NAME] [DATE…" at bounding box center [700, 311] width 838 height 546
click at [929, 55] on span "Call to Customer" at bounding box center [884, 59] width 91 height 16
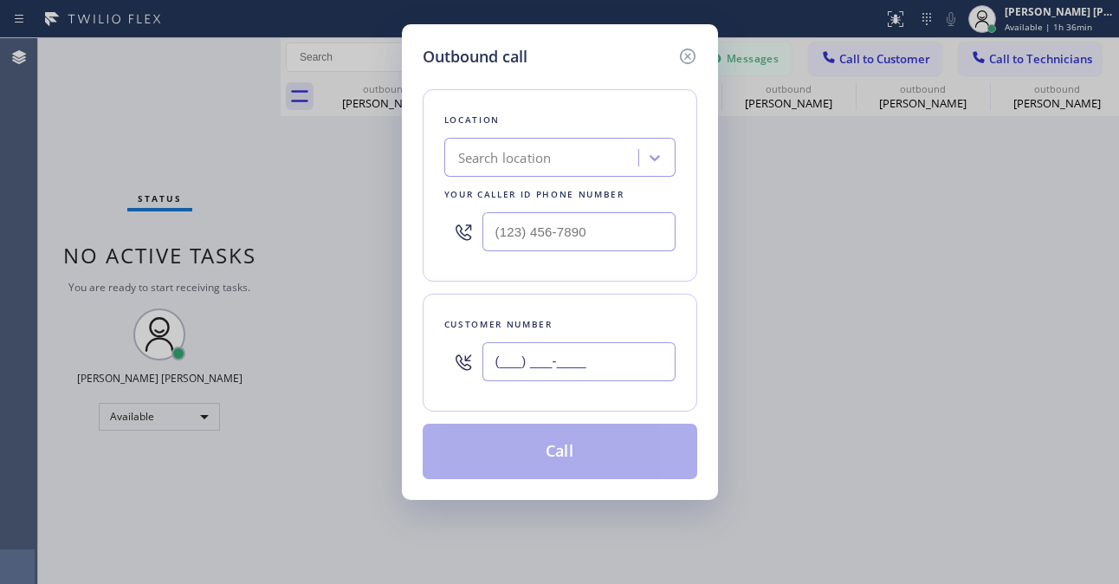
click at [544, 357] on input "(___) ___-____" at bounding box center [578, 361] width 193 height 39
paste input "562) 706-1271"
type input "[PHONE_NUMBER]"
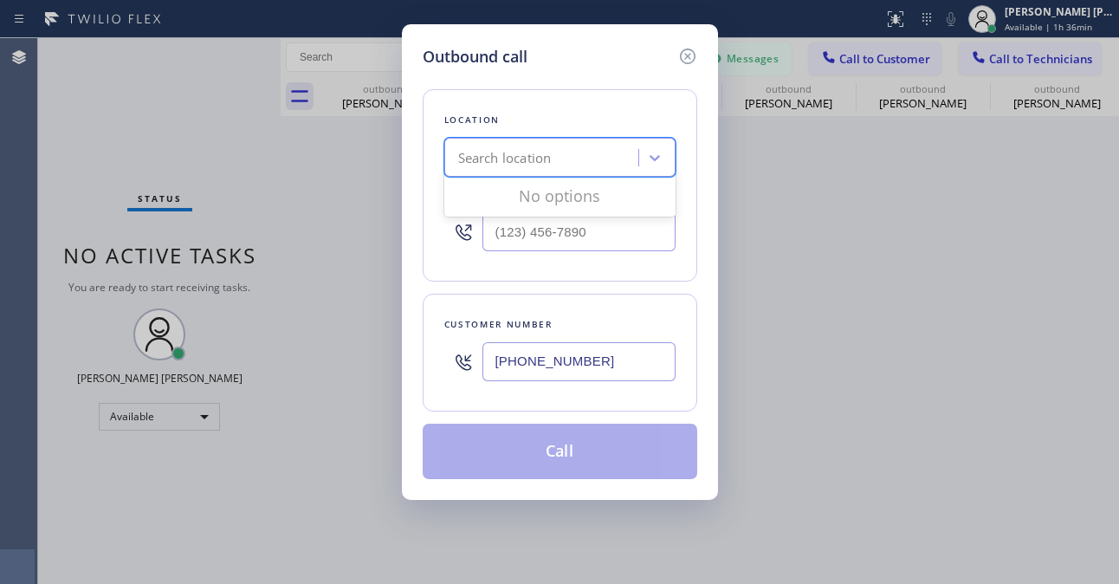
click at [521, 148] on div "Search location" at bounding box center [505, 158] width 94 height 20
paste input "Electrical Land Cerritos"
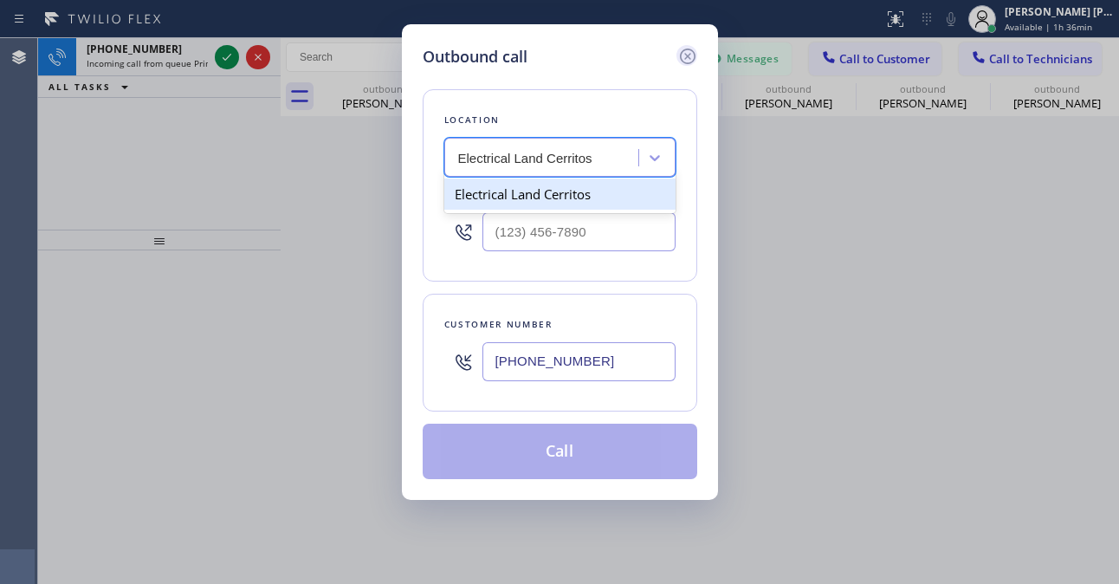
type input "Electrical Land Cerritos"
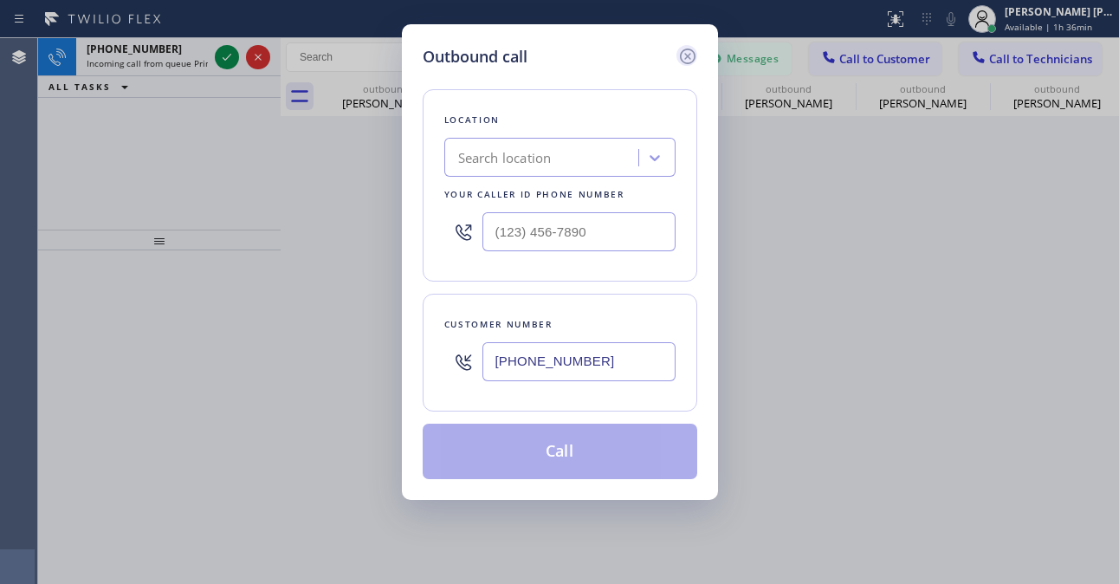
click at [696, 52] on icon at bounding box center [687, 56] width 21 height 21
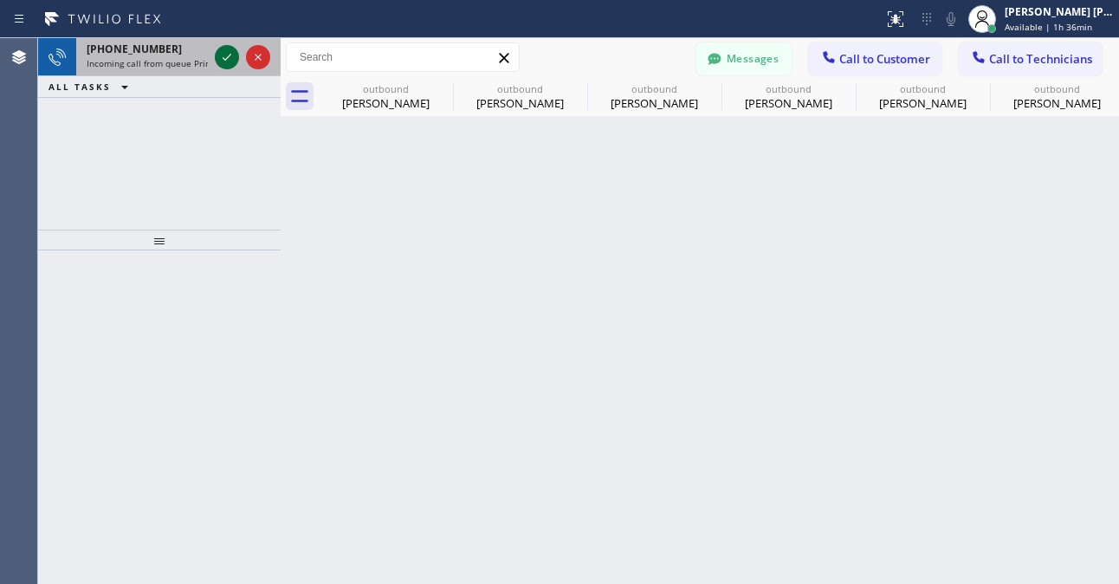
click at [229, 52] on icon at bounding box center [227, 57] width 21 height 21
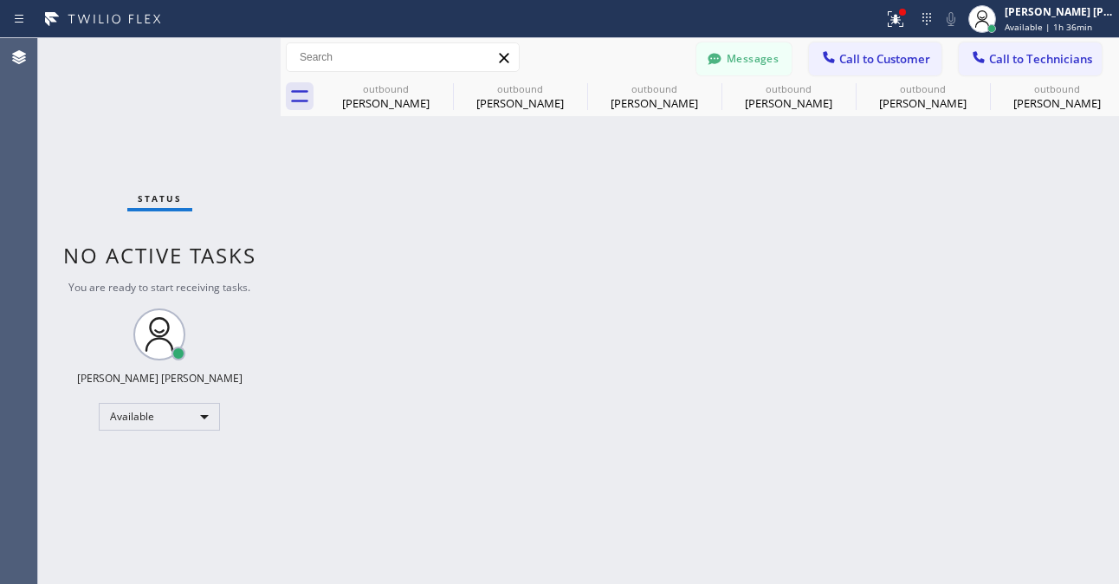
click at [281, 234] on div at bounding box center [281, 311] width 0 height 546
click at [911, 69] on button "Call to Customer" at bounding box center [875, 58] width 133 height 33
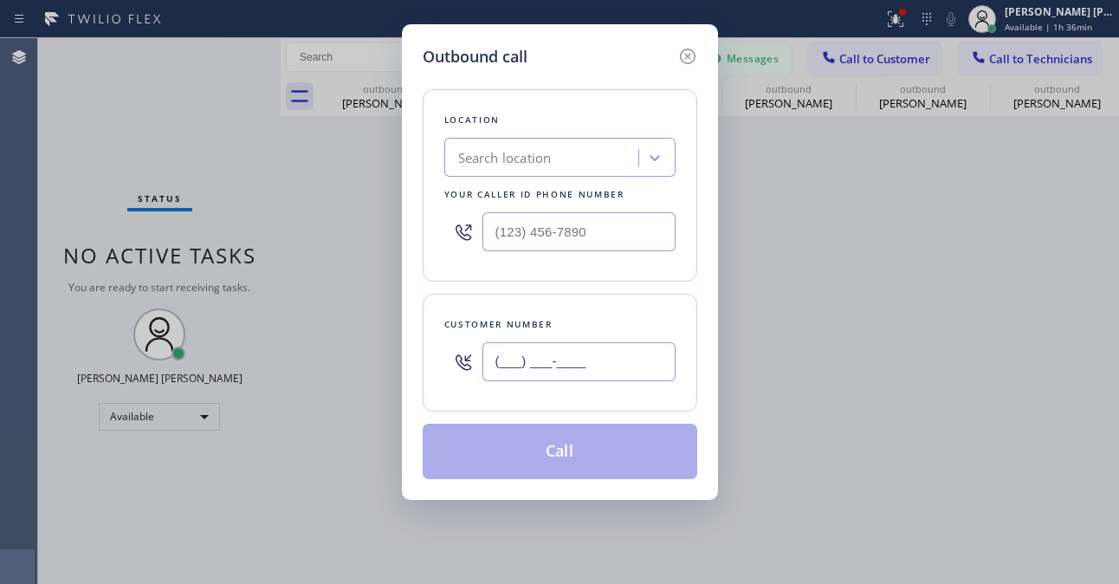
click at [556, 355] on input "(___) ___-____" at bounding box center [578, 361] width 193 height 39
paste input "text"
type input "(___) ___-____"
click at [506, 366] on input "(___) ___-____" at bounding box center [578, 361] width 193 height 39
paste input "56) 270-6127"
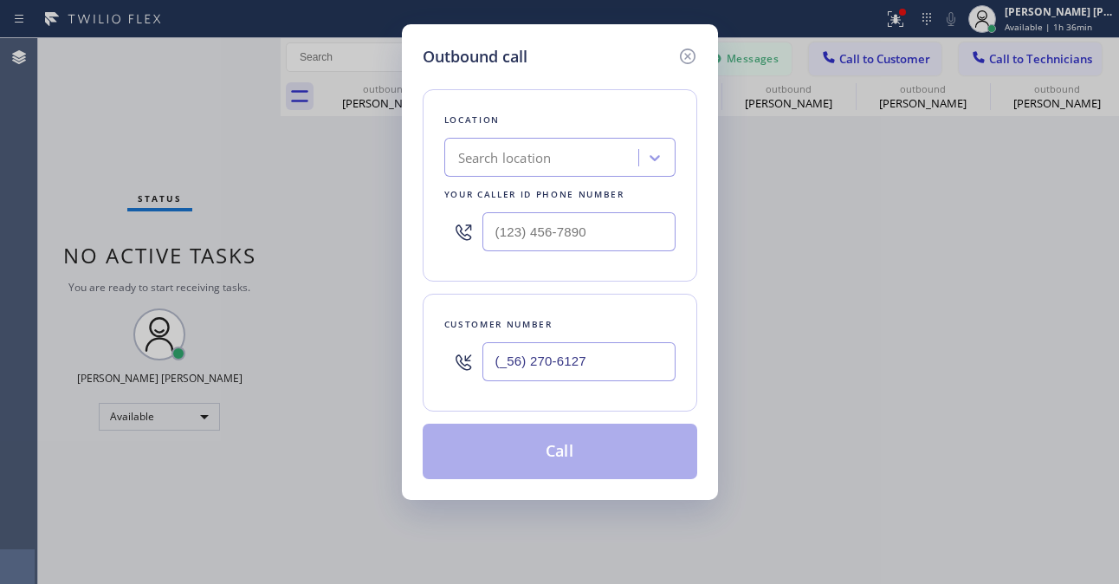
type input "(_56) 270-6127"
click at [577, 163] on div "Search location" at bounding box center [543, 158] width 189 height 30
click at [589, 168] on div "Search location" at bounding box center [543, 158] width 189 height 30
paste input "Electrical Land Cerritos"
type input "Electrical Land Cerritos"
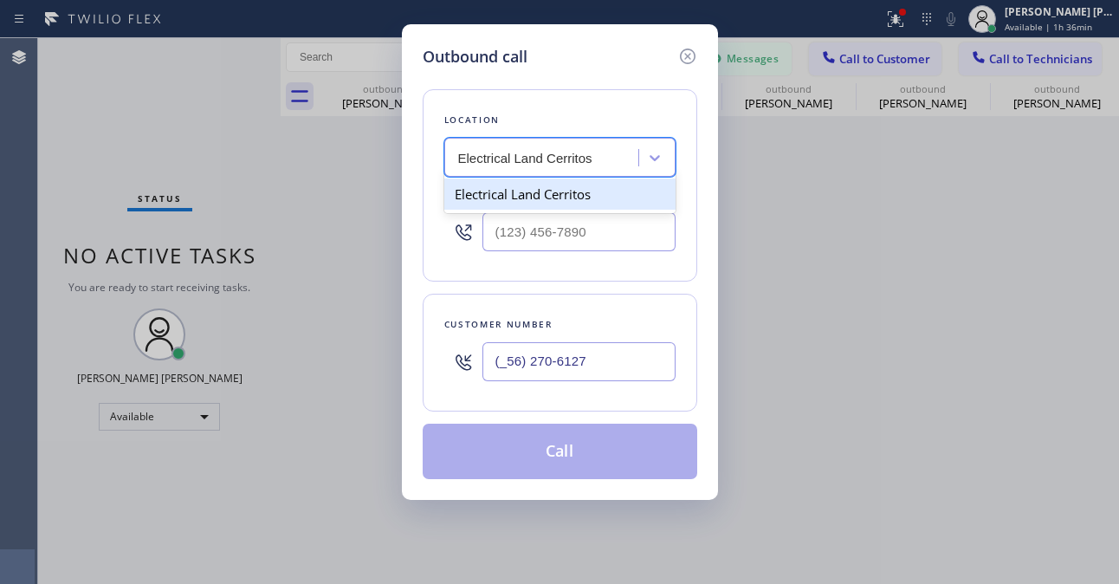
click at [625, 186] on div "Electrical Land Cerritos" at bounding box center [559, 193] width 231 height 31
type input "[PHONE_NUMBER]"
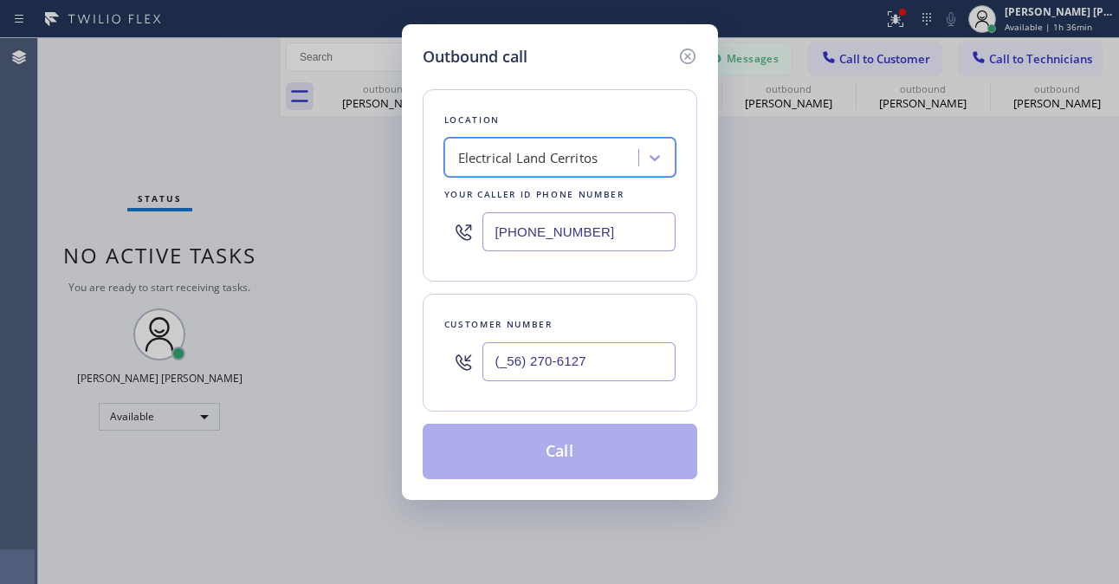
click at [590, 362] on input "(_56) 270-6127" at bounding box center [578, 361] width 193 height 39
click at [603, 362] on input "(_56) 270-6127" at bounding box center [578, 361] width 193 height 39
drag, startPoint x: 603, startPoint y: 362, endPoint x: 452, endPoint y: 367, distance: 150.8
click at [452, 367] on div "(_56) 270-6127" at bounding box center [559, 361] width 231 height 56
type input "(___) ___-____"
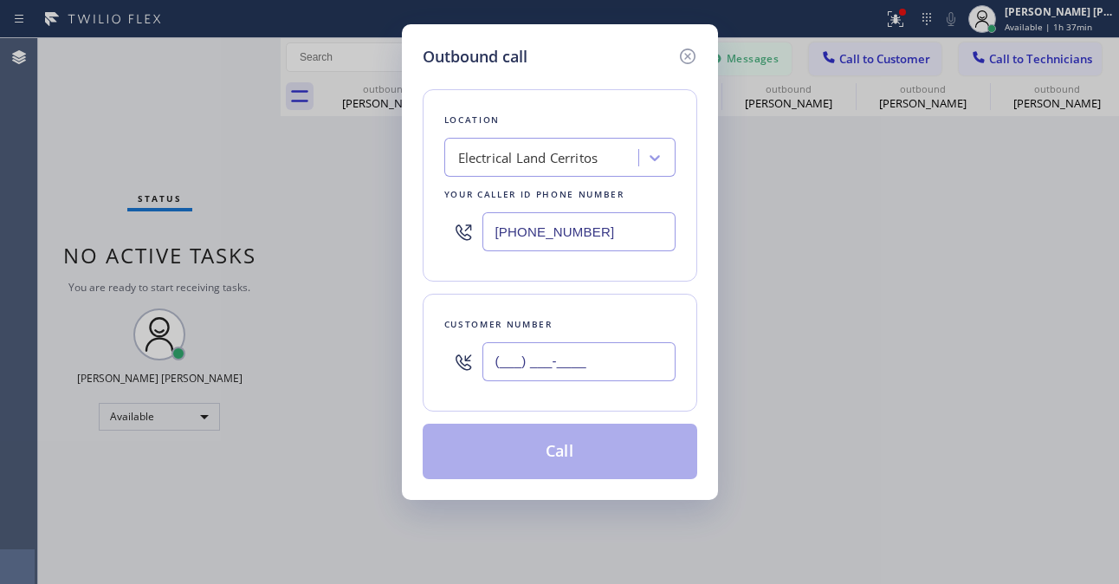
click at [521, 359] on input "(___) ___-____" at bounding box center [578, 361] width 193 height 39
paste input "562-7061"
drag, startPoint x: 617, startPoint y: 365, endPoint x: 385, endPoint y: 374, distance: 231.4
click at [385, 374] on div "Outbound call Location Electrical Land Cerritos Your caller id phone number [PH…" at bounding box center [559, 292] width 1119 height 584
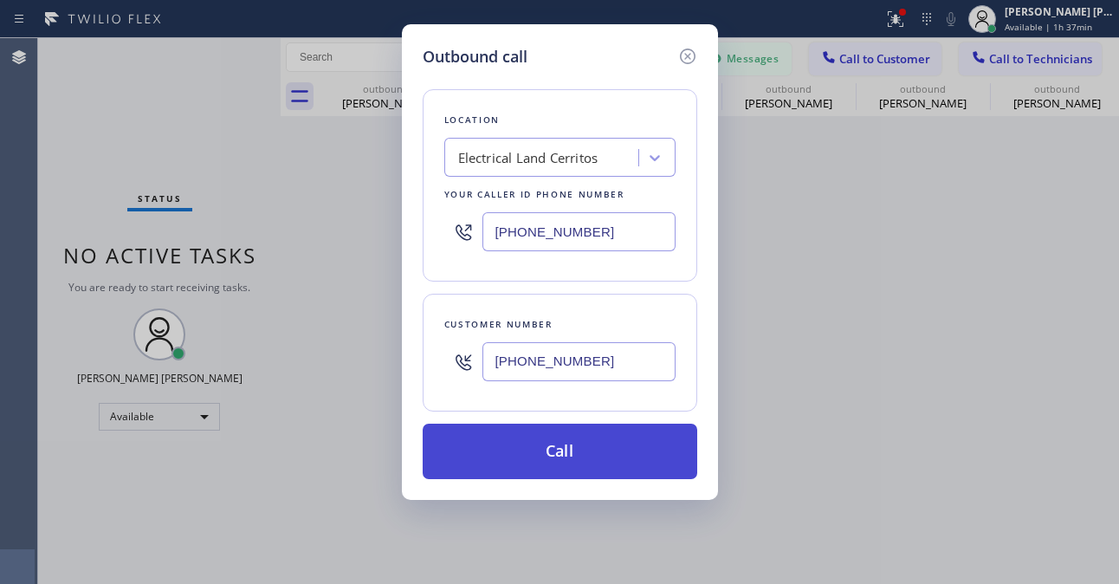
type input "[PHONE_NUMBER]"
click at [555, 447] on button "Call" at bounding box center [560, 450] width 275 height 55
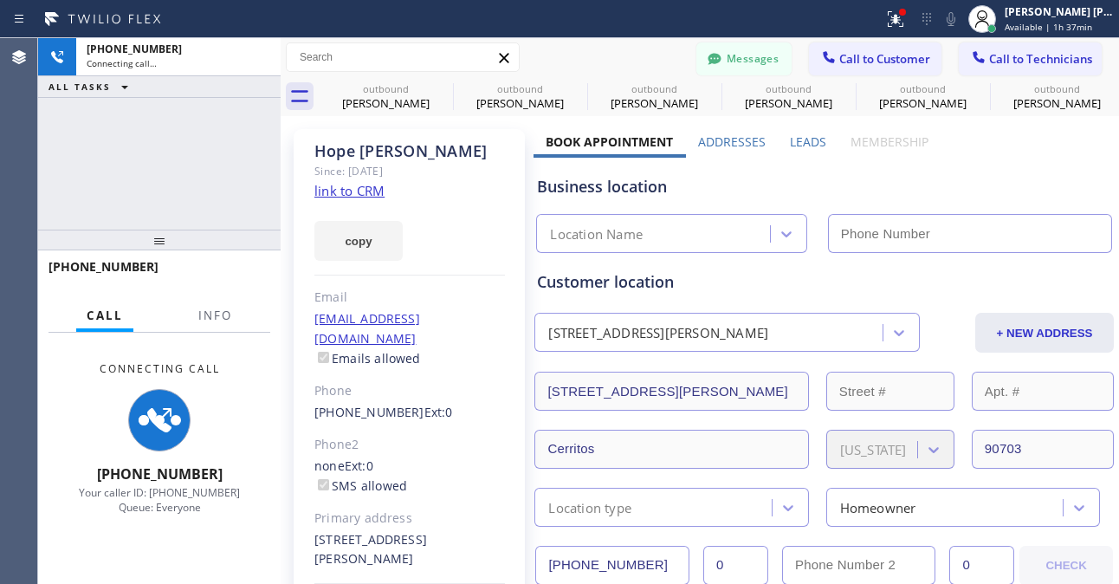
type input "[PHONE_NUMBER]"
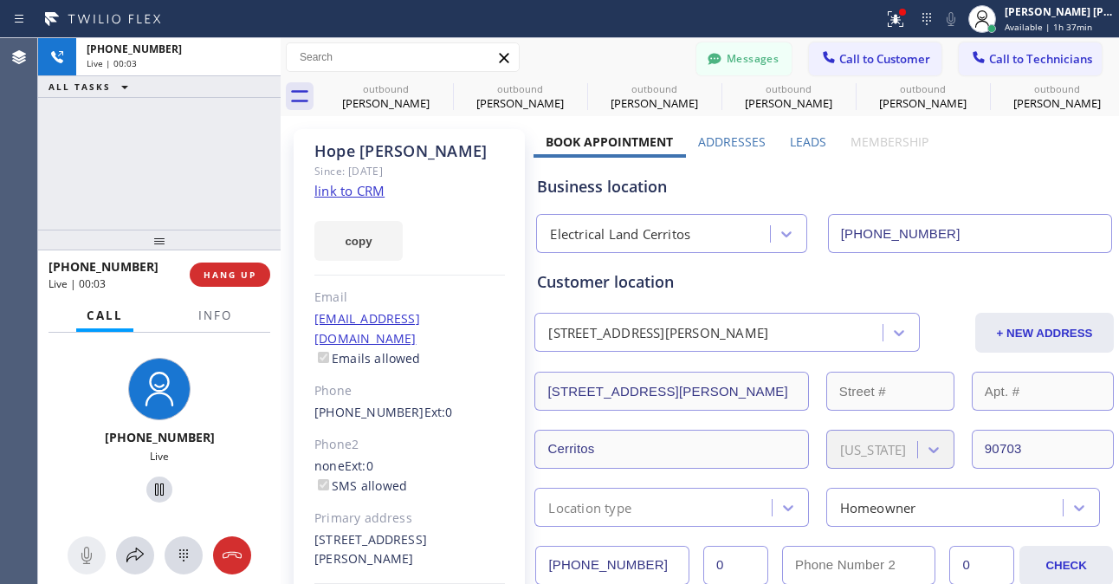
click at [244, 391] on div "[PHONE_NUMBER] Live" at bounding box center [159, 432] width 242 height 199
click at [191, 171] on div "[PHONE_NUMBER] Live | 00:05 ALL TASKS ALL TASKS ACTIVE TASKS TASKS IN WRAP UP" at bounding box center [159, 133] width 242 height 191
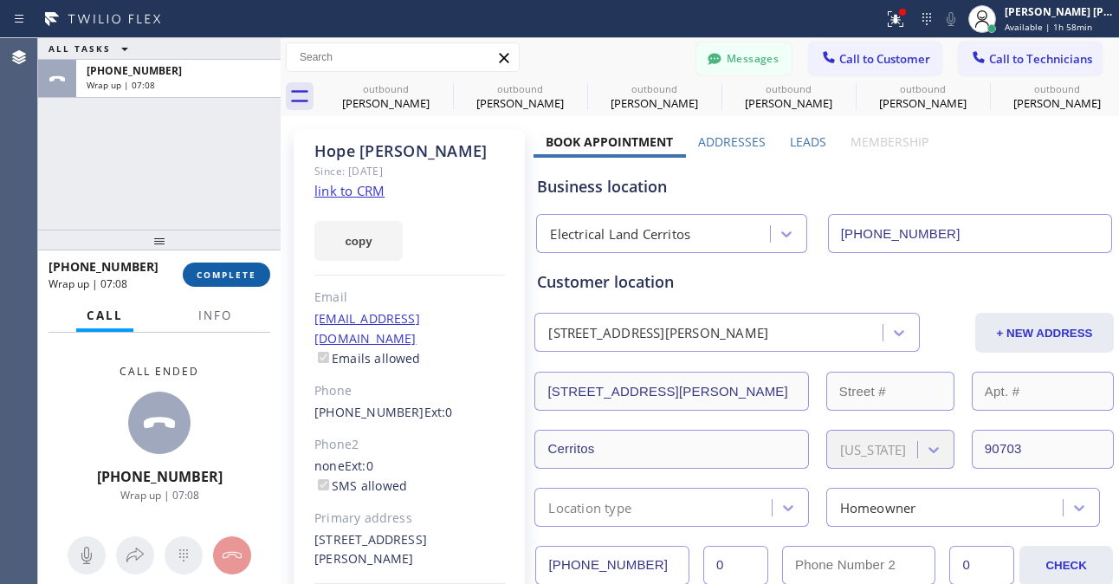
click at [232, 276] on span "COMPLETE" at bounding box center [227, 274] width 60 height 12
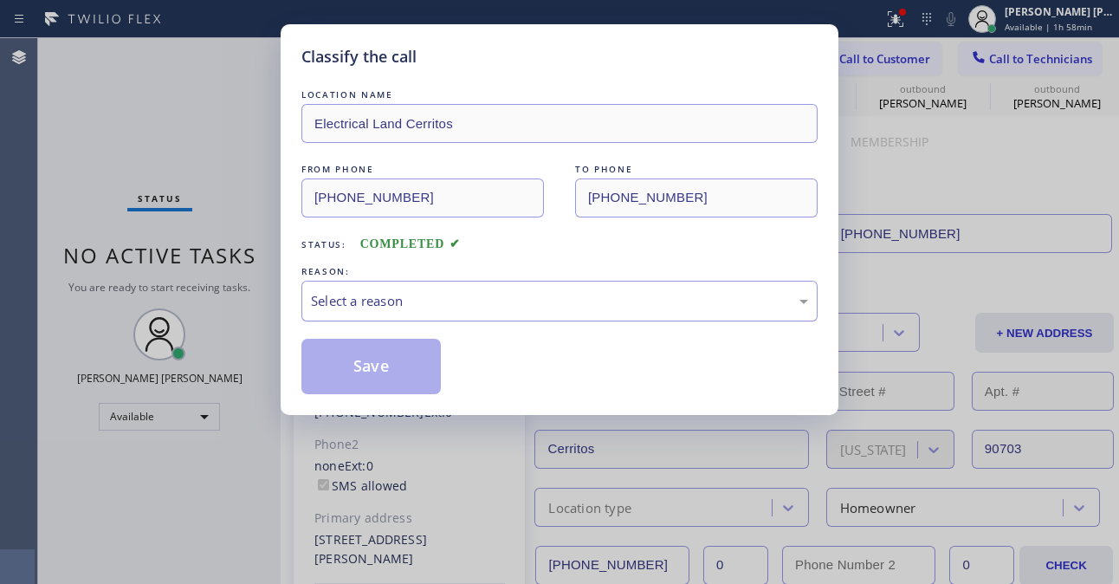
click at [409, 290] on div "Select a reason" at bounding box center [559, 301] width 516 height 41
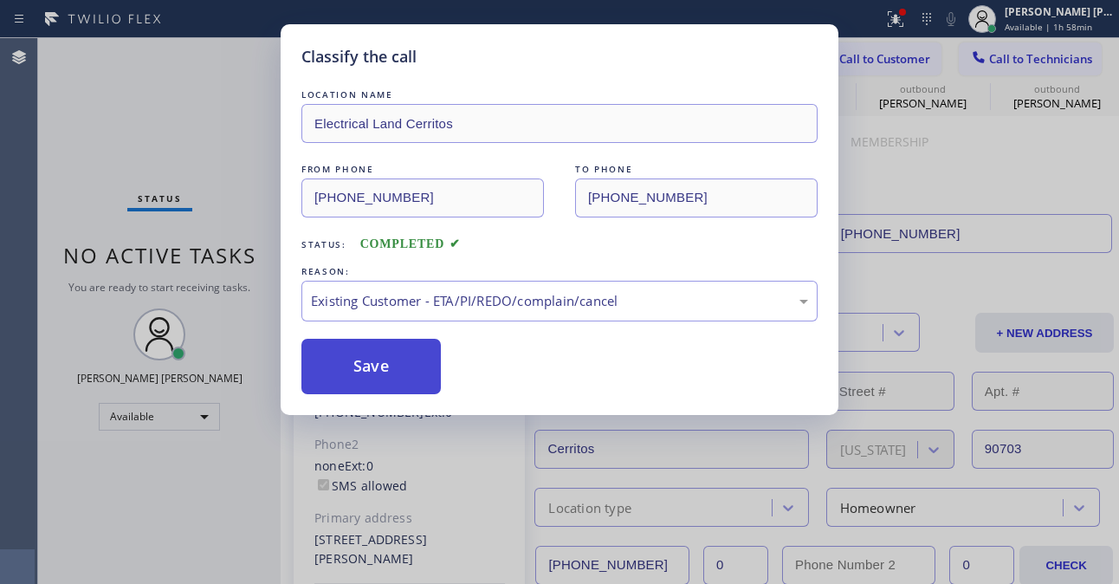
click at [399, 364] on button "Save" at bounding box center [370, 366] width 139 height 55
type input "[PHONE_NUMBER]"
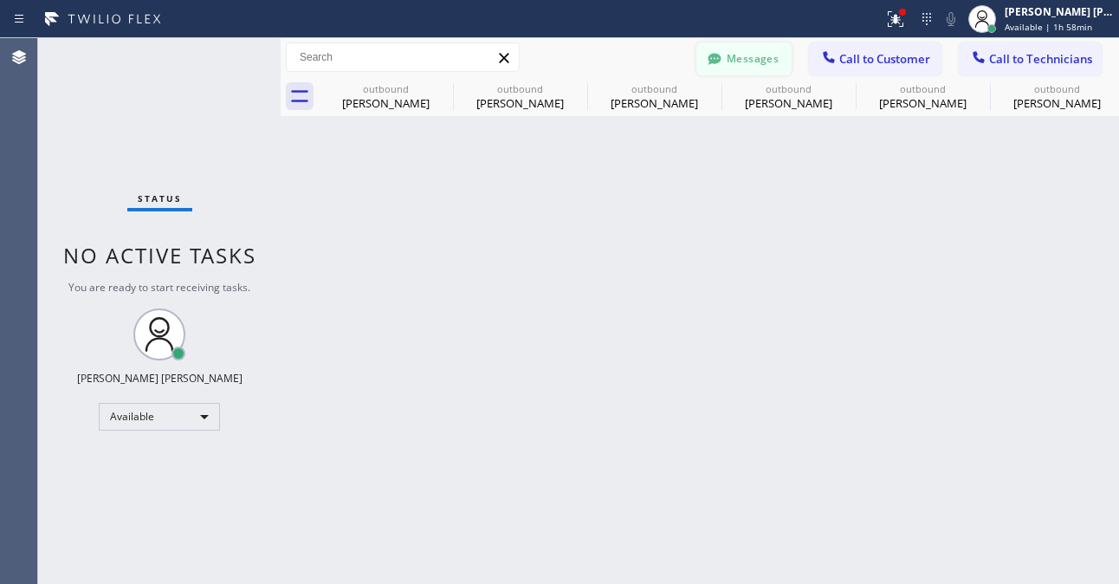
click at [767, 50] on button "Messages" at bounding box center [743, 58] width 95 height 33
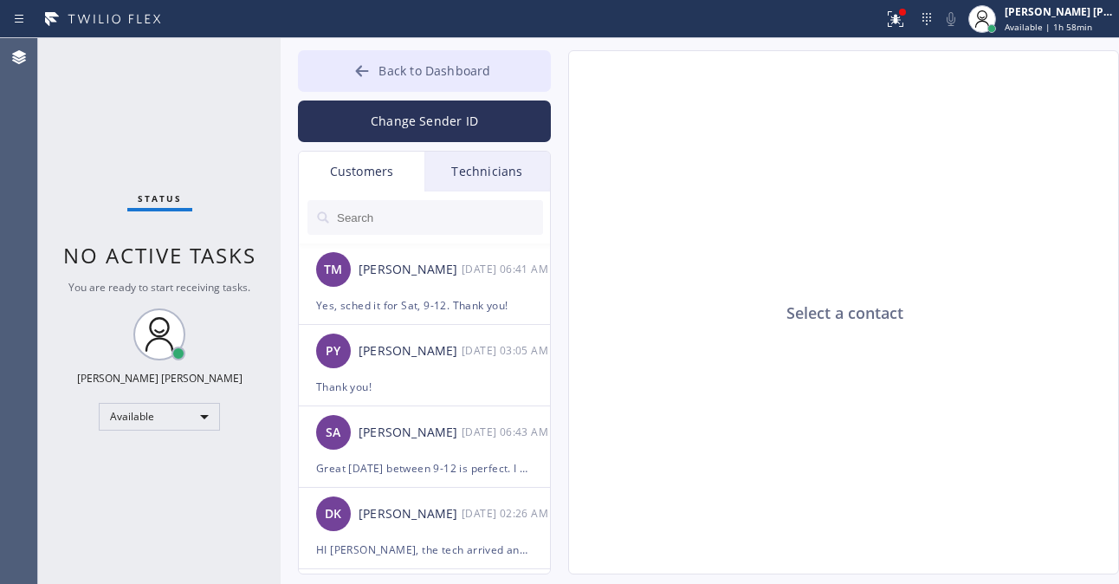
click at [475, 73] on span "Back to Dashboard" at bounding box center [434, 70] width 112 height 16
click at [417, 65] on span "Back to Dashboard" at bounding box center [434, 70] width 112 height 16
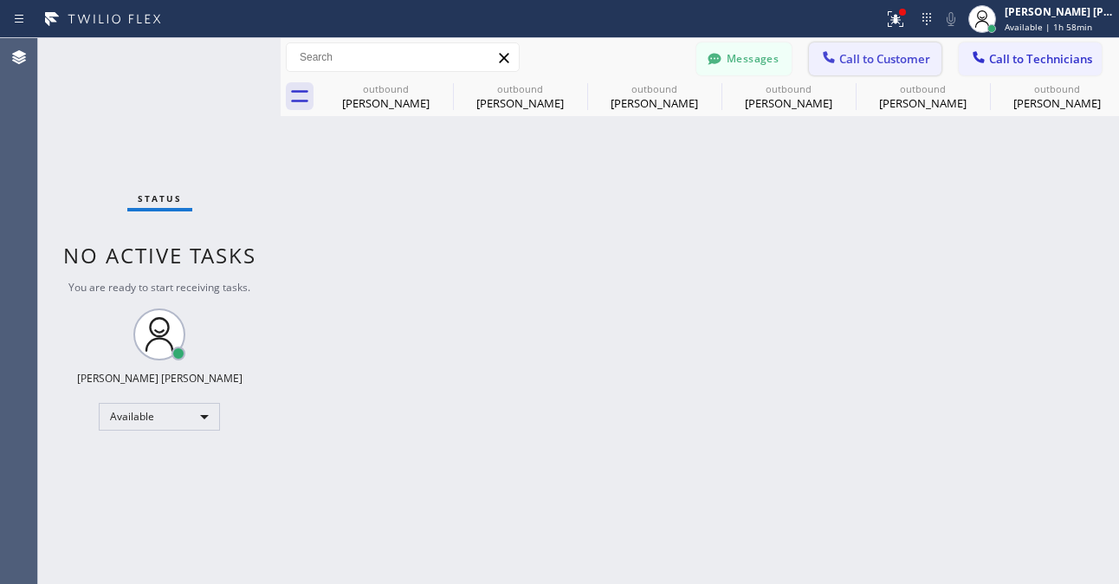
click at [936, 62] on button "Call to Customer" at bounding box center [875, 58] width 133 height 33
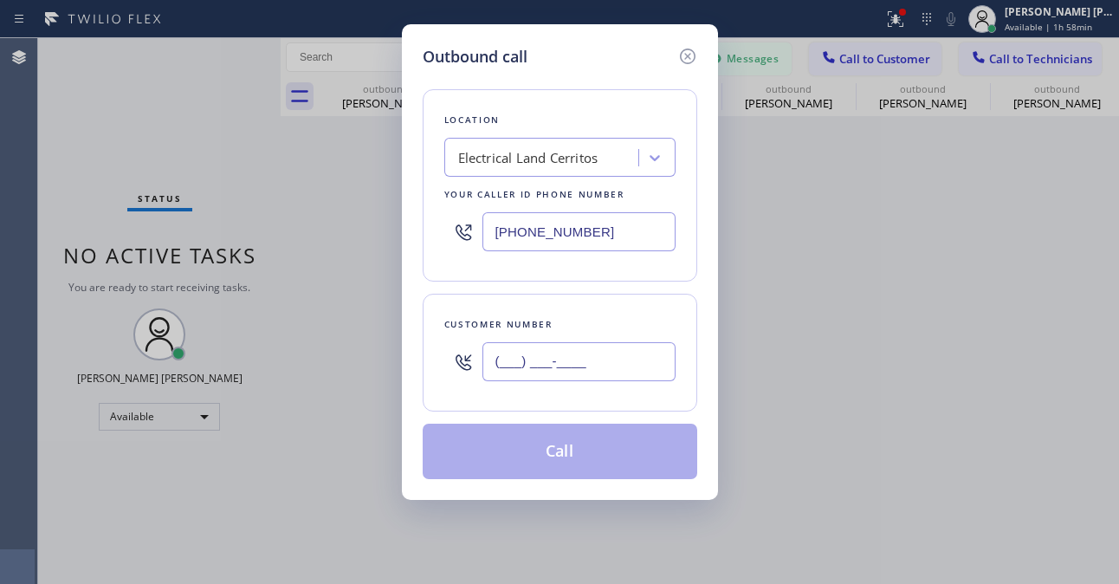
click at [528, 378] on input "(___) ___-____" at bounding box center [578, 361] width 193 height 39
paste input "949) 500-3450"
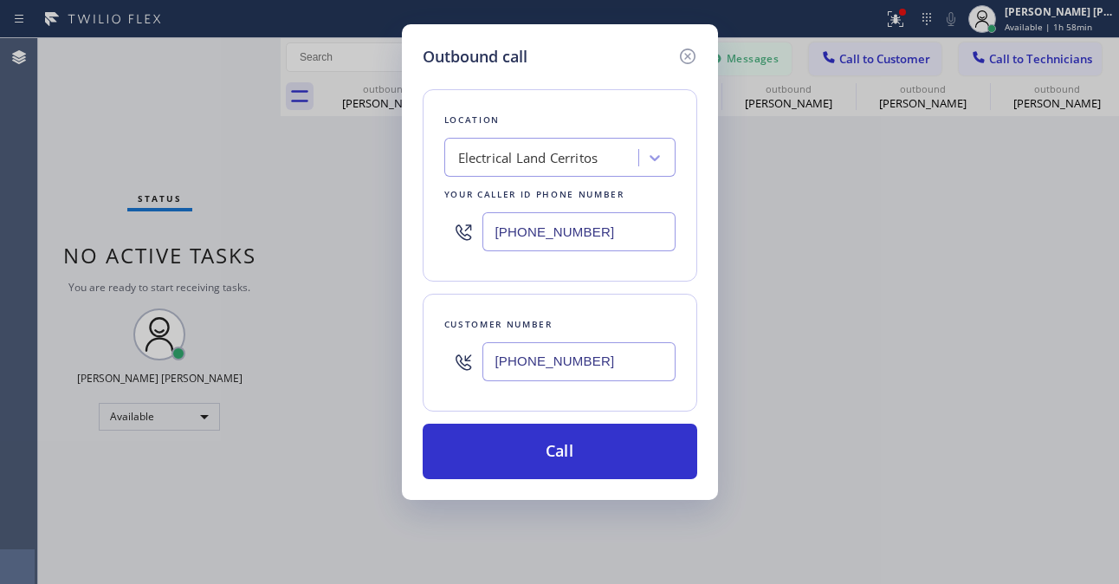
type input "[PHONE_NUMBER]"
click at [90, 149] on div "Outbound call Location Electrical Land Cerritos Your caller id phone number [PH…" at bounding box center [559, 292] width 1119 height 584
click at [563, 158] on div "Electrical Land Cerritos" at bounding box center [528, 158] width 140 height 20
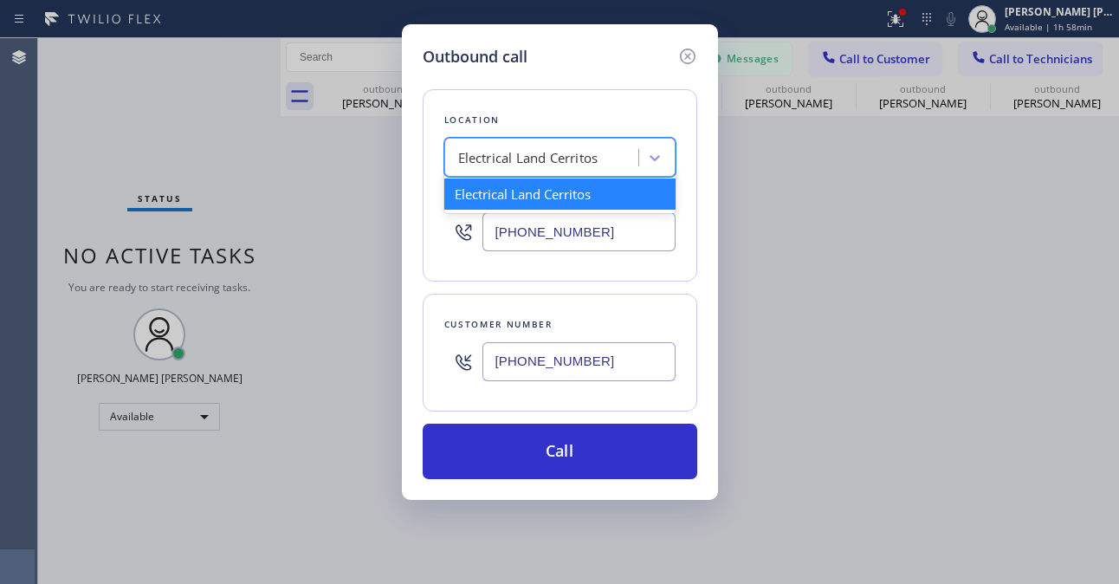
paste input "Oster Electrician Repair Service [PERSON_NAME]"
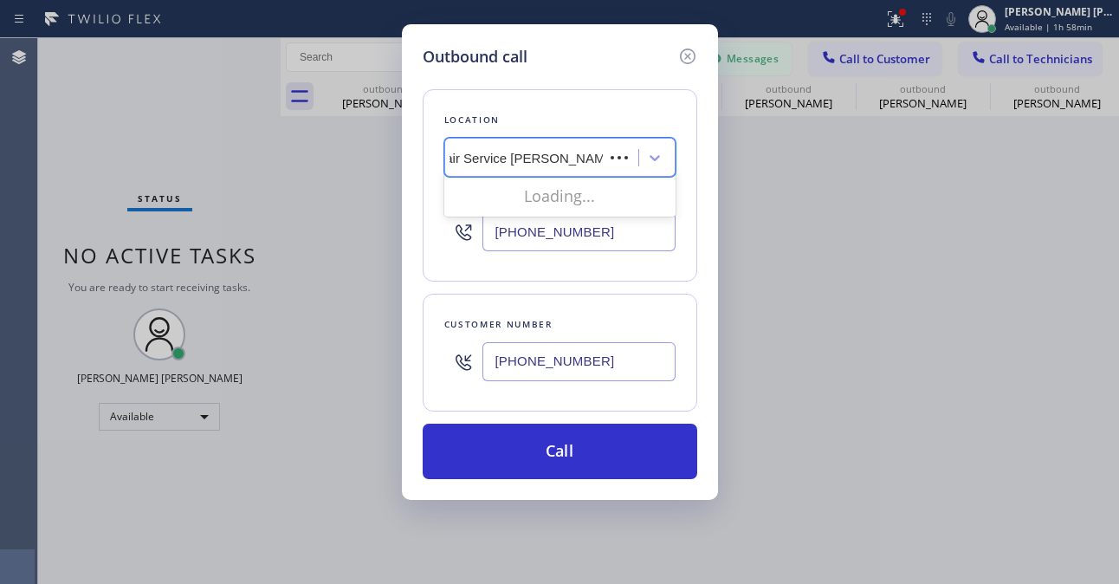
scroll to position [0, 108]
type input "Oster Electrician Repair Service"
click at [572, 189] on div "Oster Electrician Repair Service" at bounding box center [559, 193] width 231 height 31
type input "[PHONE_NUMBER]"
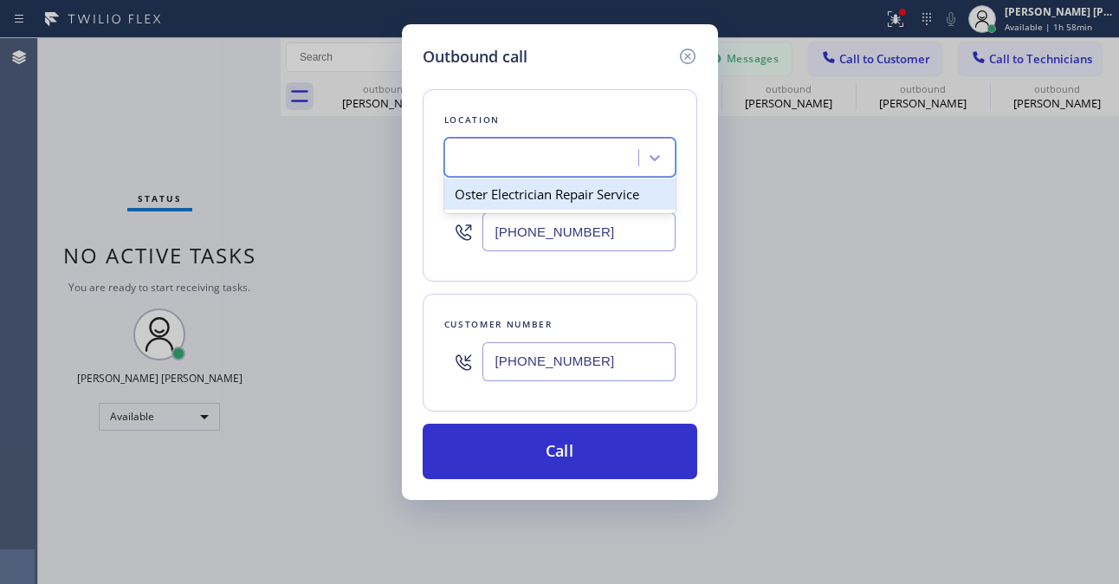
scroll to position [0, 1]
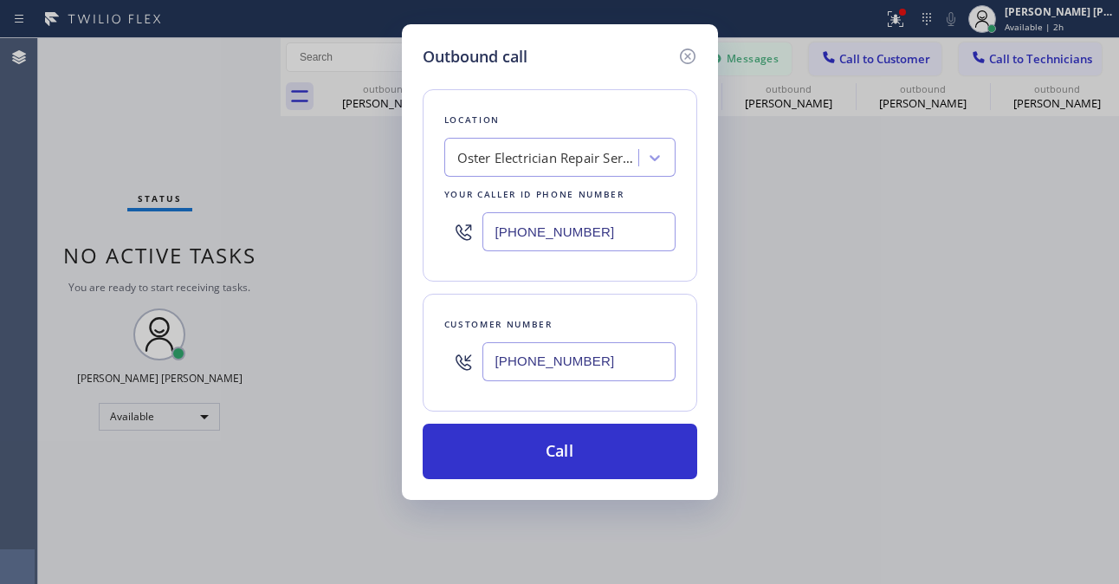
click at [208, 480] on div "Outbound call Location Oster Electrician Repair Service Your caller id phone nu…" at bounding box center [559, 292] width 1119 height 584
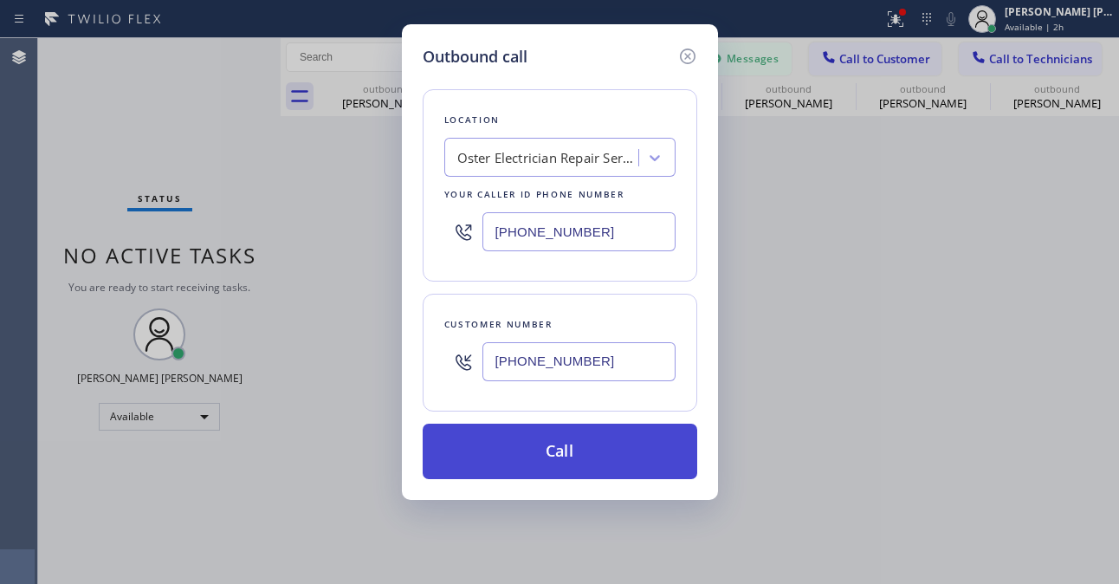
click at [510, 468] on button "Call" at bounding box center [560, 450] width 275 height 55
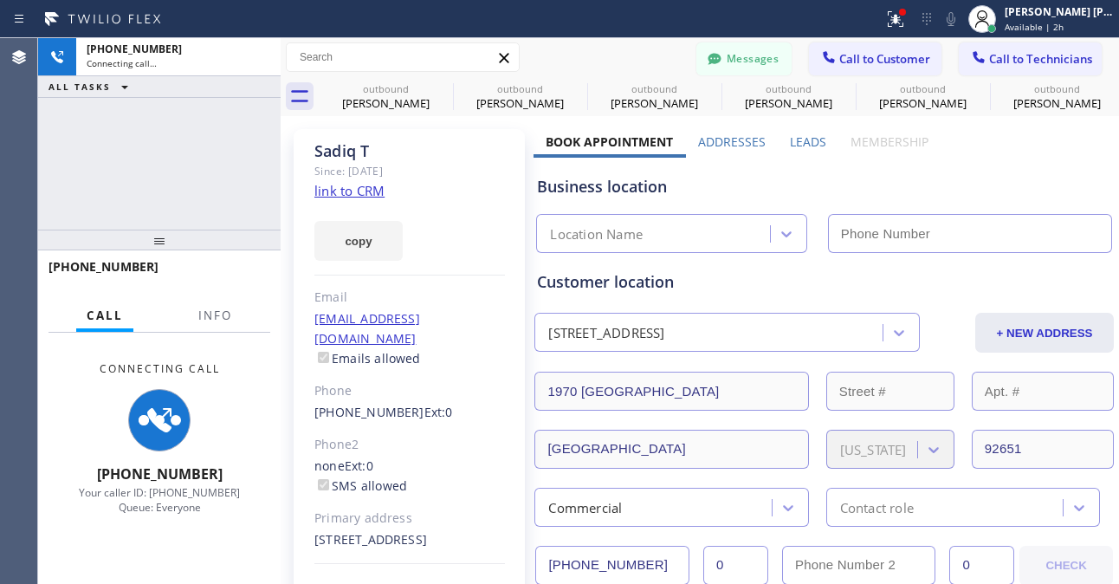
type input "[PHONE_NUMBER]"
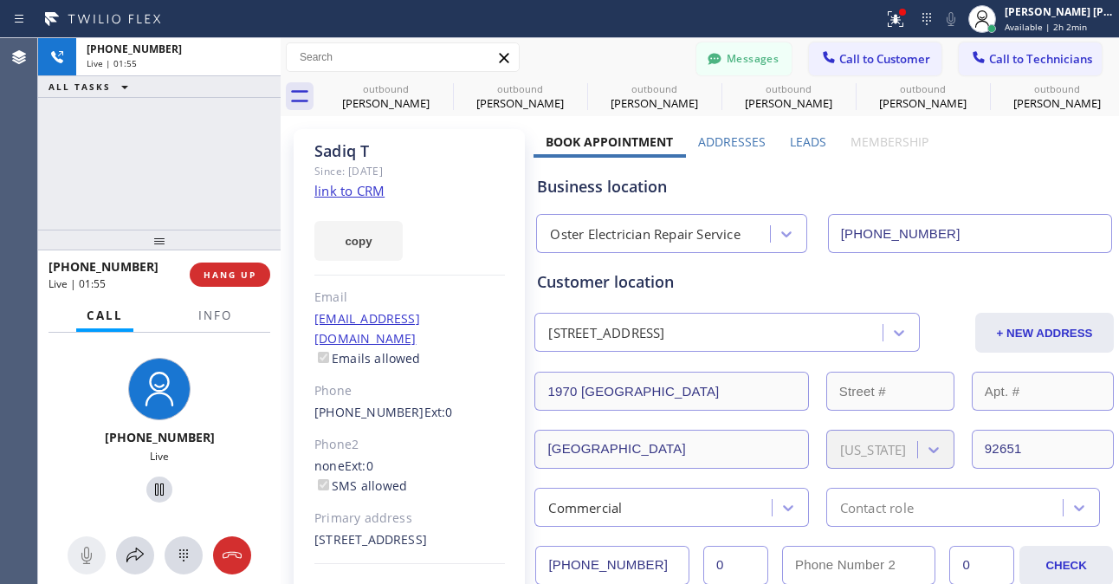
click at [208, 148] on div "[PHONE_NUMBER] Live | 01:55 ALL TASKS ALL TASKS ACTIVE TASKS TASKS IN WRAP UP" at bounding box center [159, 133] width 242 height 191
click at [212, 280] on span "HANG UP" at bounding box center [230, 274] width 53 height 12
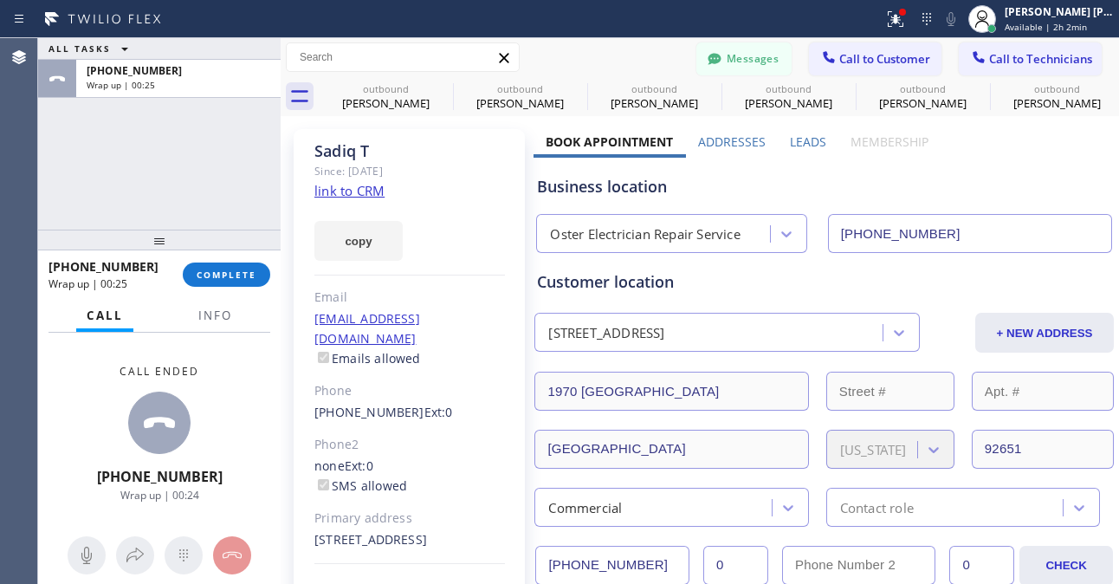
drag, startPoint x: 113, startPoint y: 201, endPoint x: 260, endPoint y: 241, distance: 152.5
click at [113, 201] on div "ALL TASKS ALL TASKS ACTIVE TASKS TASKS IN WRAP UP [PHONE_NUMBER] Wrap up | 00:25" at bounding box center [159, 133] width 242 height 191
click at [237, 272] on span "COMPLETE" at bounding box center [227, 274] width 60 height 12
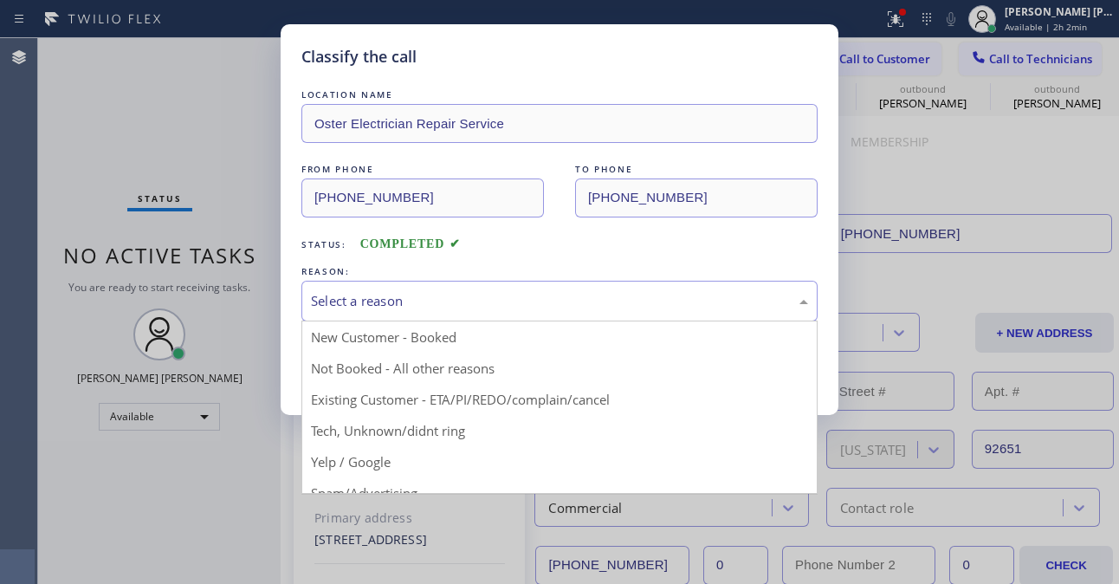
click at [525, 315] on div "Select a reason" at bounding box center [559, 301] width 516 height 41
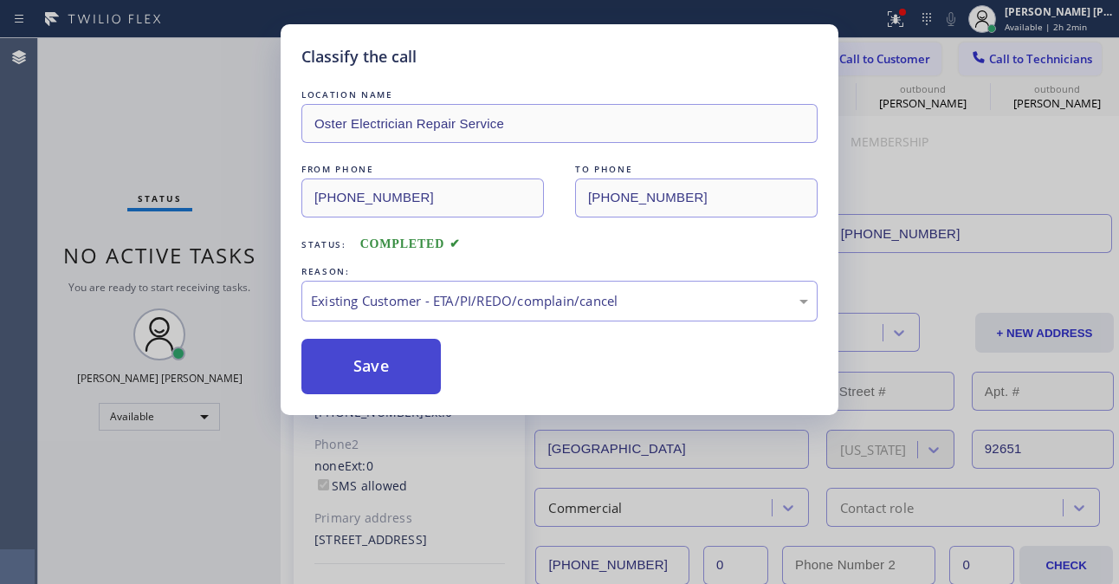
click at [360, 371] on button "Save" at bounding box center [370, 366] width 139 height 55
click at [358, 374] on button "Save" at bounding box center [370, 366] width 139 height 55
type input "[PHONE_NUMBER]"
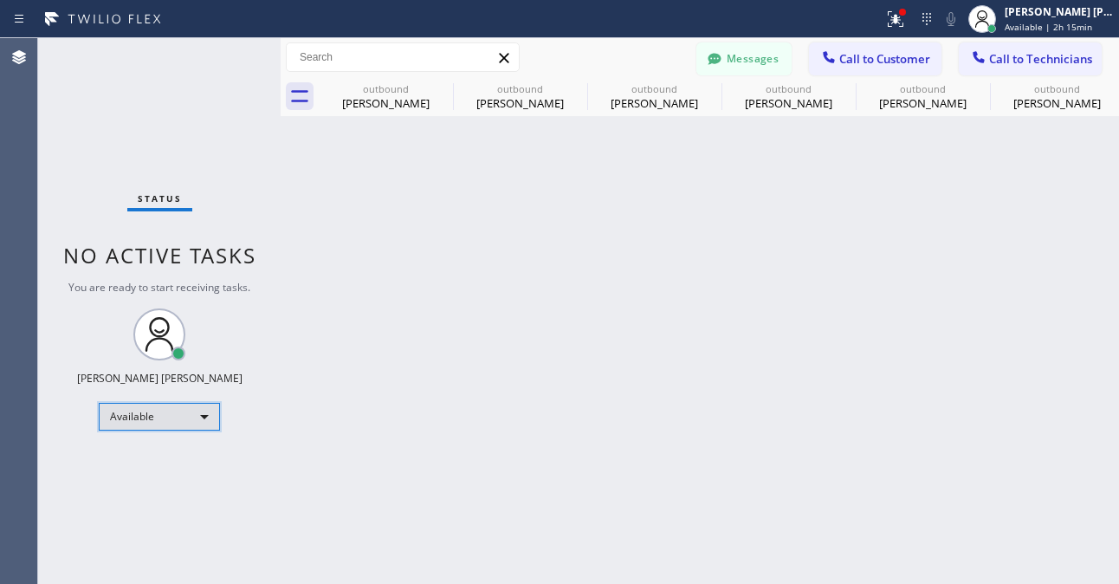
drag, startPoint x: 212, startPoint y: 407, endPoint x: 204, endPoint y: 414, distance: 10.4
click at [204, 414] on div "Available" at bounding box center [159, 417] width 121 height 28
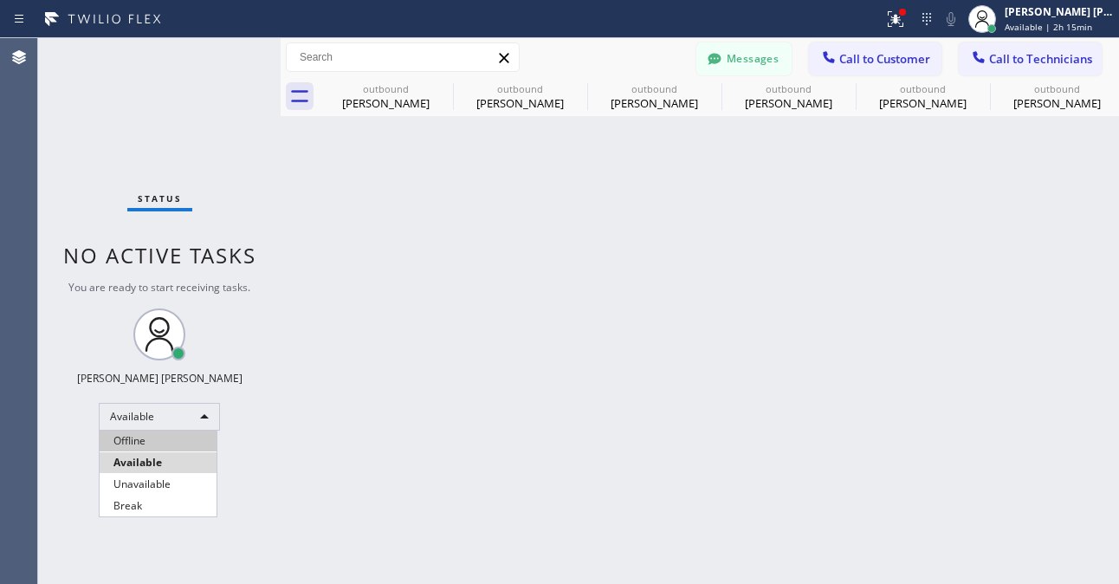
click at [177, 436] on li "Offline" at bounding box center [158, 440] width 117 height 21
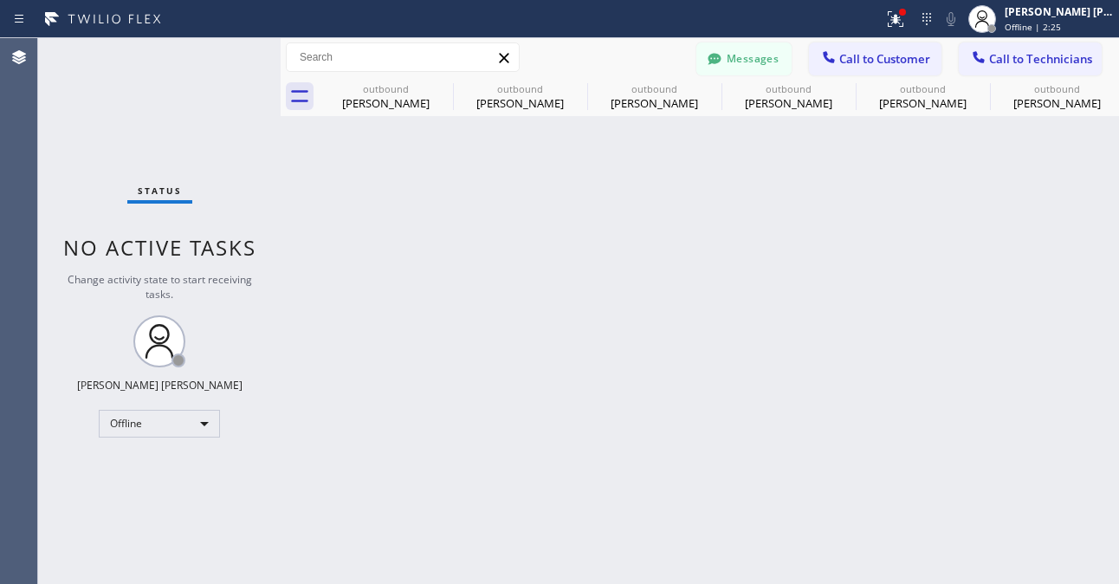
click at [413, 515] on div "Back to Dashboard Change Sender ID Customers Technicians TM [PERSON_NAME] [DATE…" at bounding box center [700, 311] width 838 height 546
